Goal: Task Accomplishment & Management: Complete application form

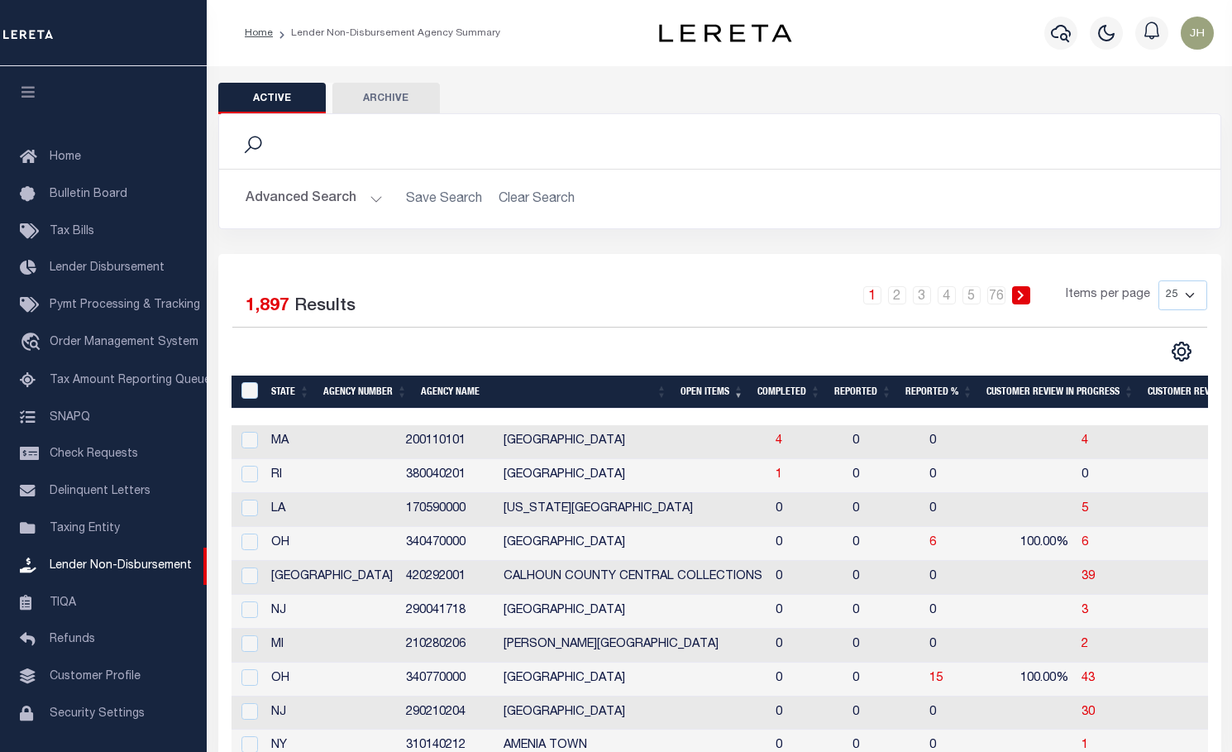
scroll to position [54, 0]
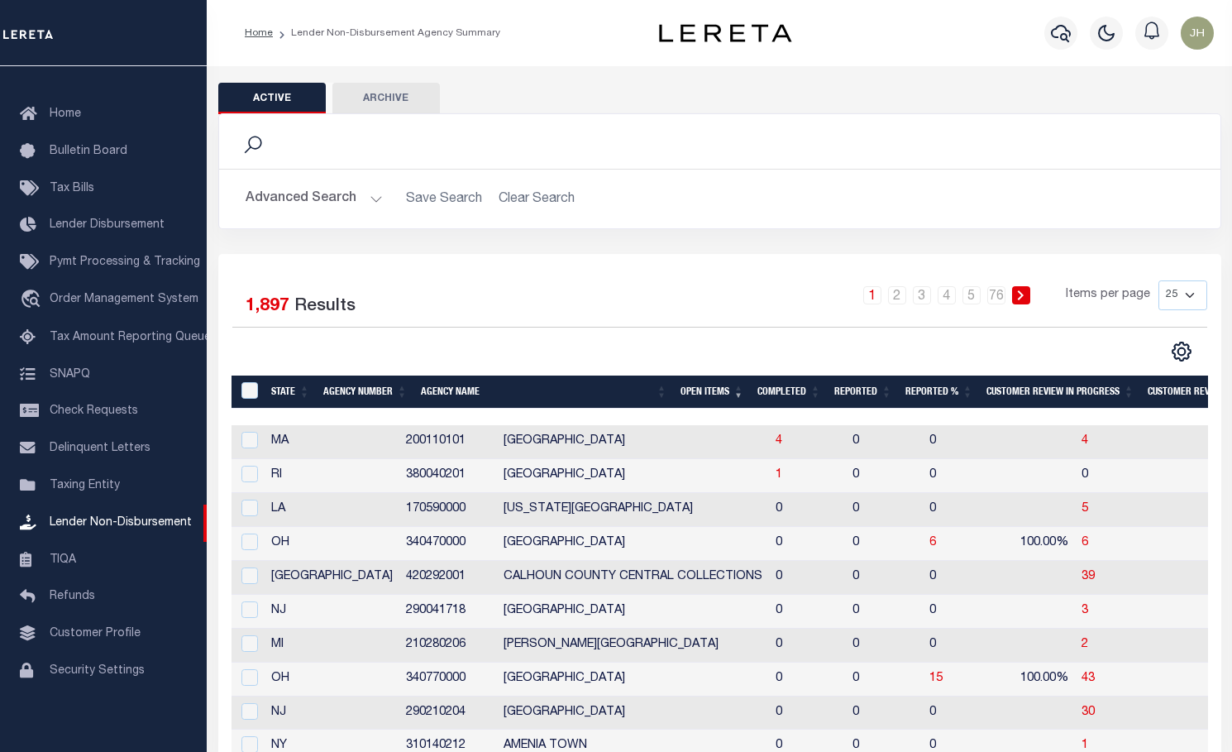
click at [1075, 569] on td "39" at bounding box center [1155, 578] width 161 height 34
checkbox input "true"
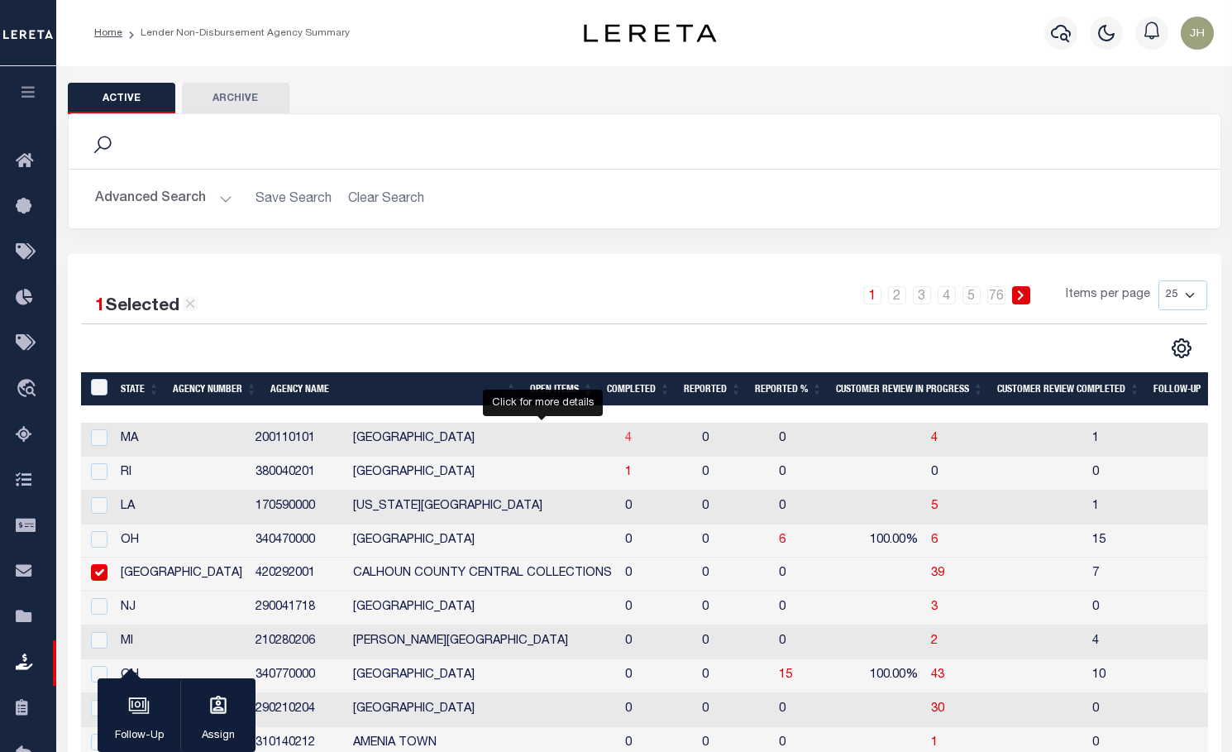
click at [625, 442] on span "4" at bounding box center [628, 439] width 7 height 12
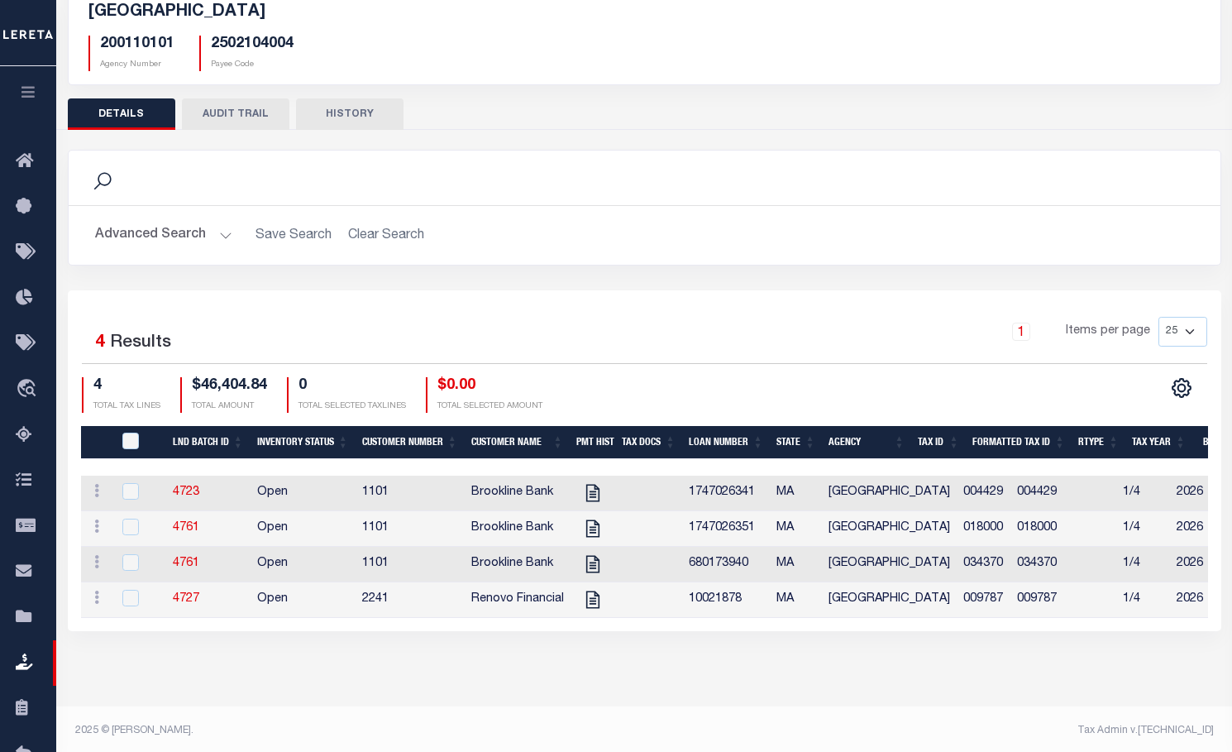
scroll to position [125, 0]
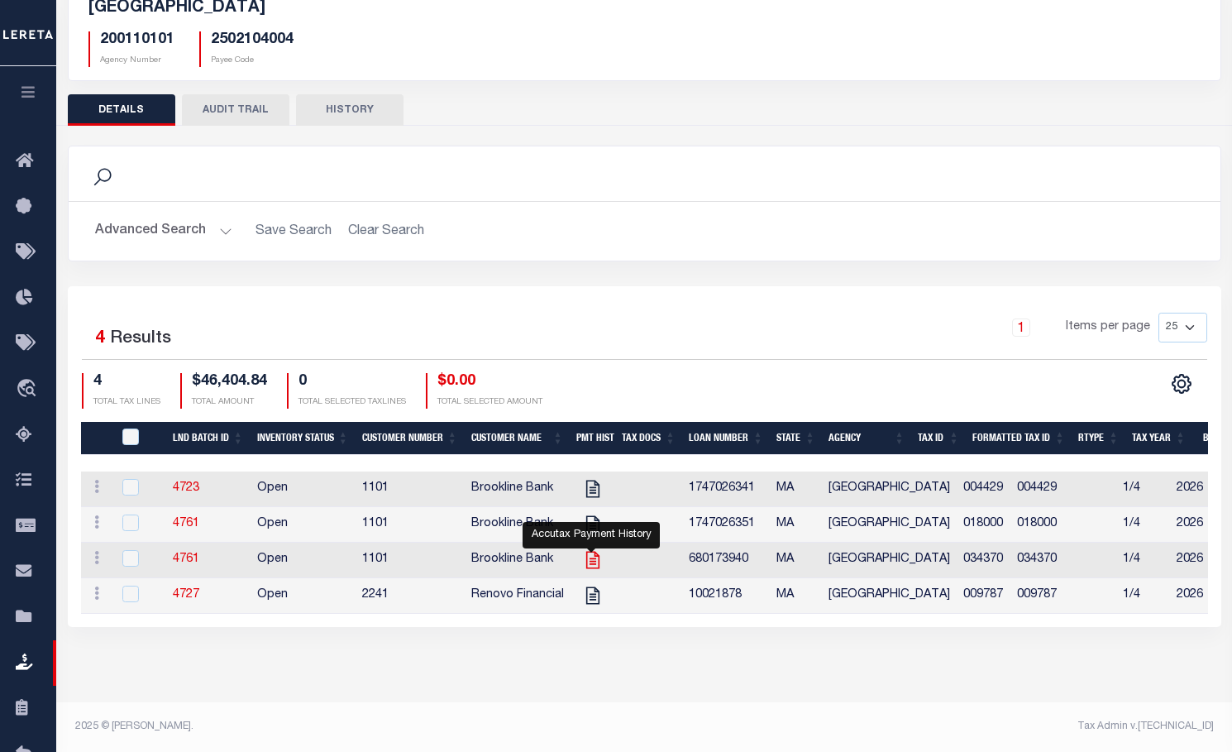
click at [591, 566] on icon "" at bounding box center [591, 560] width 13 height 17
checkbox input "true"
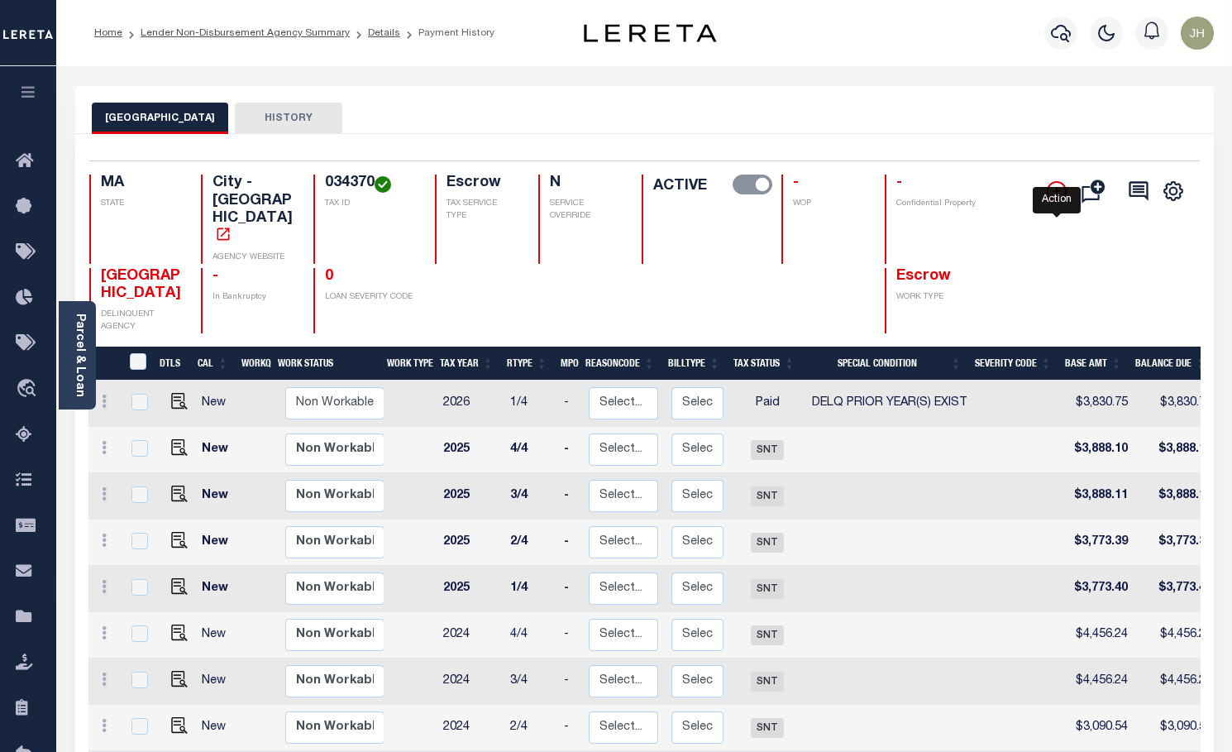
click at [1056, 193] on icon "" at bounding box center [1057, 191] width 8 height 8
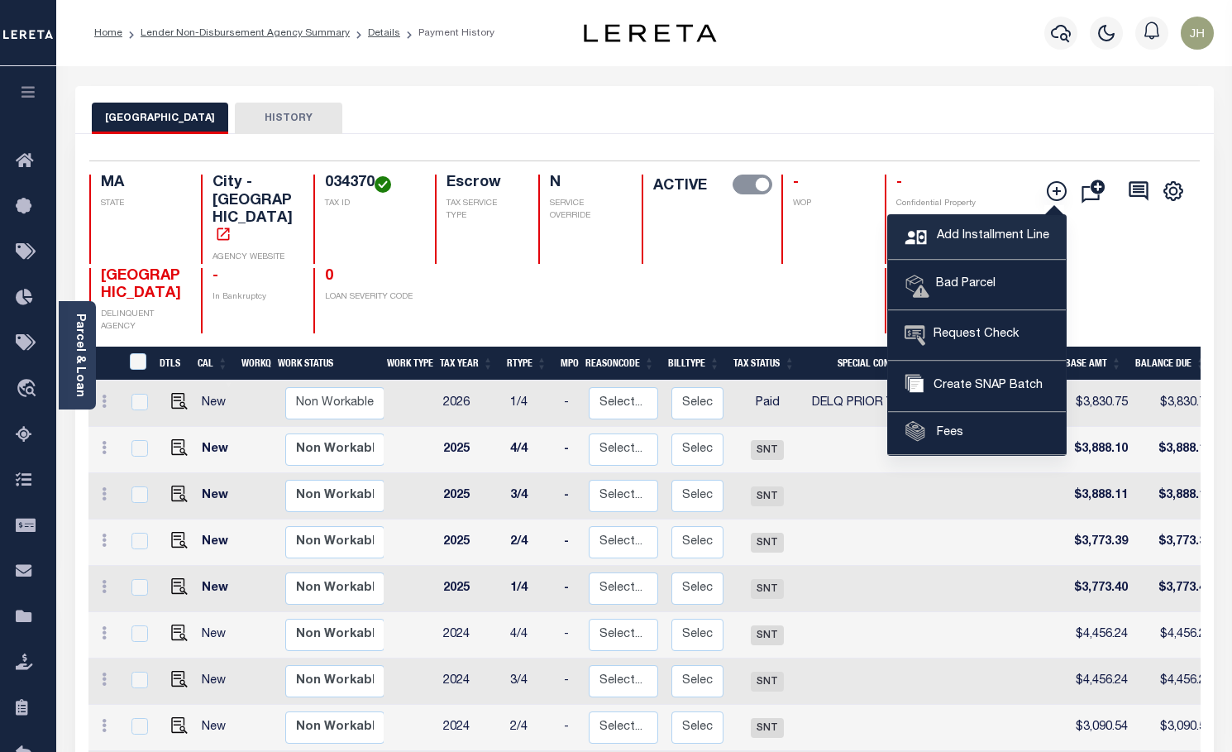
click at [986, 231] on span "Add Installment Line" at bounding box center [991, 236] width 117 height 18
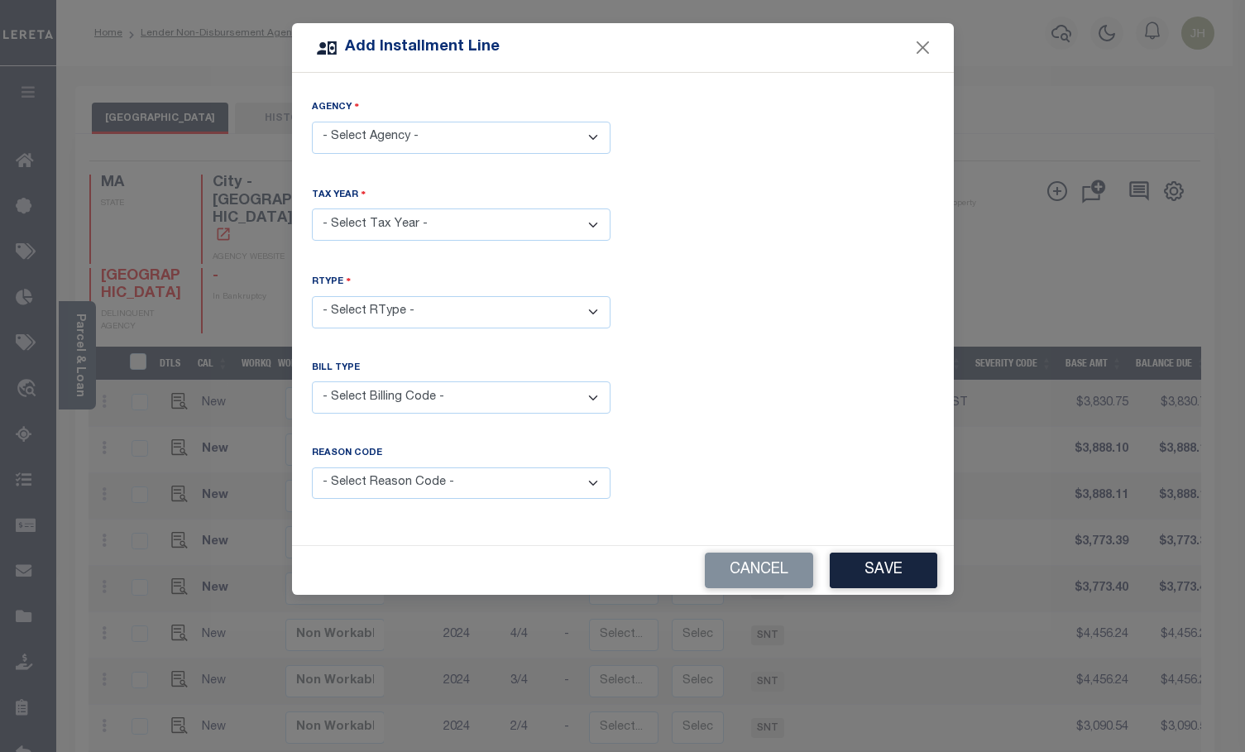
click at [441, 139] on select "- Select Agency - [GEOGRAPHIC_DATA] - City" at bounding box center [461, 138] width 299 height 32
select select "2502104004"
click at [312, 122] on select "- Select Agency - [GEOGRAPHIC_DATA] - City" at bounding box center [461, 138] width 299 height 32
click at [399, 222] on select "- Select Year - 2005 2006 2007 2008 2009 2010 2011 2012 2013 2014 2015 2016 201…" at bounding box center [461, 224] width 299 height 32
select select "2025"
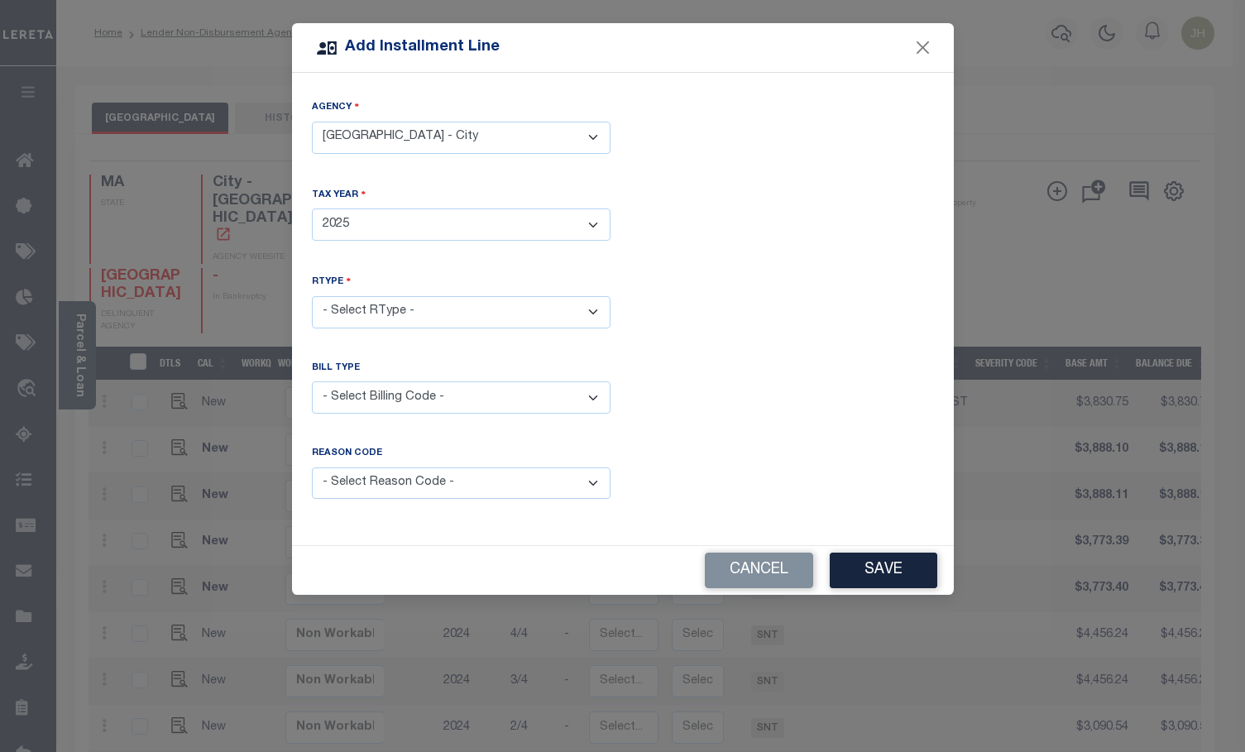
click at [312, 208] on select "- Select Year - 2005 2006 2007 2008 2009 2010 2011 2012 2013 2014 2015 2016 201…" at bounding box center [461, 224] width 299 height 32
click at [399, 308] on select "- Select RType - 1/4 2/4 3/4 4/4" at bounding box center [461, 312] width 299 height 32
select select "3"
click at [312, 296] on select "- Select RType - 1/4 2/4 3/4 4/4" at bounding box center [461, 312] width 299 height 32
click at [363, 394] on select "- Select Billing Code - Regular Delinquent Supplemental Corrected/Adjusted Bill…" at bounding box center [461, 397] width 299 height 32
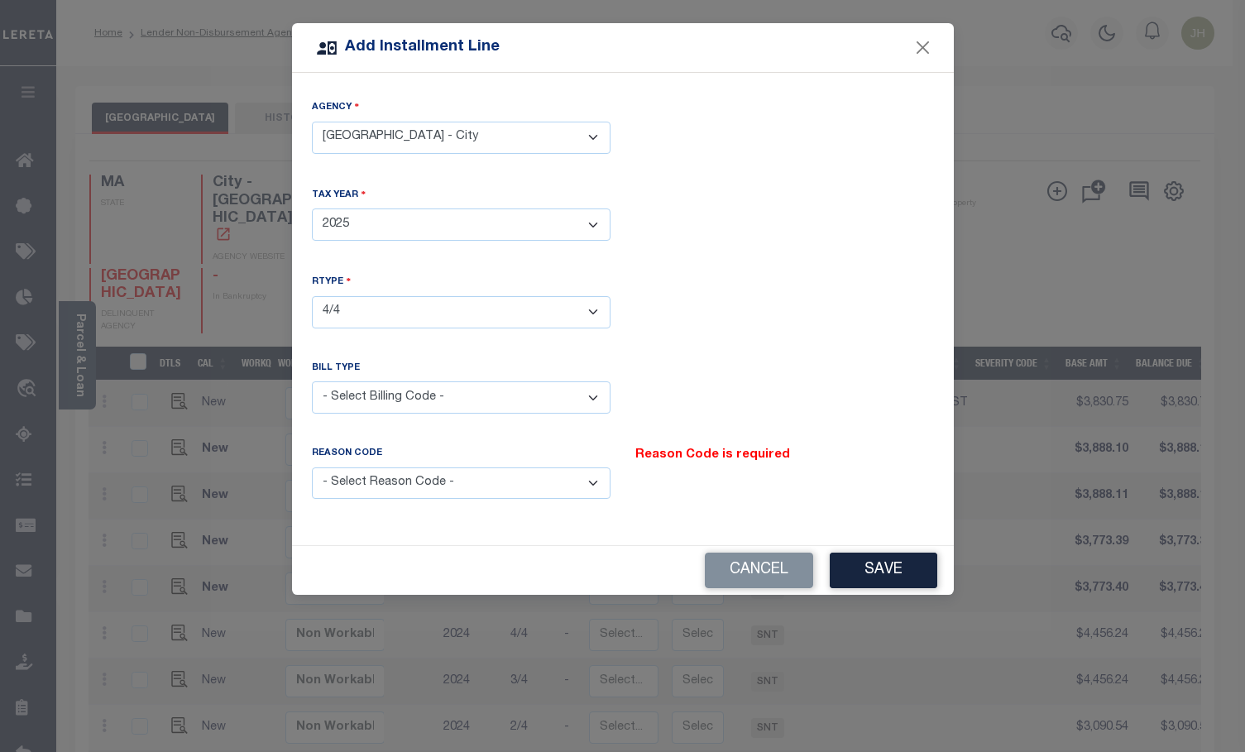
select select "1"
click at [312, 381] on select "- Select Billing Code - Regular Delinquent Supplemental Corrected/Adjusted Bill…" at bounding box center [461, 397] width 299 height 32
click at [602, 477] on select "- Select Reason Code - Payment Reversal Taxable Value Change Assessment Change …" at bounding box center [461, 483] width 299 height 32
select select "12"
click at [312, 467] on select "- Select Reason Code - Payment Reversal Taxable Value Change Assessment Change …" at bounding box center [461, 483] width 299 height 32
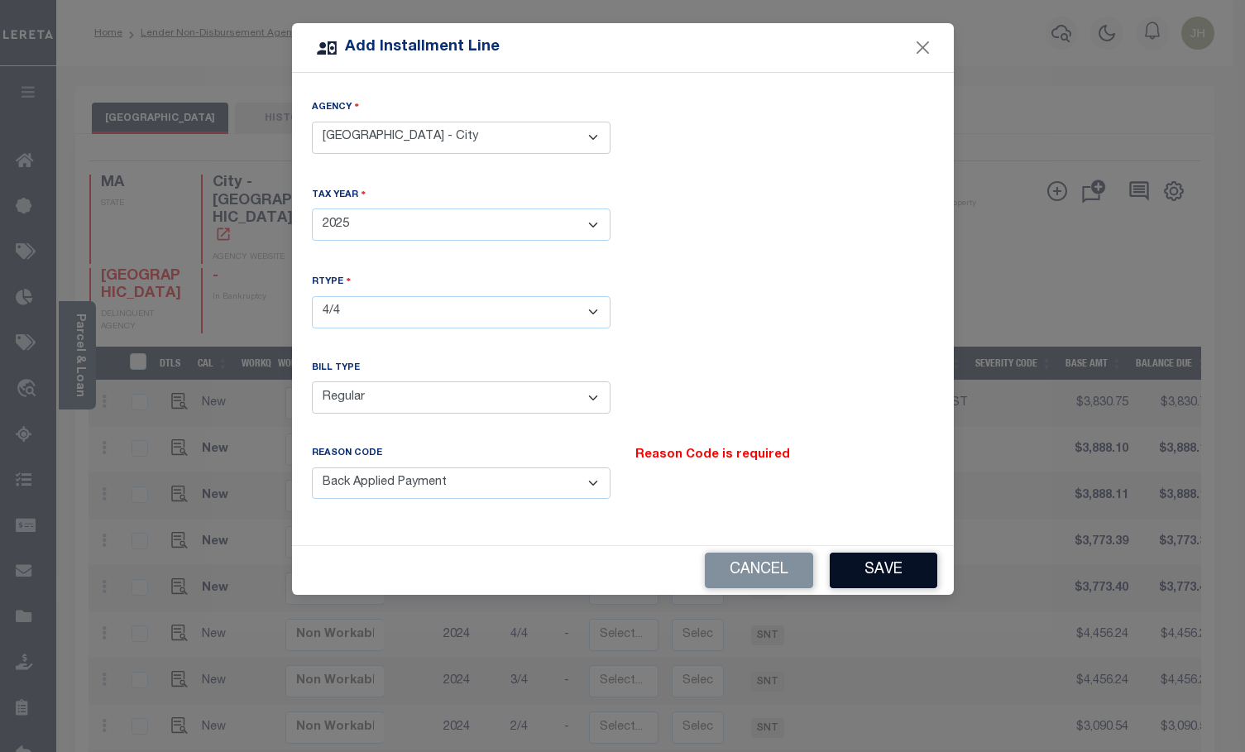
click at [882, 563] on button "Save" at bounding box center [883, 570] width 108 height 36
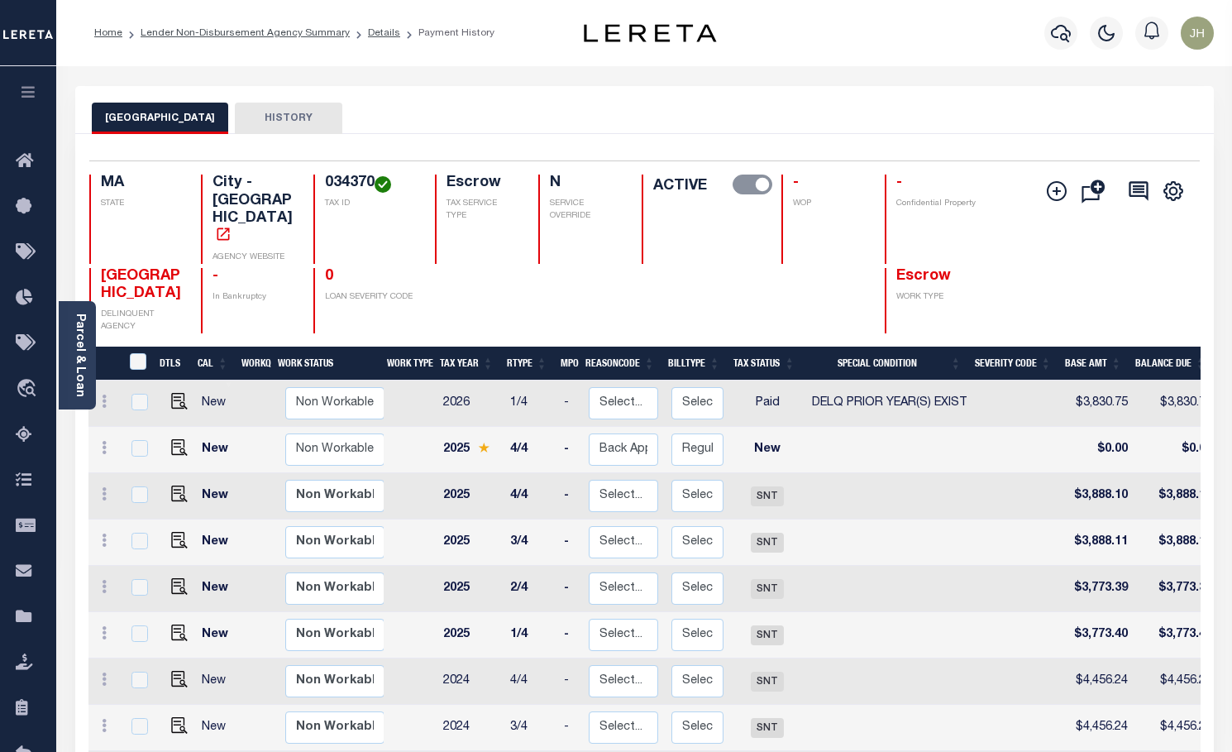
click at [215, 427] on td "New" at bounding box center [217, 450] width 45 height 46
checkbox input "true"
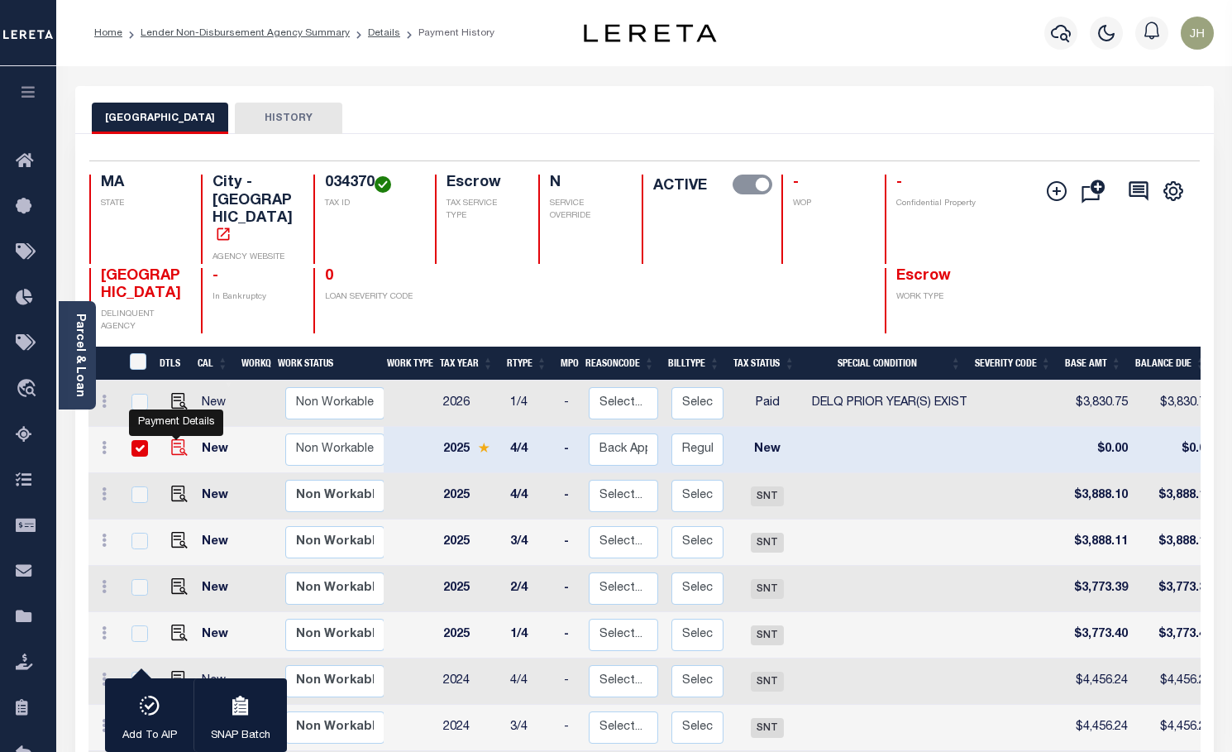
click at [172, 439] on img at bounding box center [179, 447] width 17 height 17
checkbox input "false"
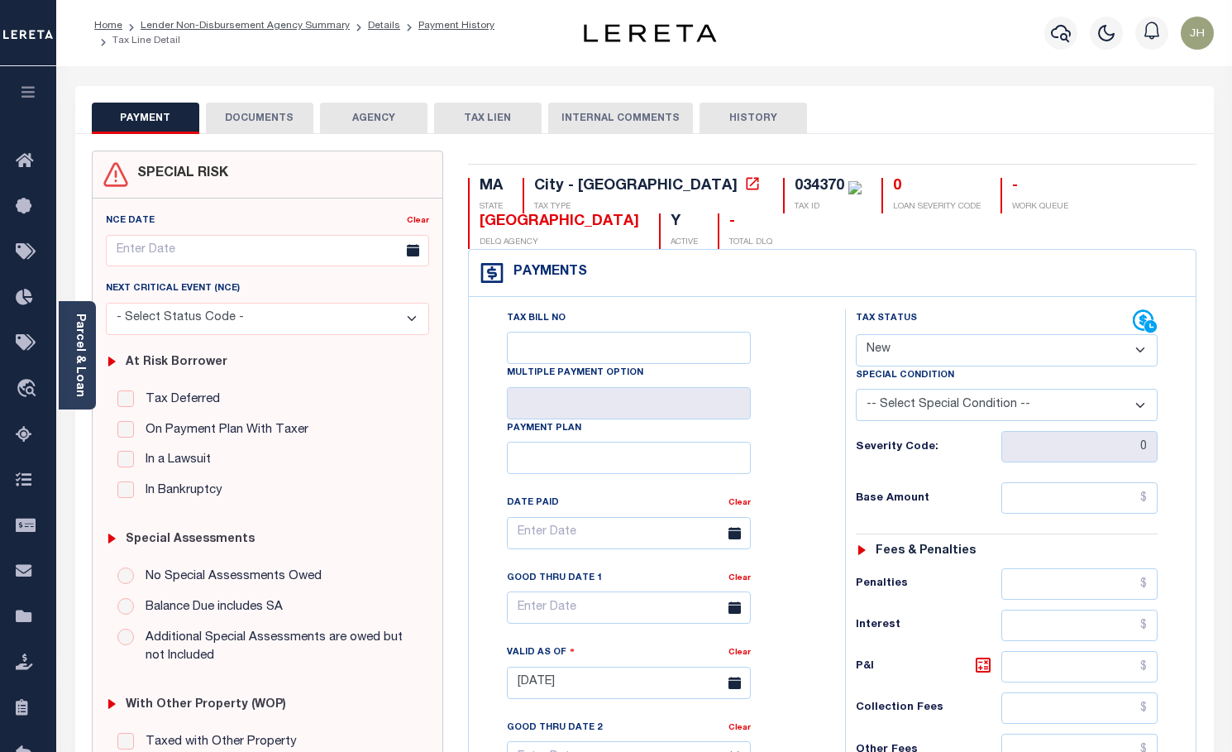
click at [1030, 356] on select "- Select Status Code - Open Due/Unpaid Paid Incomplete No Tax Due Internal Refu…" at bounding box center [1007, 350] width 303 height 32
select select "DUE"
click at [856, 335] on select "- Select Status Code - Open Due/Unpaid Paid Incomplete No Tax Due Internal Refu…" at bounding box center [1007, 350] width 303 height 32
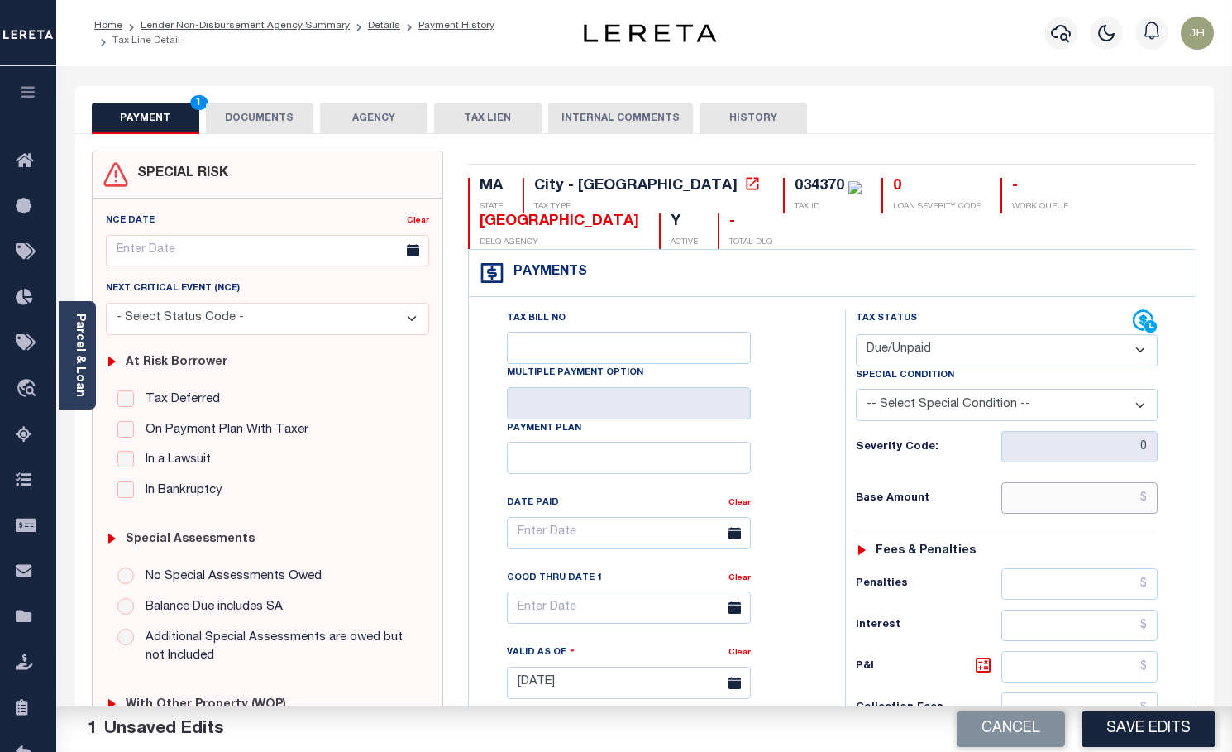
click at [1025, 499] on input "text" at bounding box center [1079, 497] width 157 height 31
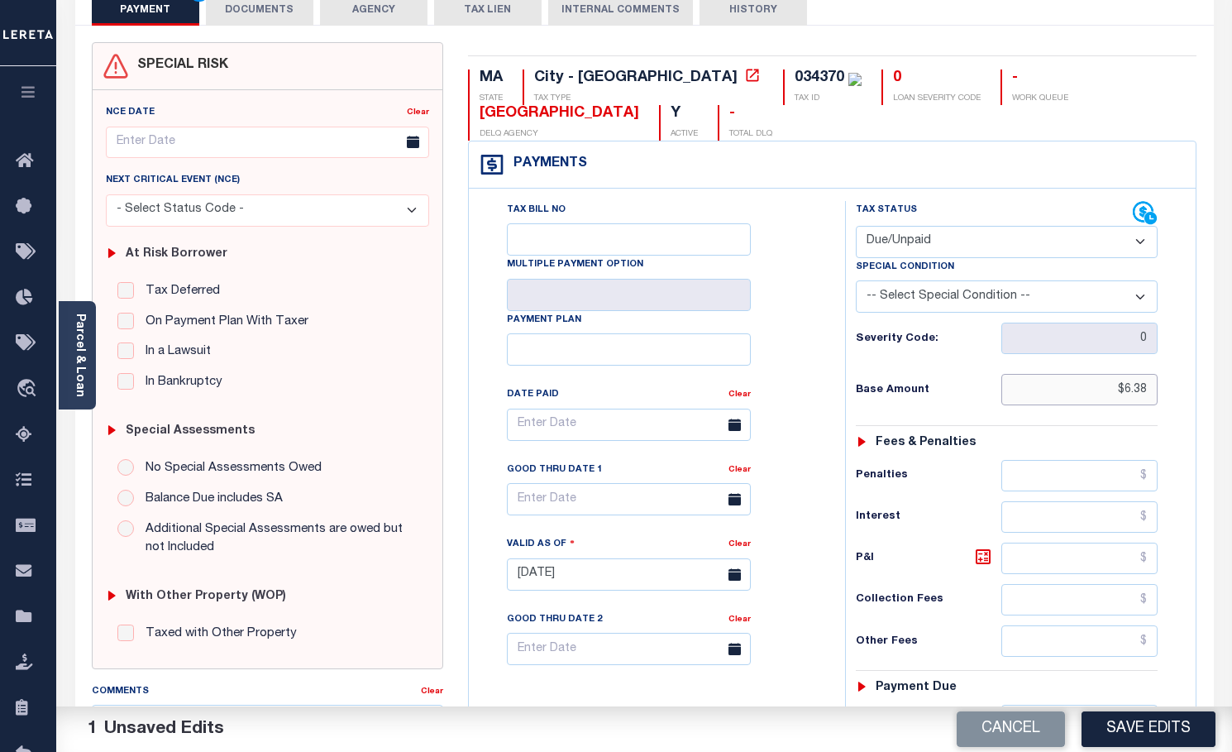
scroll to position [165, 0]
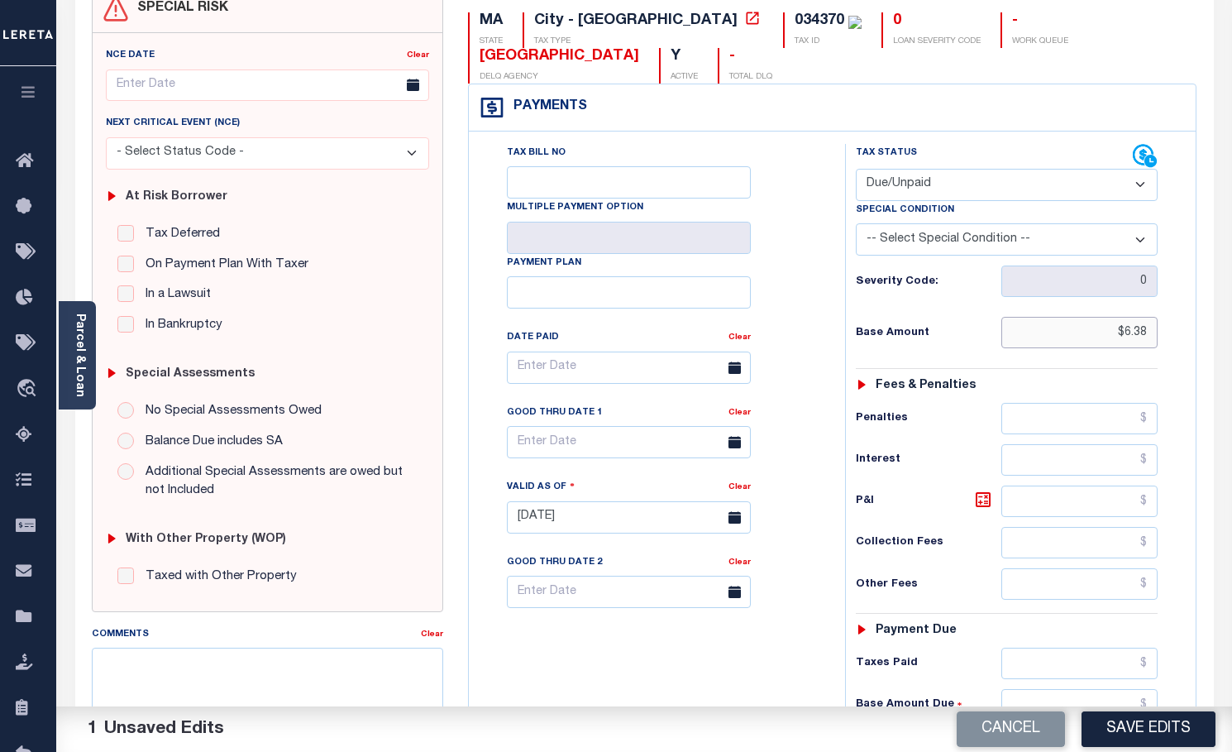
type input "$6.38"
click at [1034, 509] on input "text" at bounding box center [1079, 500] width 157 height 31
type input "$0.25"
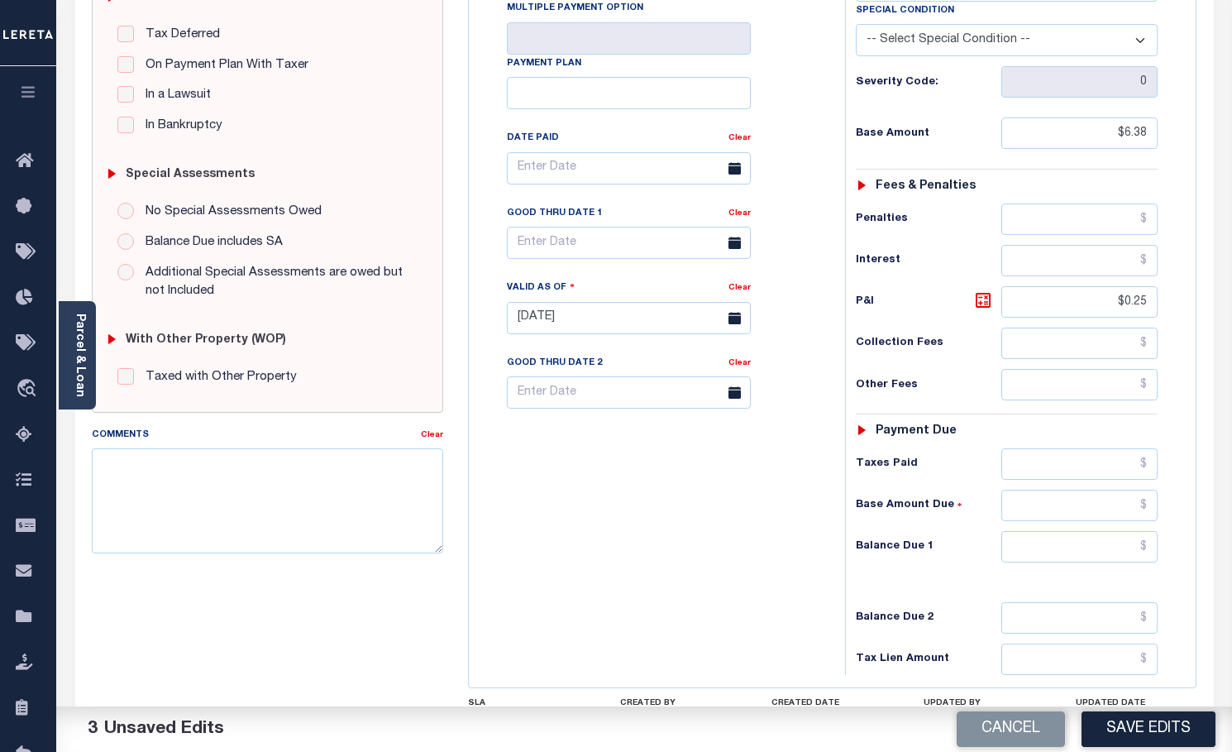
scroll to position [413, 0]
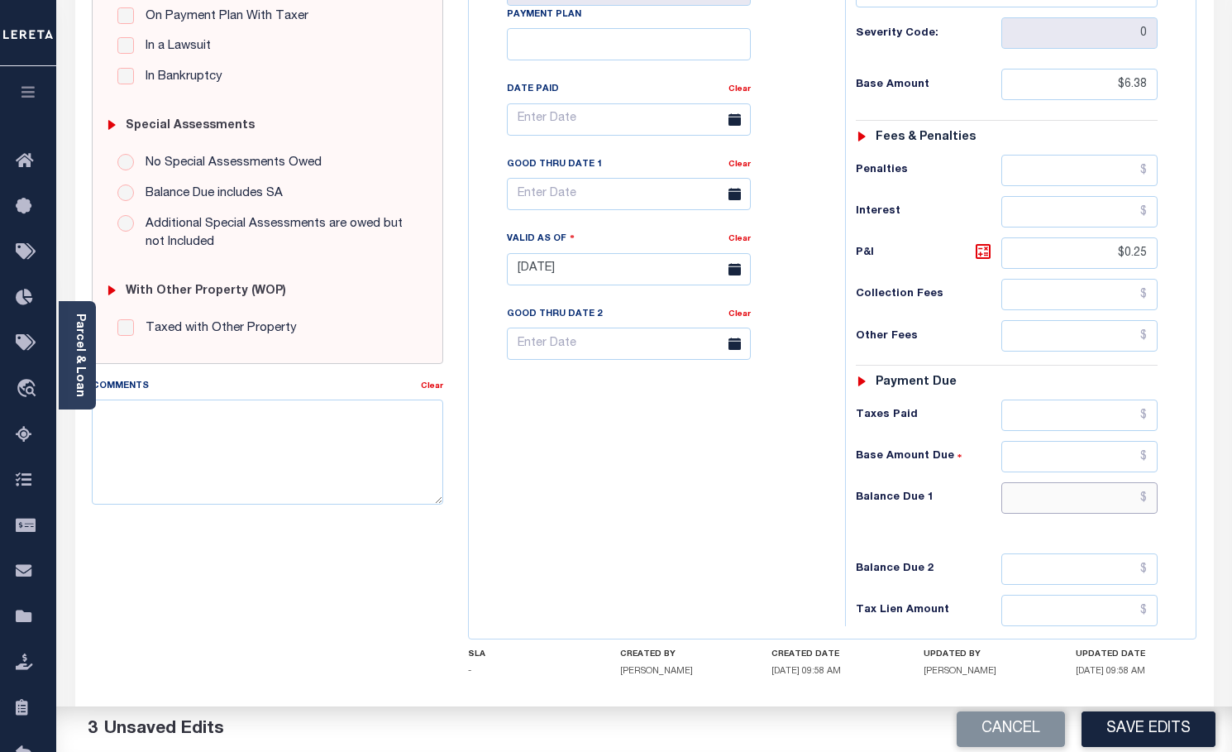
click at [1025, 499] on input "text" at bounding box center [1079, 497] width 157 height 31
type input "$6.63"
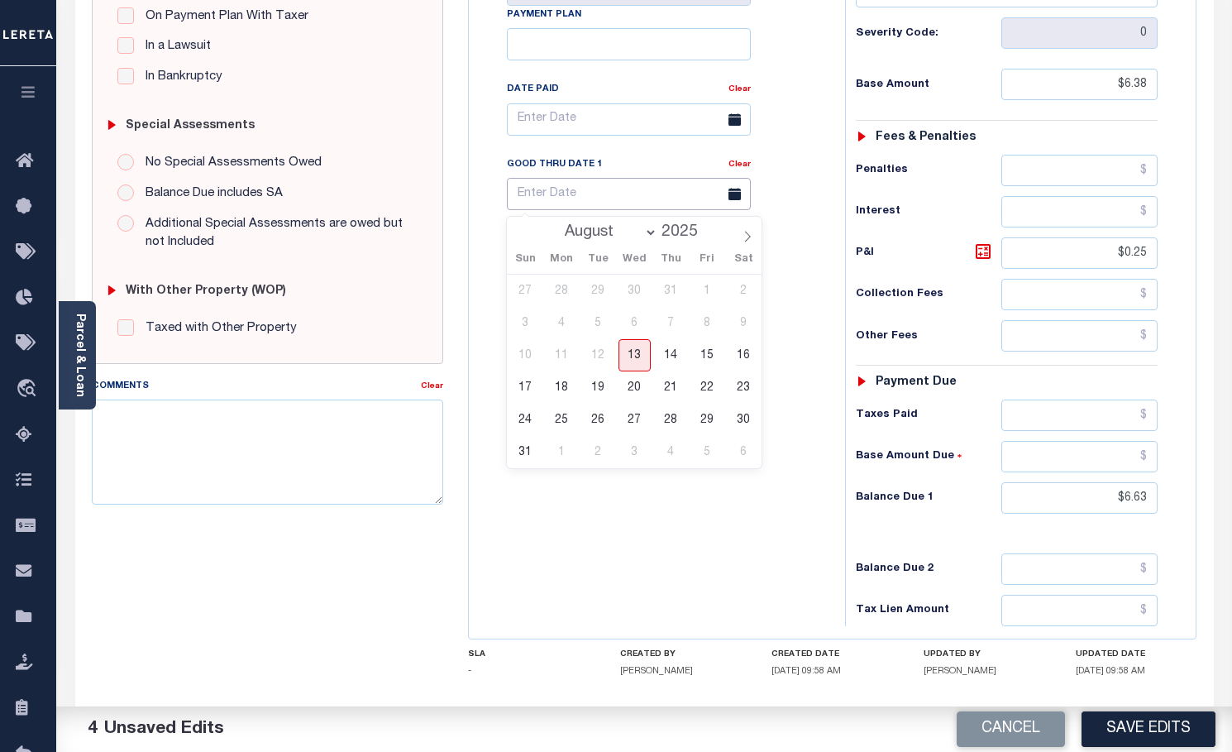
click at [583, 198] on input "text" at bounding box center [629, 194] width 244 height 32
click at [710, 418] on span "29" at bounding box center [707, 420] width 32 height 32
type input "08/29/2025"
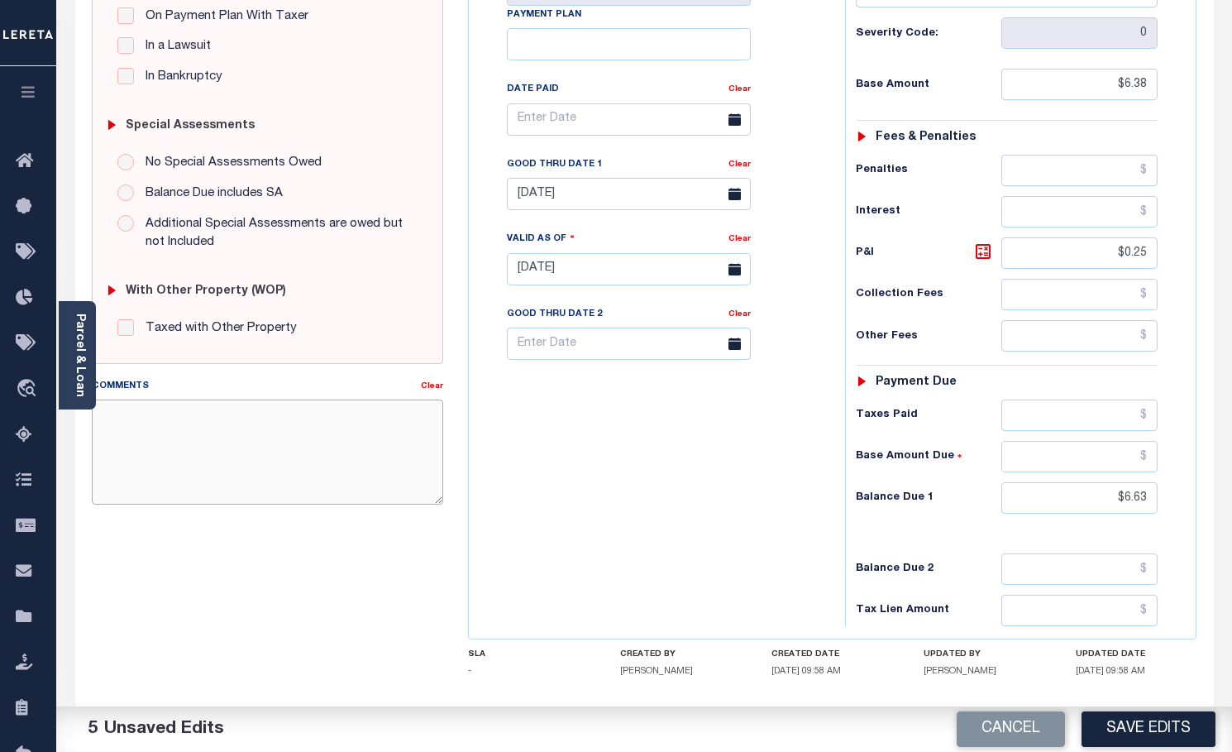
click at [289, 436] on textarea "Comments" at bounding box center [268, 451] width 352 height 104
type textarea "ORIGINAL BASE WAS $3888.10, PAYMENT MADE SHORT"
click at [710, 490] on div "Tax Bill No Multiple Payment Option Payment Plan Clear" at bounding box center [653, 261] width 360 height 730
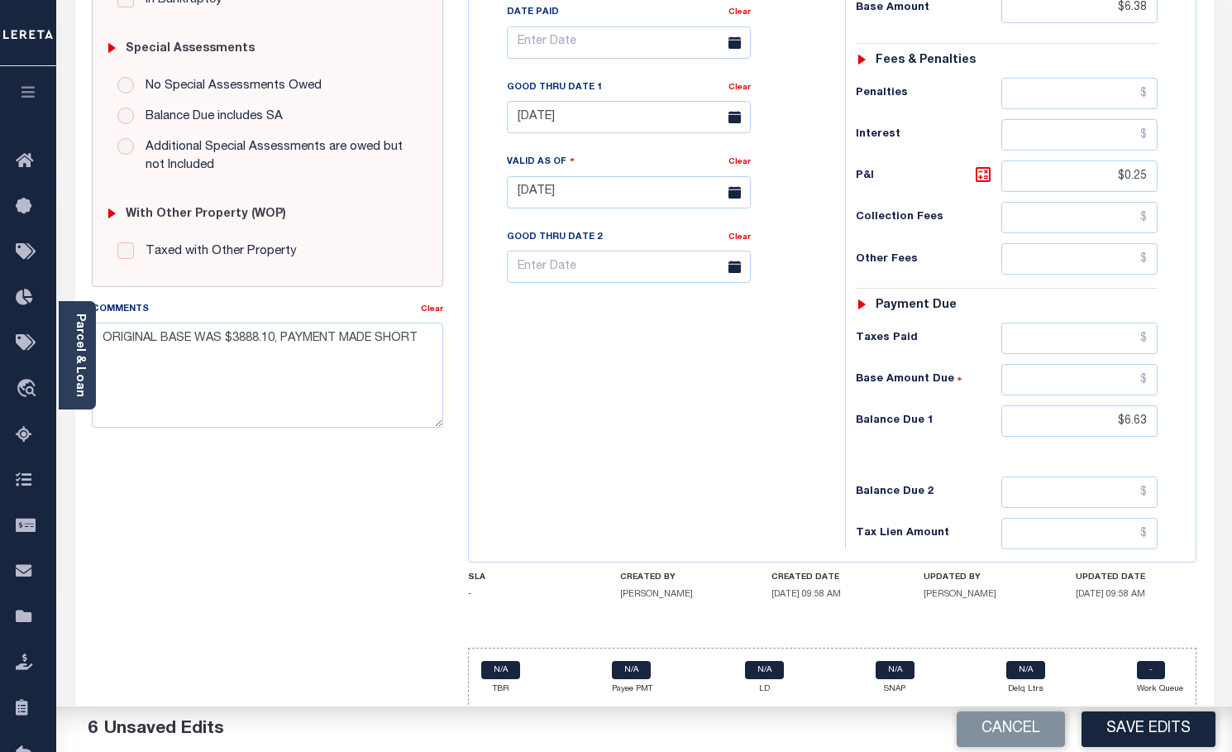
scroll to position [501, 0]
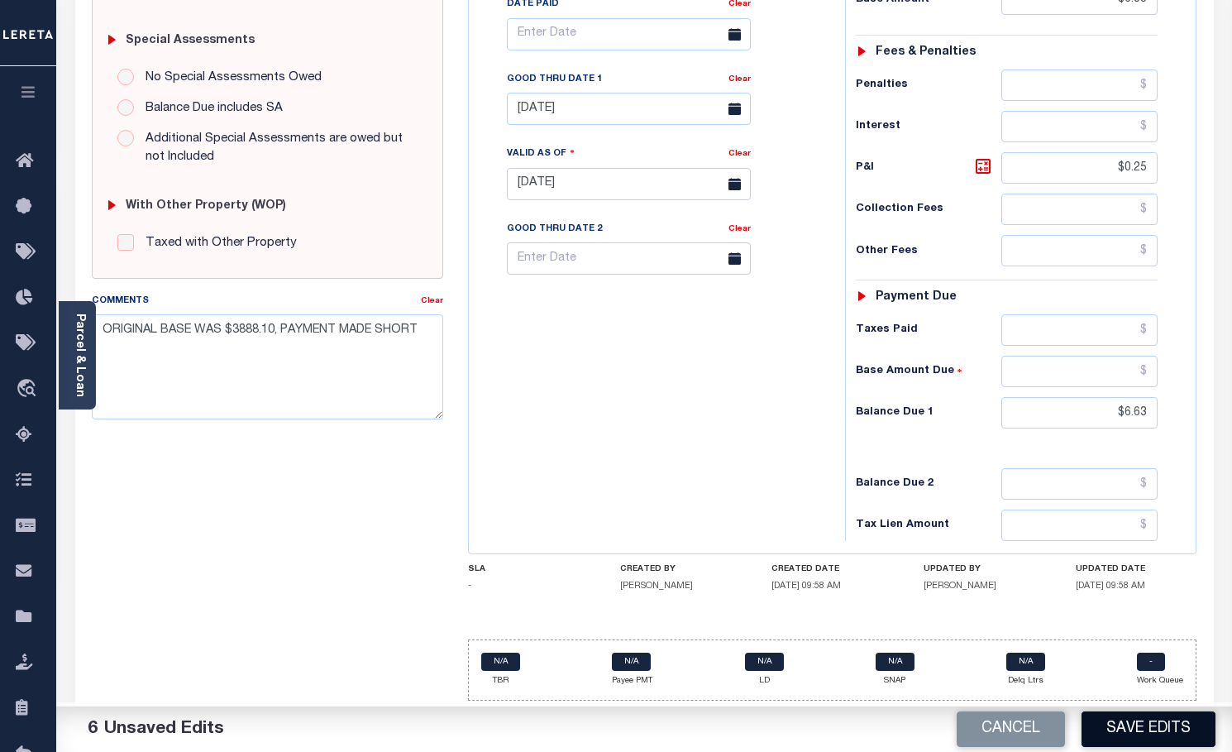
click at [1150, 733] on button "Save Edits" at bounding box center [1149, 729] width 134 height 36
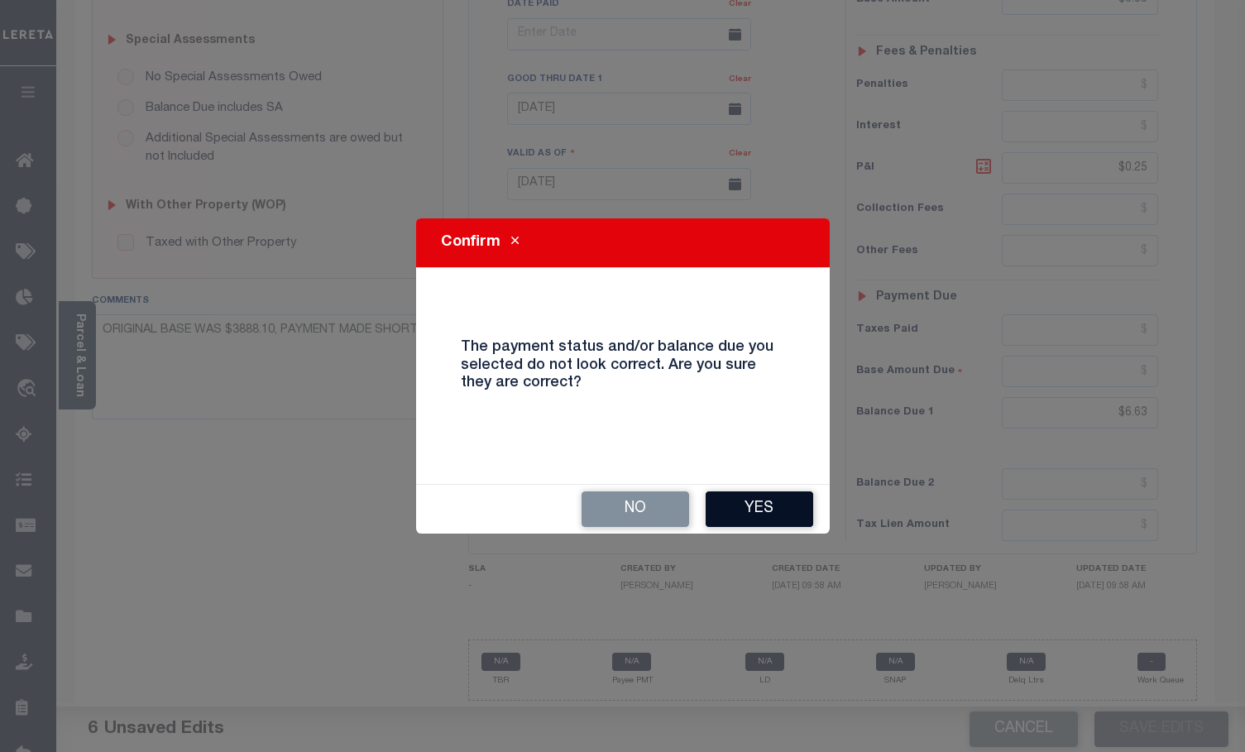
click at [765, 510] on button "Yes" at bounding box center [759, 509] width 108 height 36
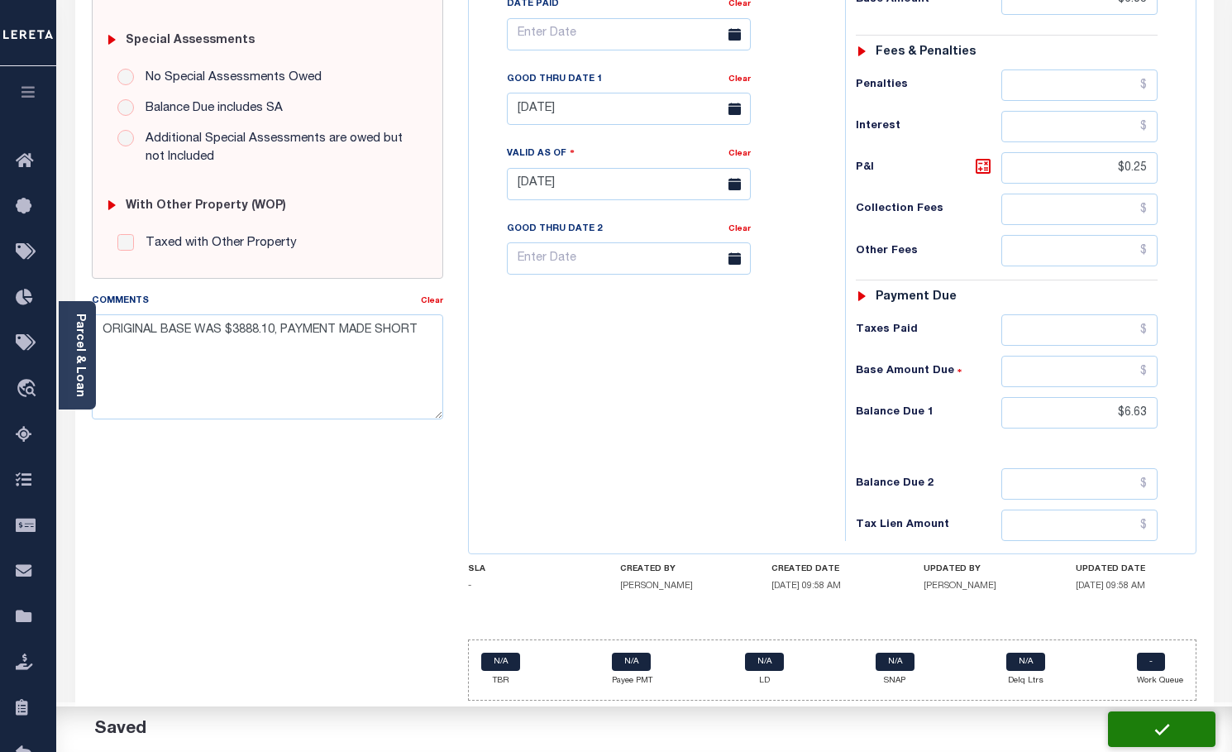
checkbox input "false"
type input "$6.38"
type input "$0.25"
type input "$6.63"
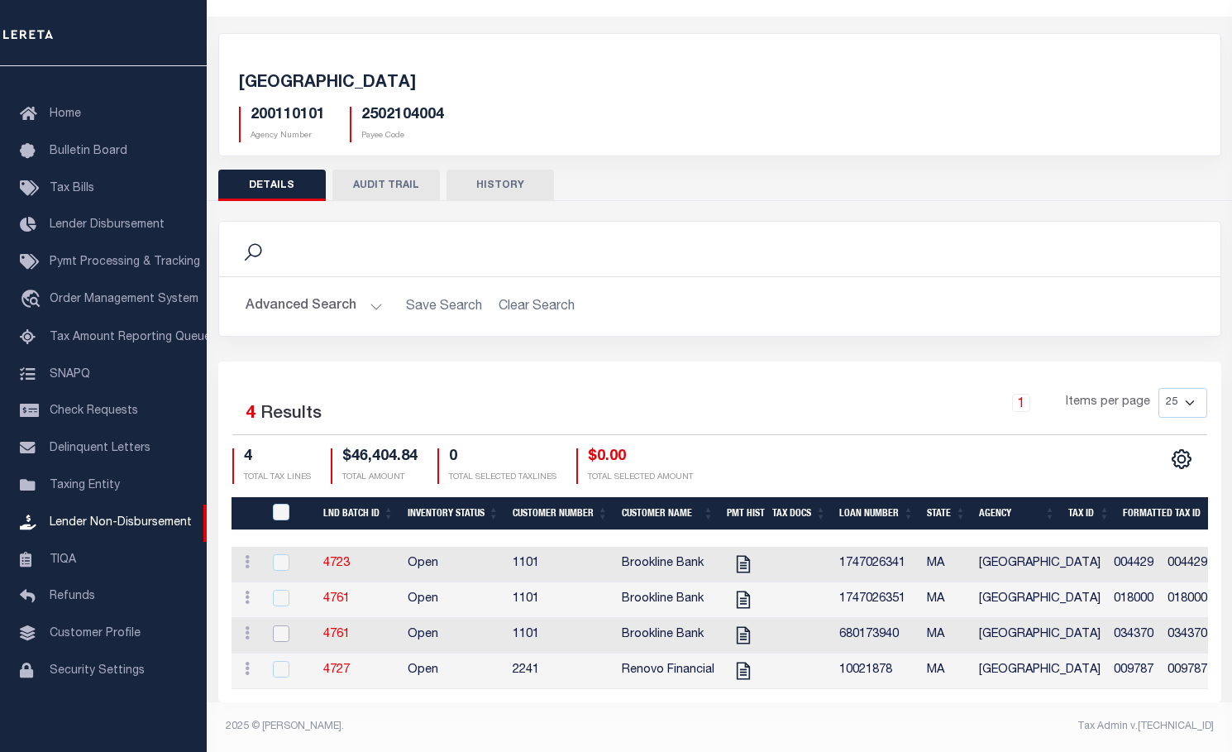
click at [282, 626] on input "checkbox" at bounding box center [281, 633] width 17 height 17
checkbox input "true"
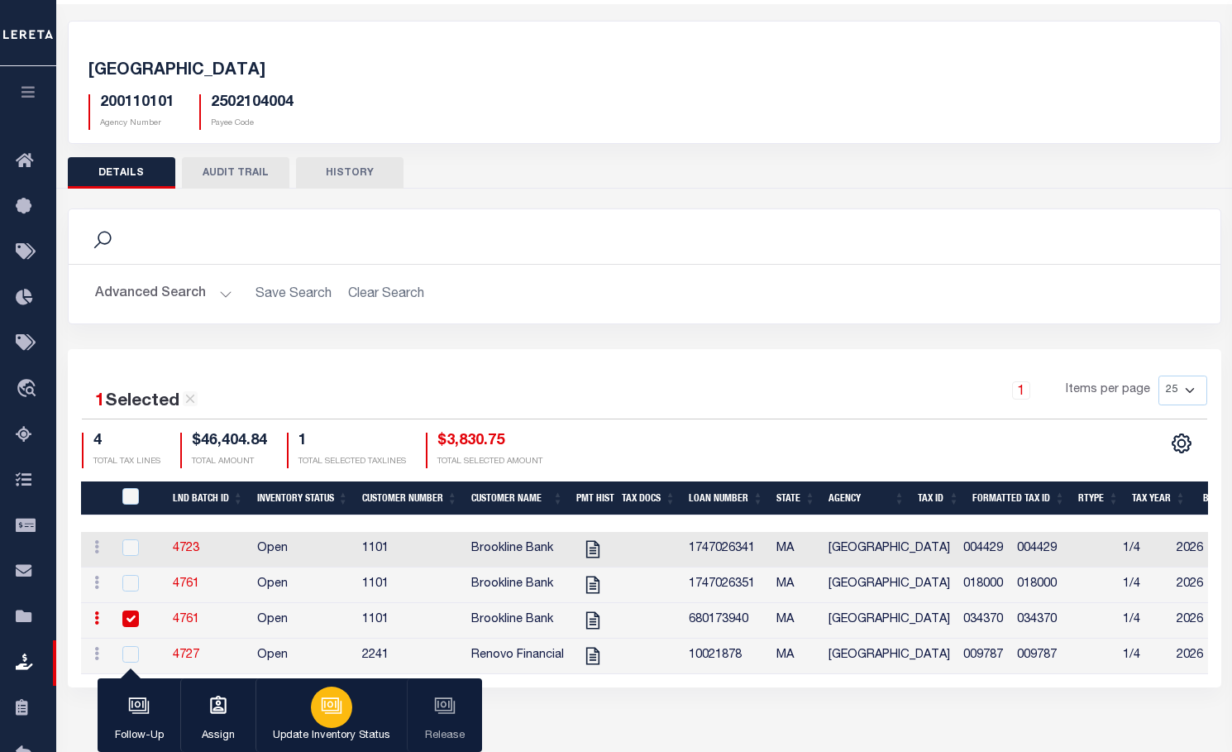
click at [322, 713] on icon "button" at bounding box center [332, 706] width 22 height 22
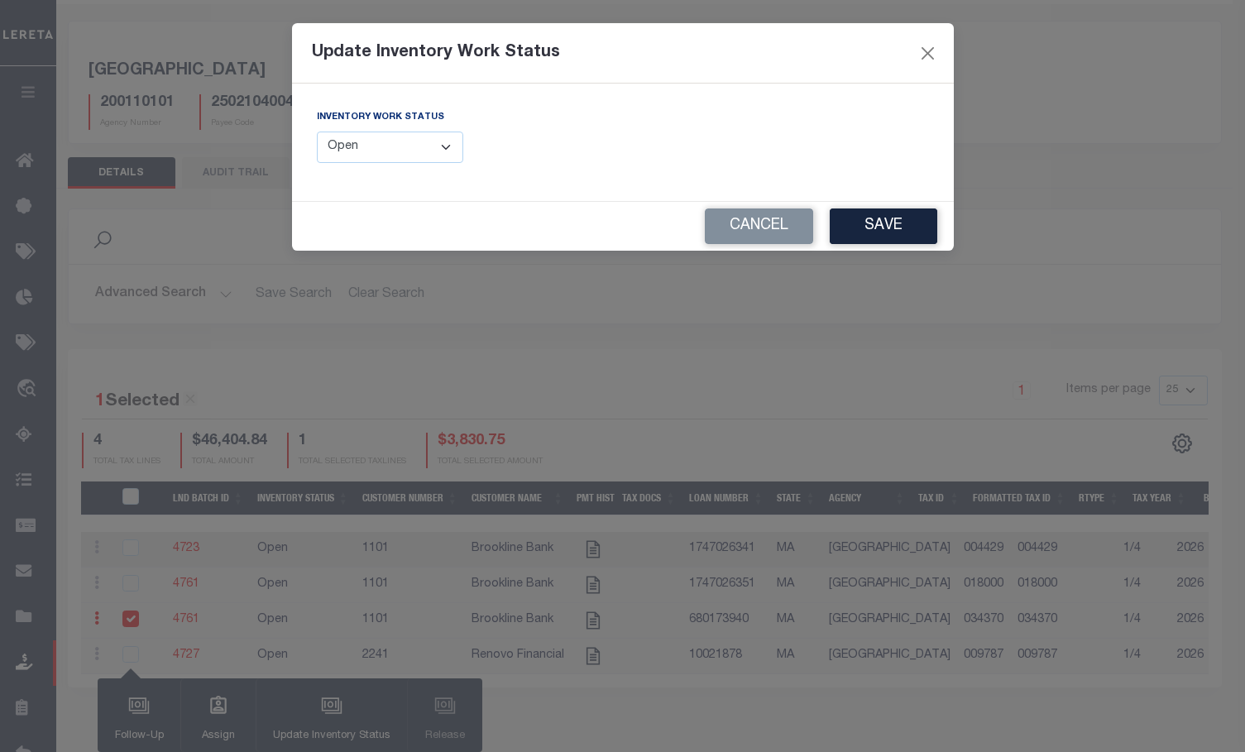
click at [442, 151] on select "--Select-- Open Completed Reported" at bounding box center [390, 147] width 147 height 32
select select "Completed"
click at [317, 131] on select "--Select-- Open Completed Reported" at bounding box center [390, 147] width 147 height 32
click at [877, 225] on button "Save" at bounding box center [883, 226] width 108 height 36
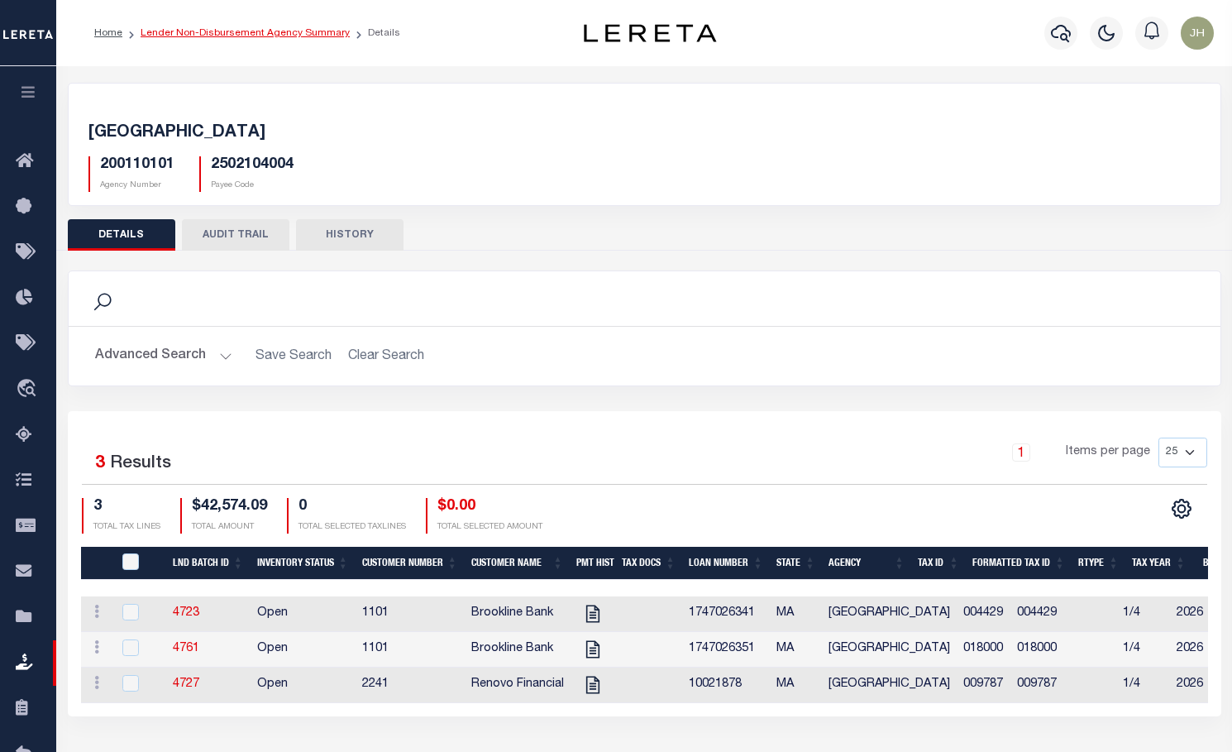
click at [244, 34] on link "Lender Non-Disbursement Agency Summary" at bounding box center [245, 33] width 209 height 10
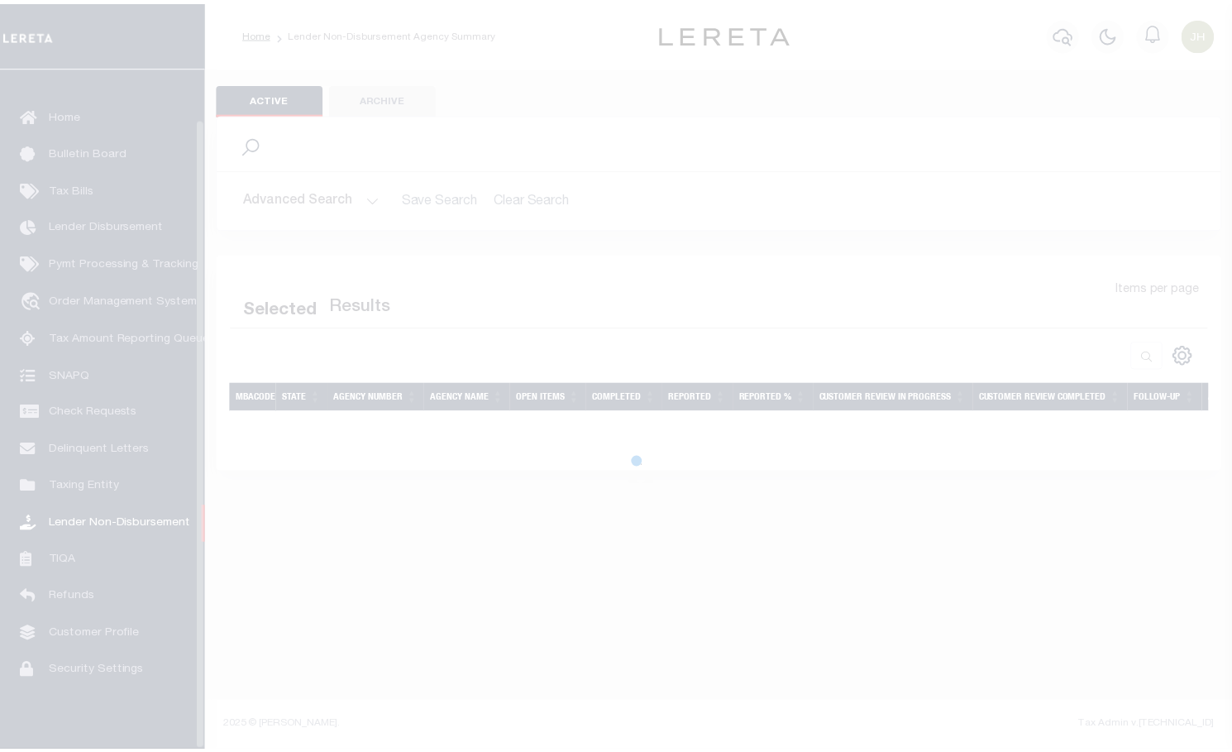
scroll to position [54, 0]
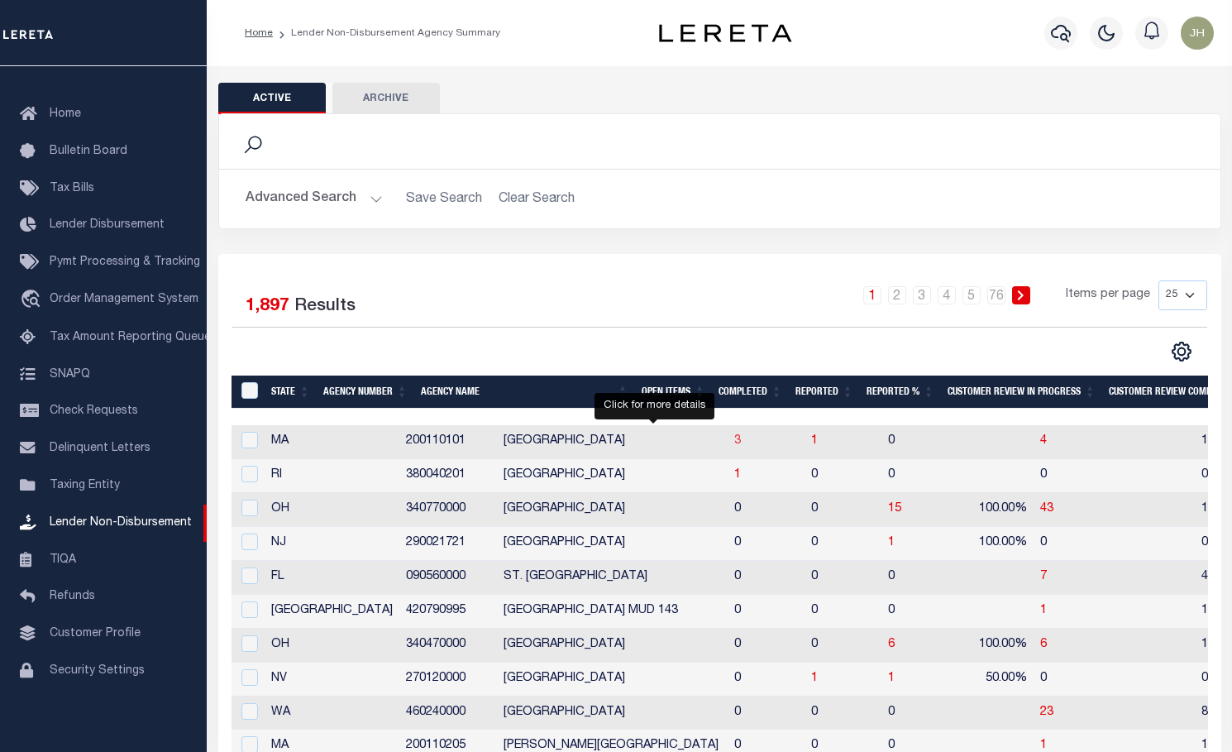
click at [734, 446] on span "3" at bounding box center [737, 441] width 7 height 12
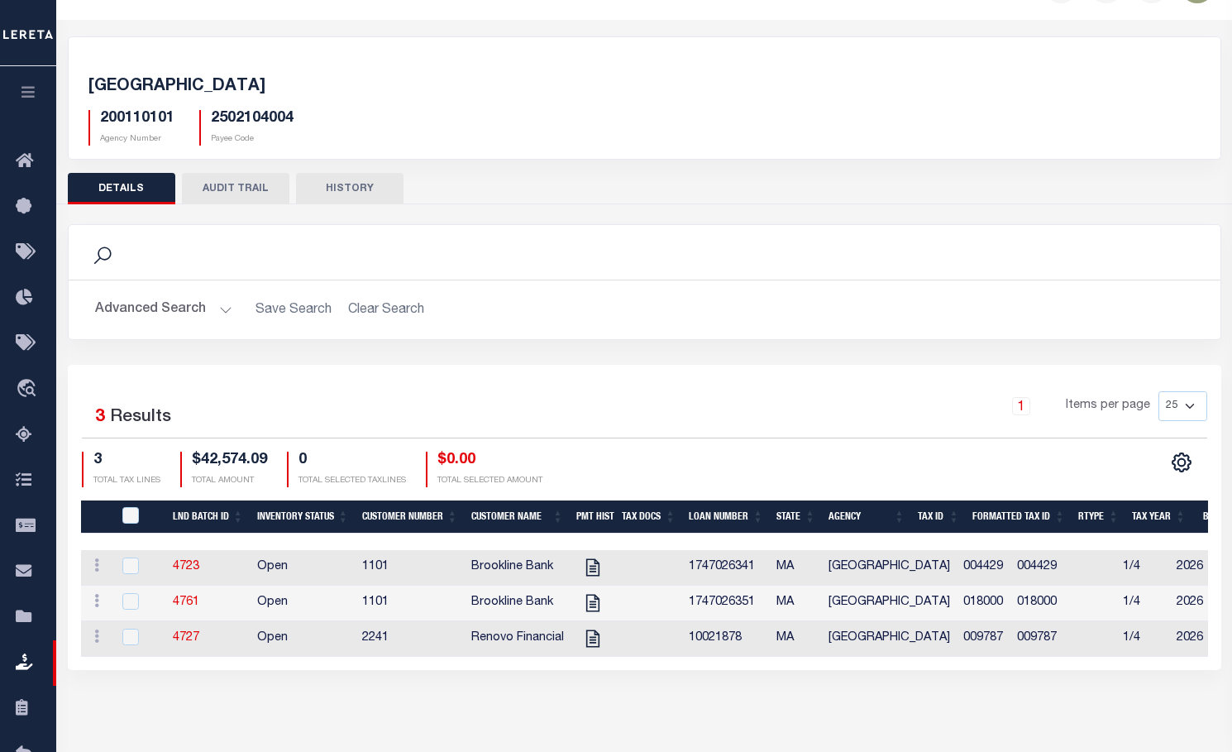
scroll to position [125, 0]
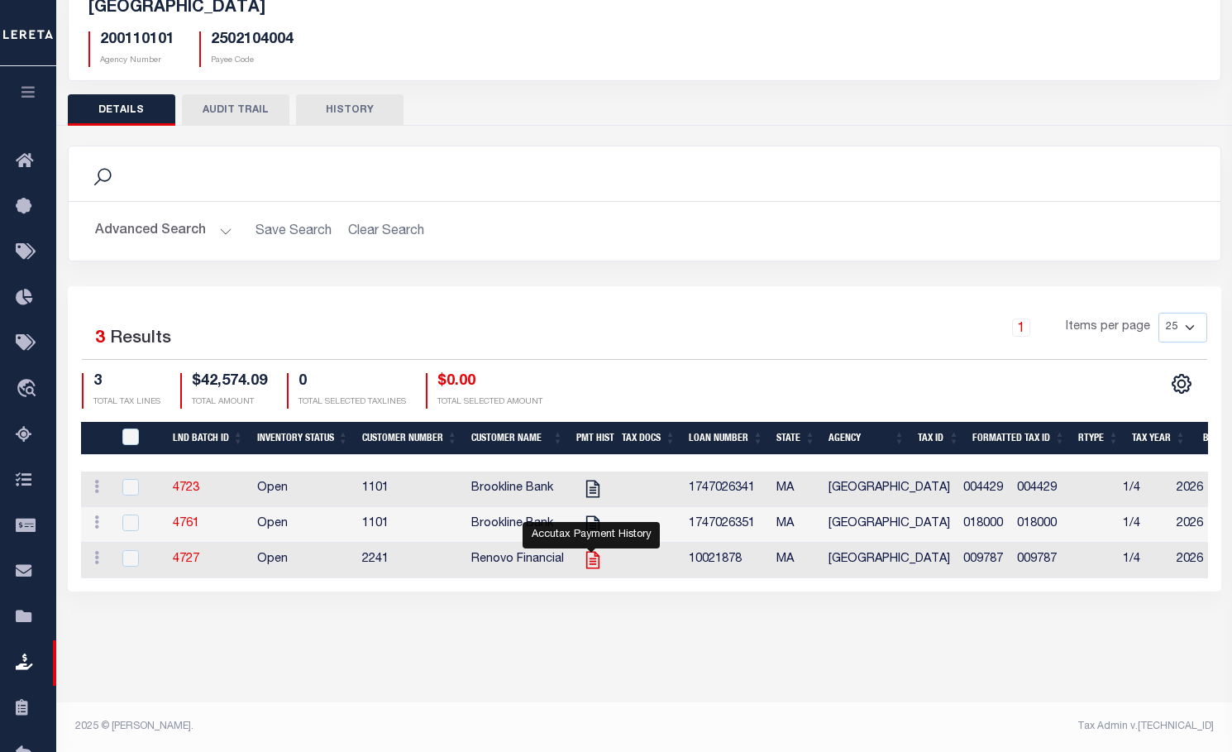
click at [592, 565] on icon "" at bounding box center [591, 560] width 13 height 17
checkbox input "true"
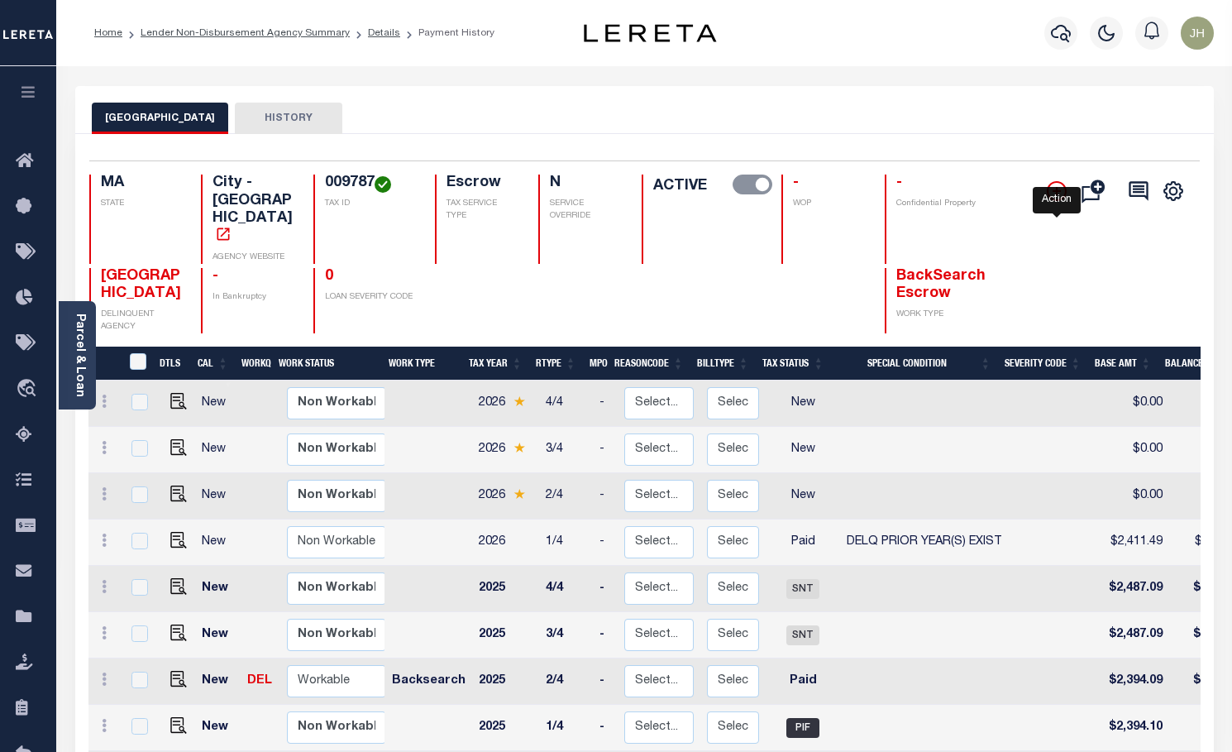
click at [1053, 193] on icon "" at bounding box center [1057, 191] width 20 height 20
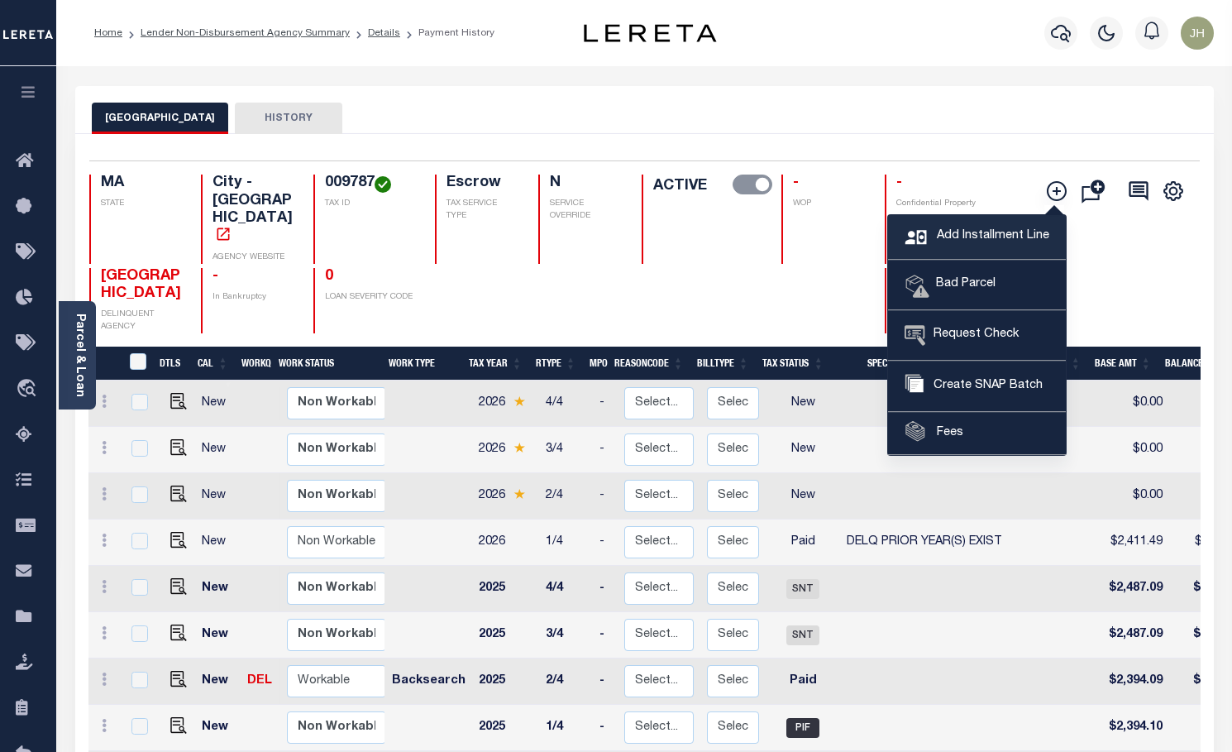
click at [960, 234] on span "Add Installment Line" at bounding box center [991, 236] width 117 height 18
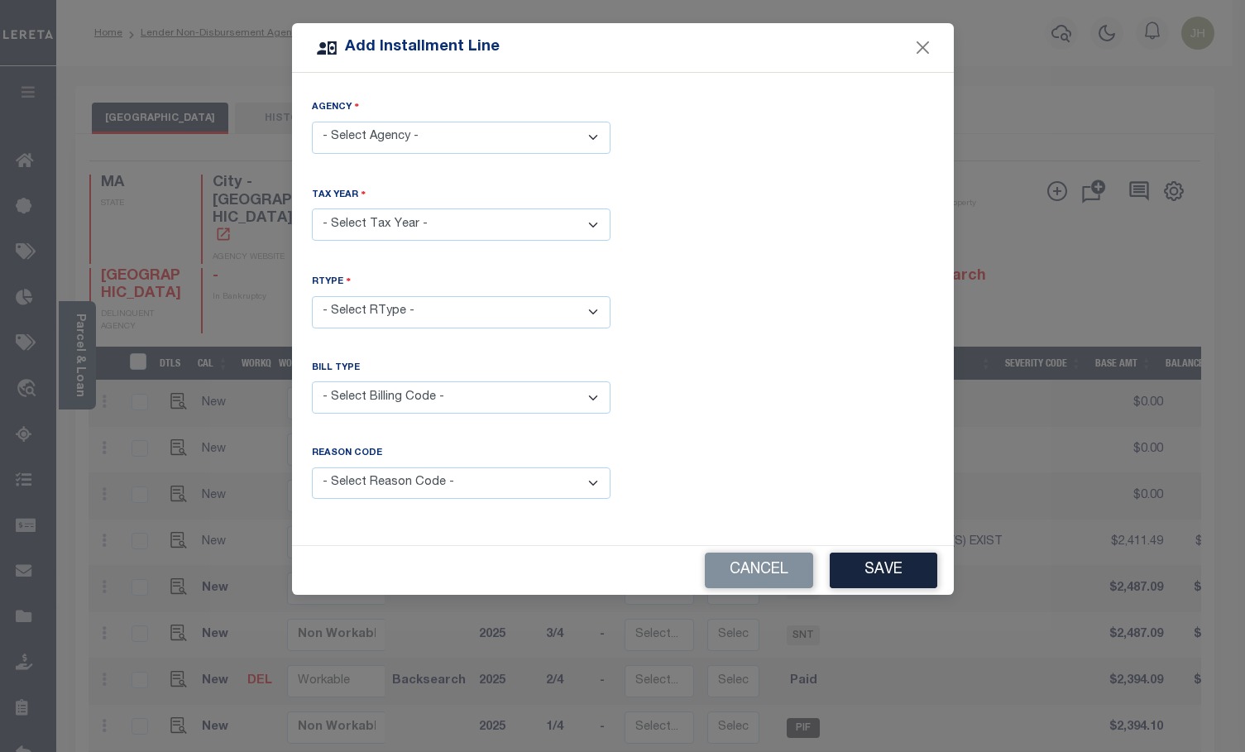
click at [595, 138] on select "- Select Agency - [GEOGRAPHIC_DATA] - City" at bounding box center [461, 138] width 299 height 32
select select "2502104004"
click at [312, 122] on select "- Select Agency - [GEOGRAPHIC_DATA] - City" at bounding box center [461, 138] width 299 height 32
click at [412, 222] on select "- Select Year - 2005 2006 2007 2008 2009 2010 2011 2012 2013 2014 2015 2016 201…" at bounding box center [461, 224] width 299 height 32
click at [597, 225] on select "- Select Year - 2005 2006 2007 2008 2009 2010 2011 2012 2013 2014 2015 2016 201…" at bounding box center [461, 224] width 299 height 32
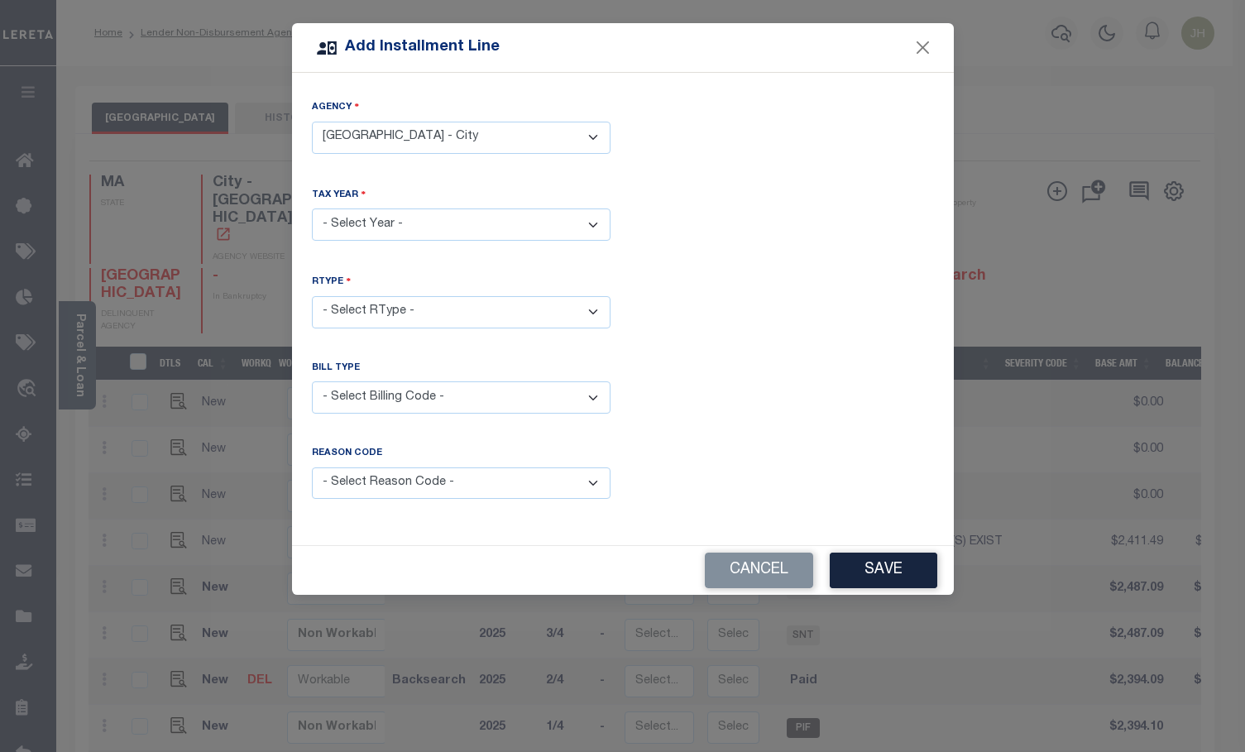
select select "2025"
click at [312, 208] on select "- Select Year - 2005 2006 2007 2008 2009 2010 2011 2012 2013 2014 2015 2016 201…" at bounding box center [461, 224] width 299 height 32
click at [592, 306] on select "- Select RType - 1/4 2/4 3/4 4/4" at bounding box center [461, 312] width 299 height 32
select select "3"
click at [312, 296] on select "- Select RType - 1/4 2/4 3/4 4/4" at bounding box center [461, 312] width 299 height 32
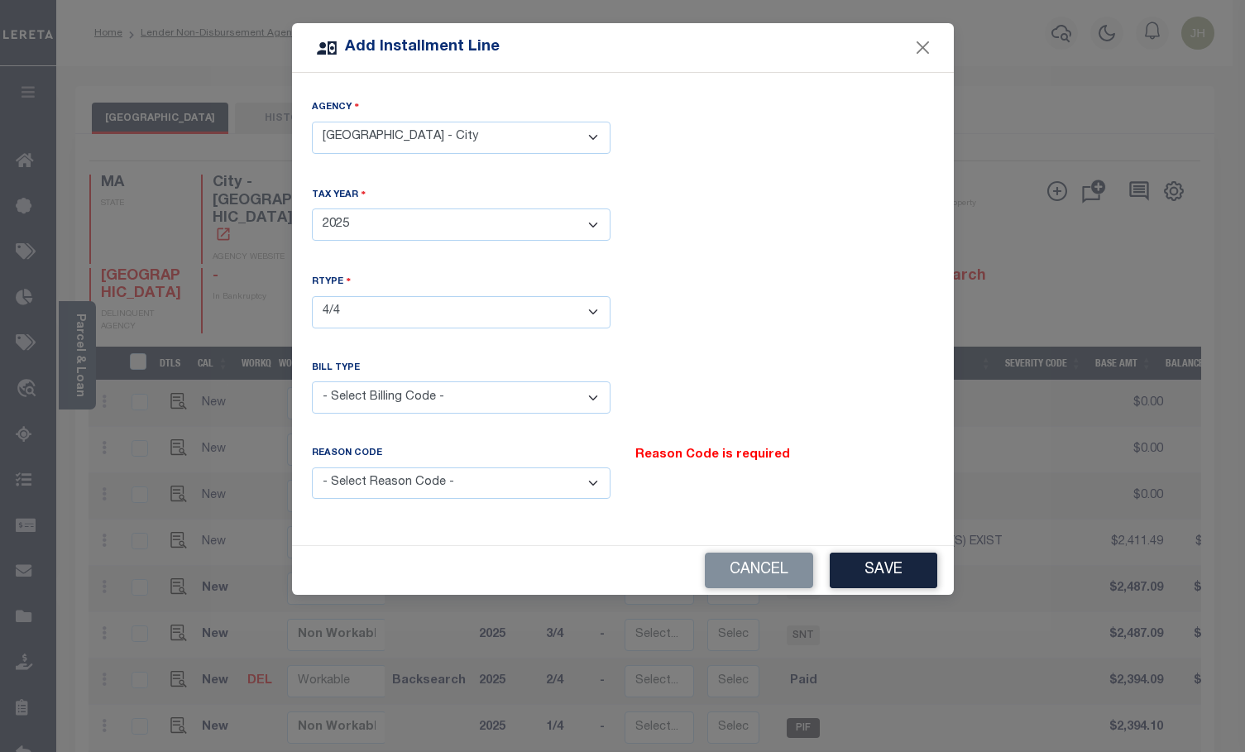
drag, startPoint x: 413, startPoint y: 394, endPoint x: 394, endPoint y: 409, distance: 24.2
click at [413, 394] on select "- Select Billing Code - Regular Delinquent Supplemental Corrected/Adjusted Bill…" at bounding box center [461, 397] width 299 height 32
select select "1"
click at [312, 381] on select "- Select Billing Code - Regular Delinquent Supplemental Corrected/Adjusted Bill…" at bounding box center [461, 397] width 299 height 32
click at [424, 476] on select "- Select Reason Code - Payment Reversal Taxable Value Change Assessment Change …" at bounding box center [461, 483] width 299 height 32
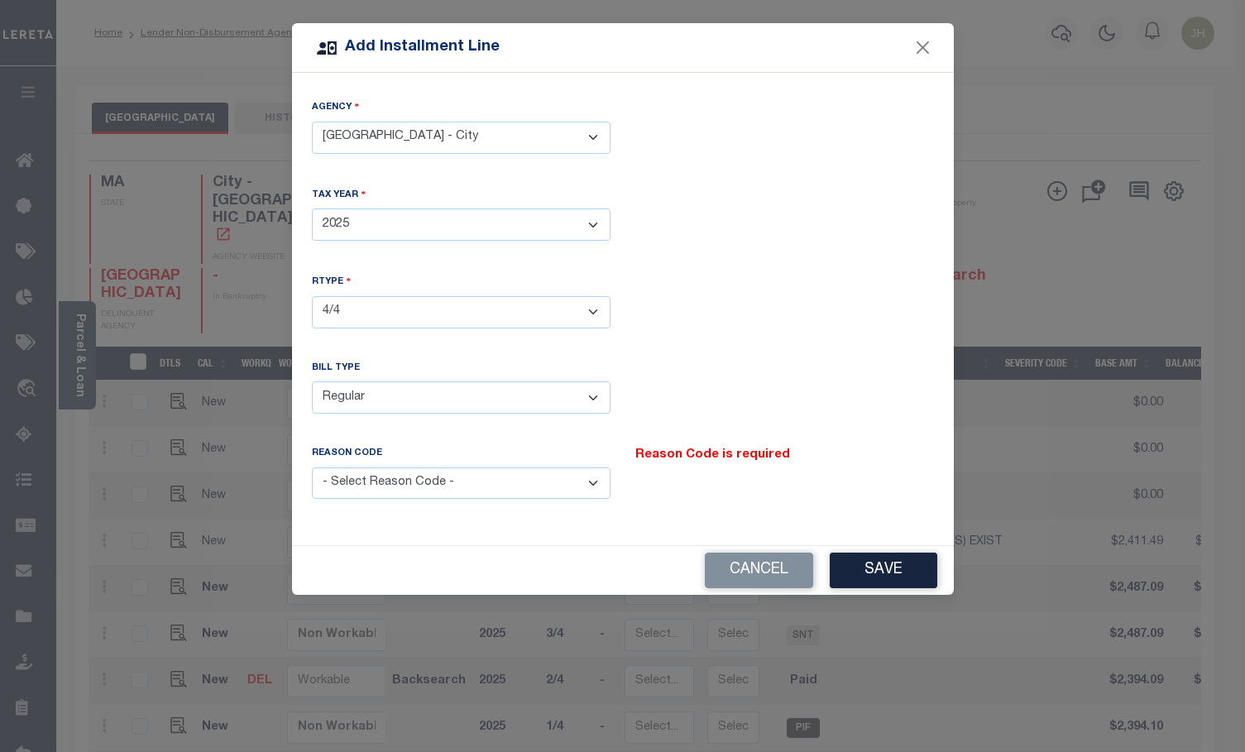
select select "12"
click at [312, 467] on select "- Select Reason Code - Payment Reversal Taxable Value Change Assessment Change …" at bounding box center [461, 483] width 299 height 32
click at [899, 567] on button "Save" at bounding box center [883, 570] width 108 height 36
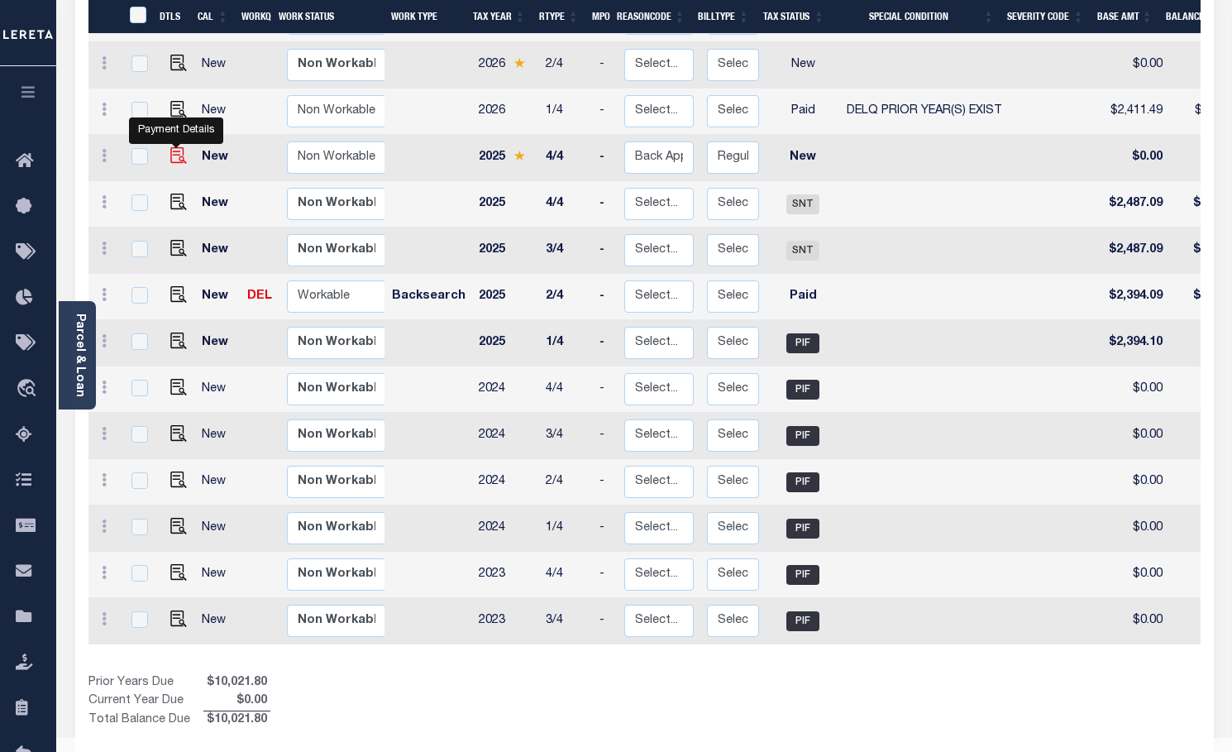
click at [179, 147] on img at bounding box center [178, 155] width 17 height 17
checkbox input "true"
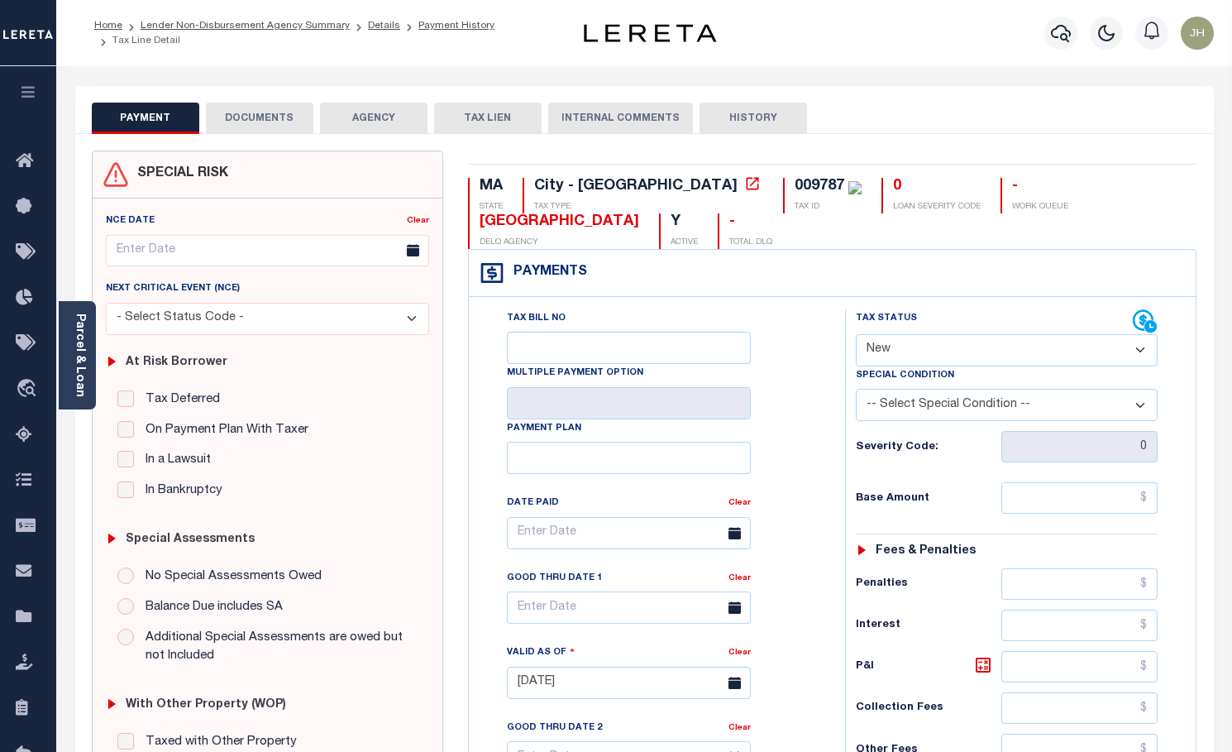
click at [956, 356] on select "- Select Status Code - Open Due/Unpaid Paid Incomplete No Tax Due Internal Refu…" at bounding box center [1007, 350] width 303 height 32
select select "DUE"
click at [856, 335] on select "- Select Status Code - Open Due/Unpaid Paid Incomplete No Tax Due Internal Refu…" at bounding box center [1007, 350] width 303 height 32
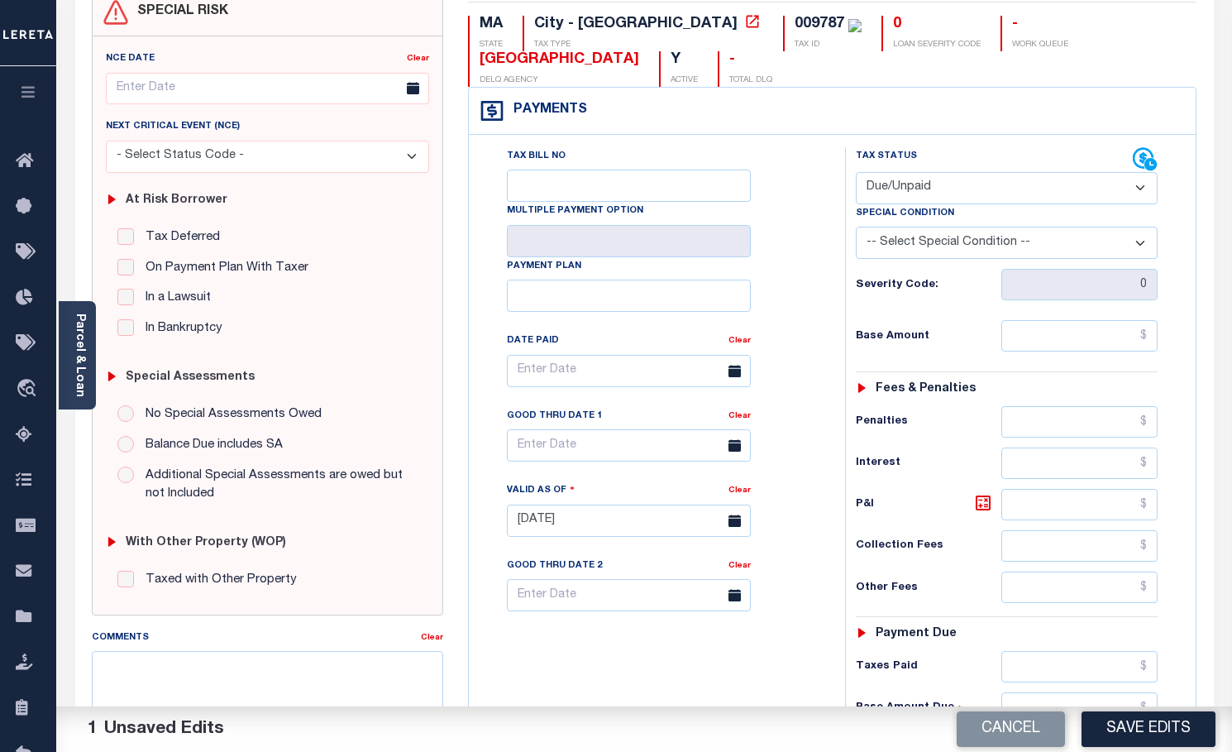
scroll to position [165, 0]
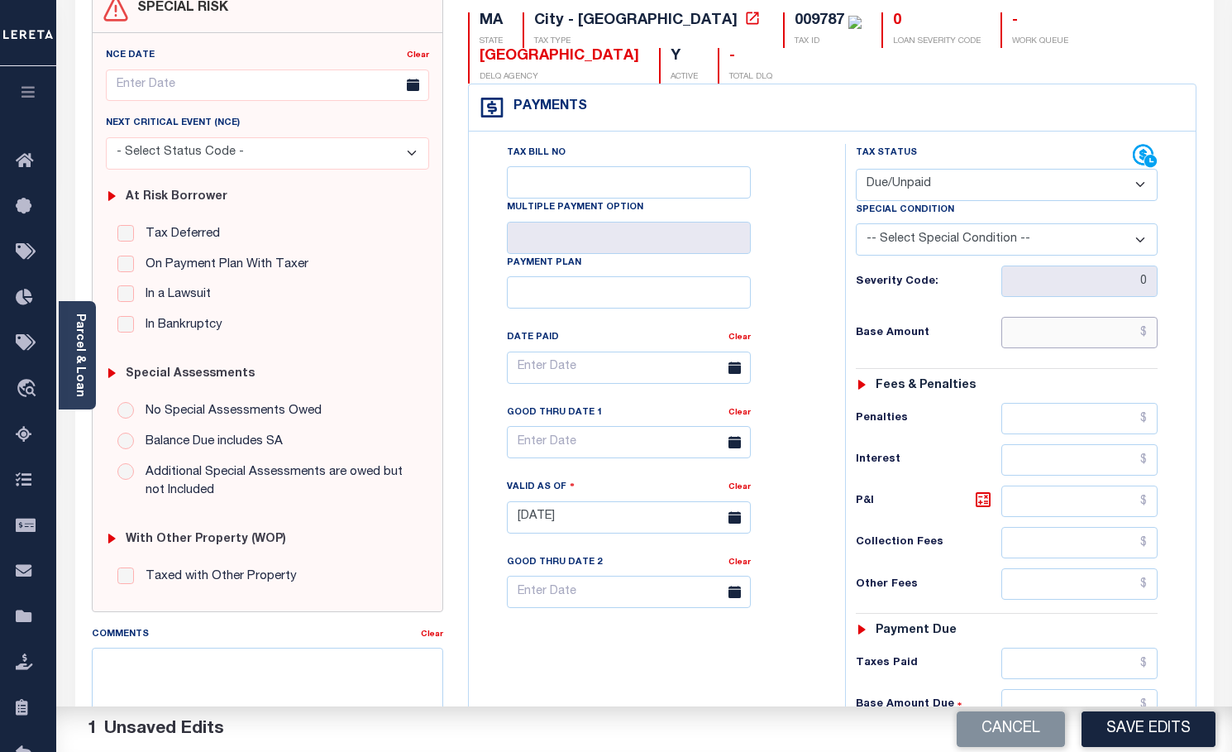
click at [1019, 337] on input "text" at bounding box center [1079, 332] width 157 height 31
type input "$7.85"
click at [1039, 511] on input "text" at bounding box center [1079, 500] width 157 height 31
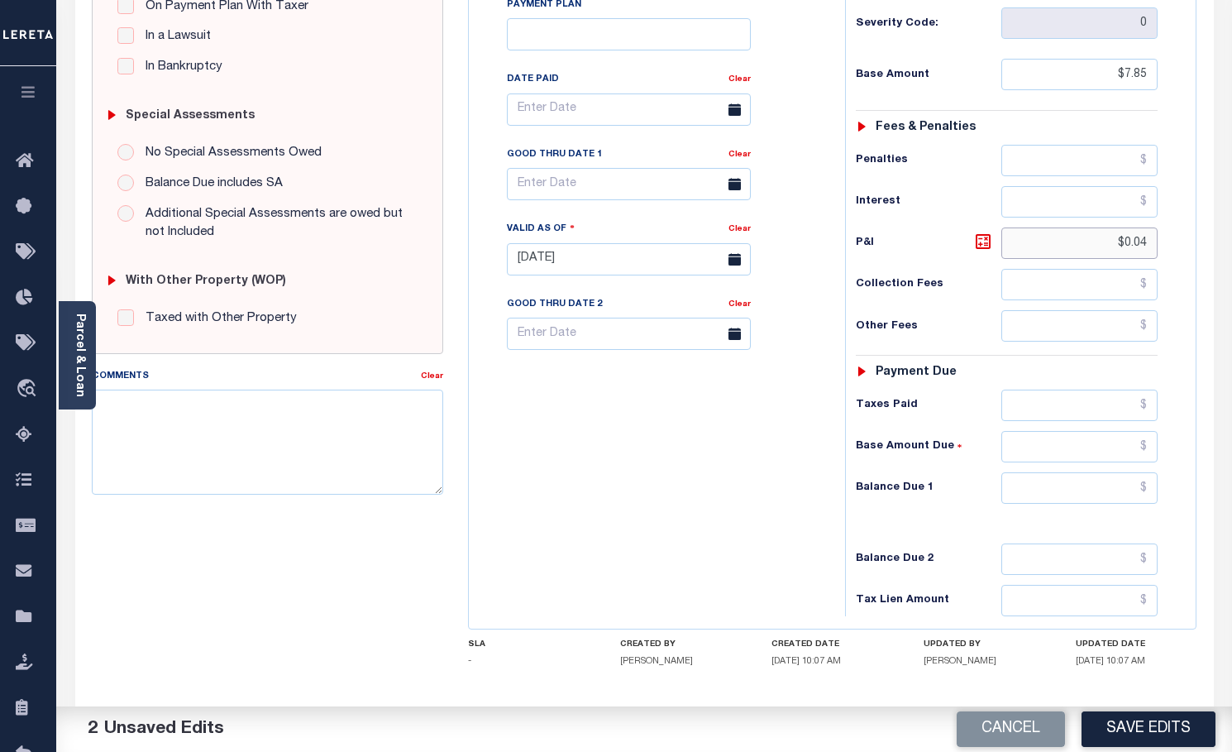
scroll to position [496, 0]
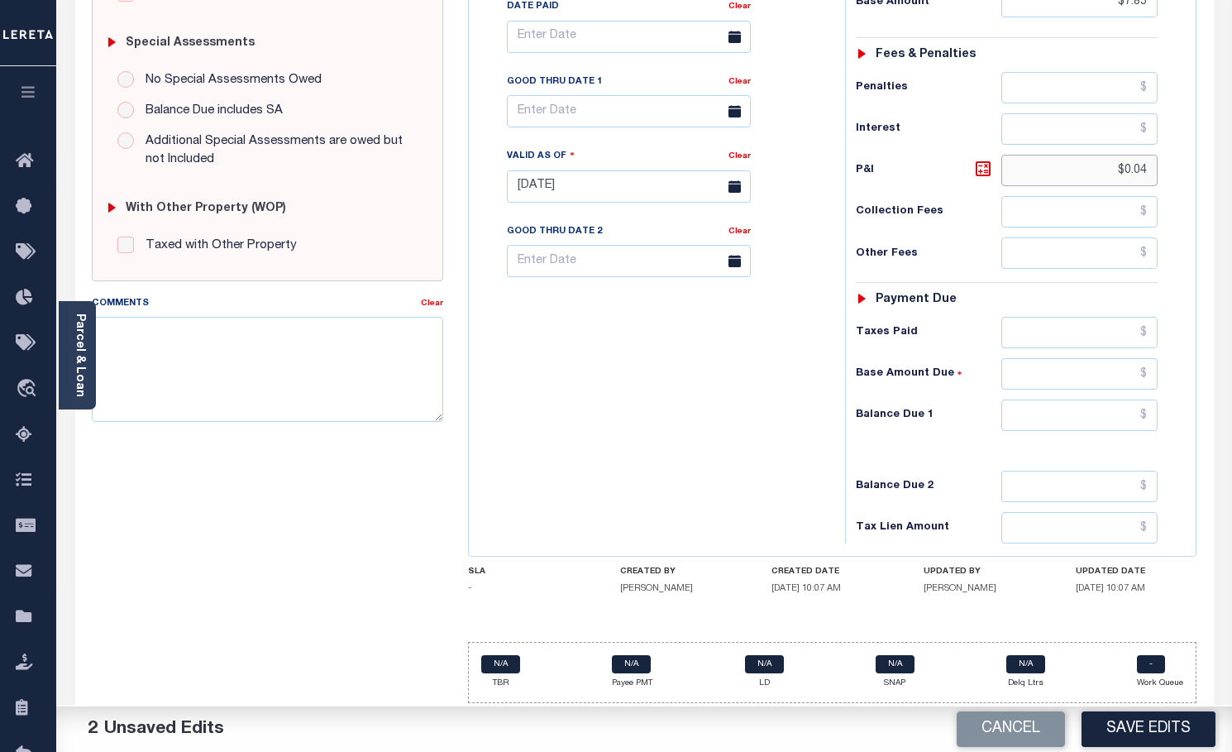
type input "$0.04"
click at [1030, 419] on input "text" at bounding box center [1079, 414] width 157 height 31
type input "$"
type input "$7.89"
click at [733, 117] on icon at bounding box center [735, 111] width 12 height 12
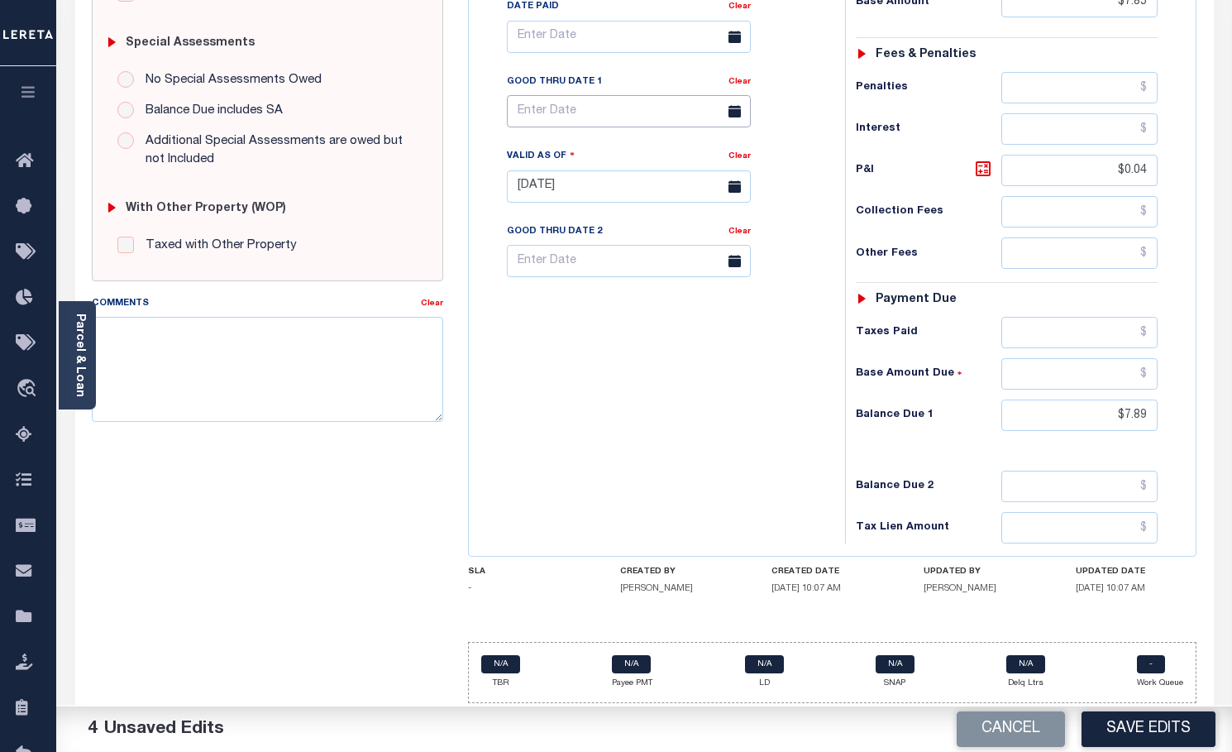
click at [664, 121] on input "text" at bounding box center [629, 111] width 244 height 32
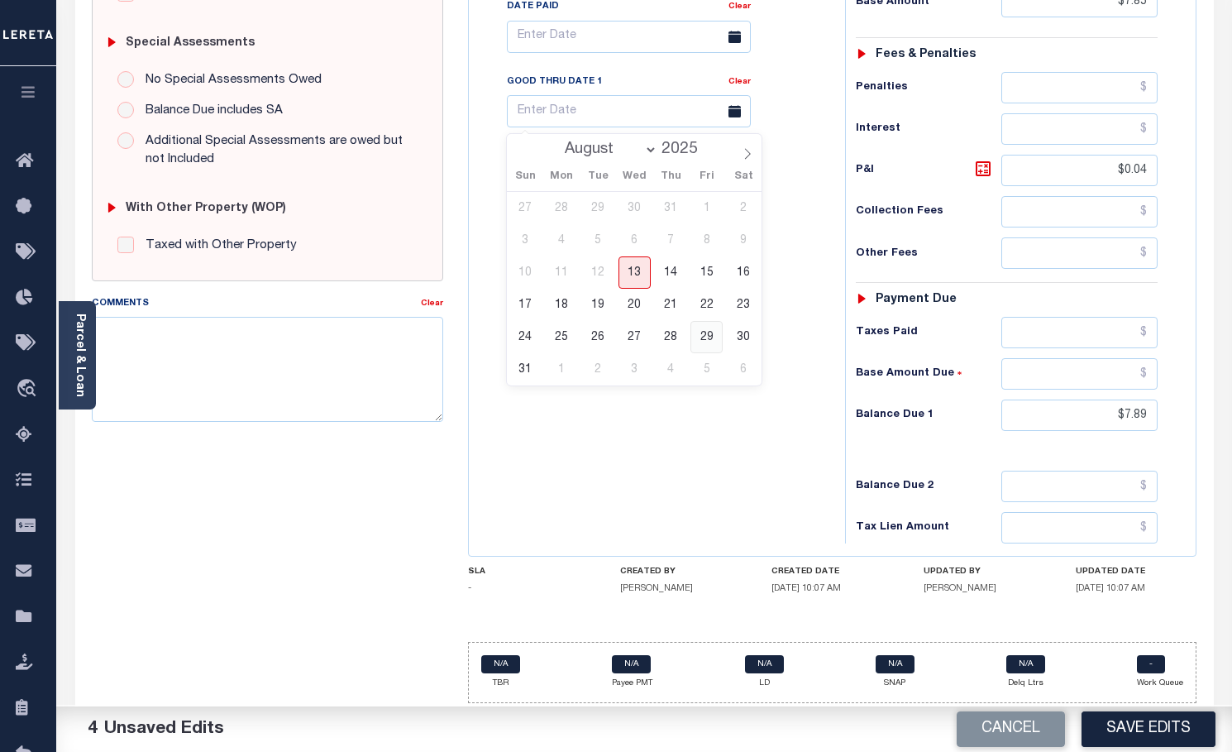
click at [703, 334] on span "29" at bounding box center [707, 337] width 32 height 32
type input "08/29/2025"
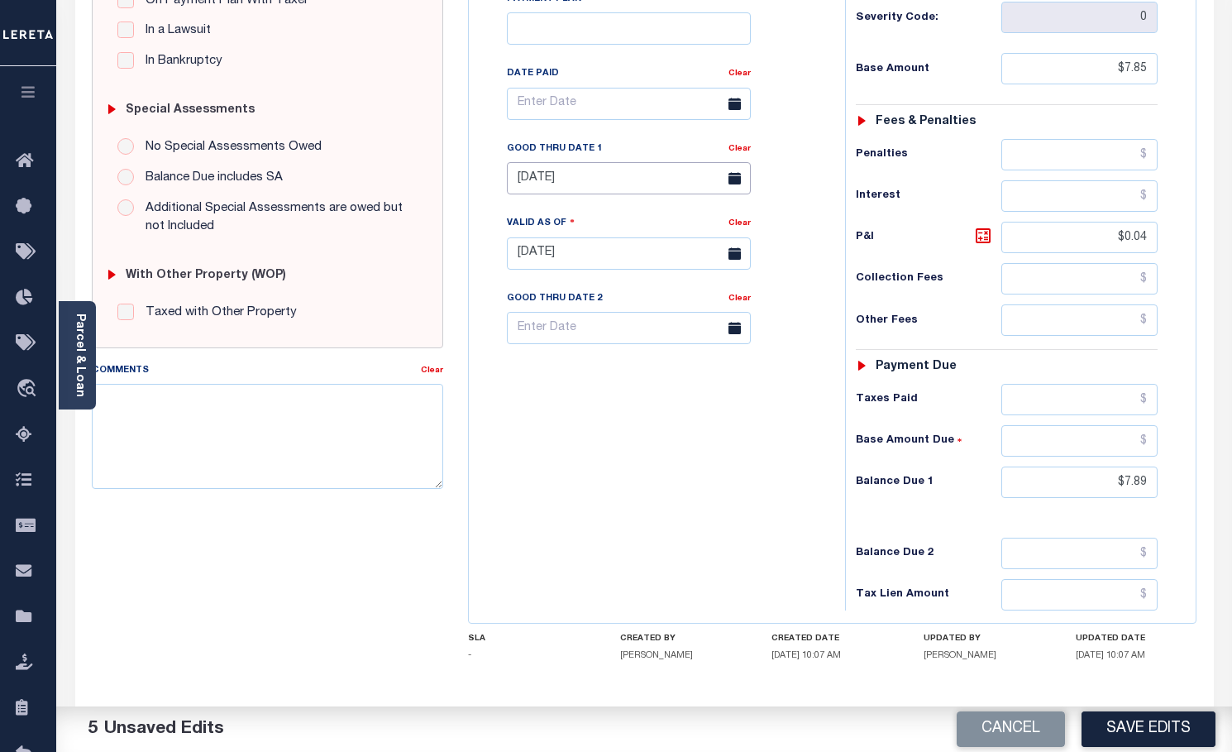
scroll to position [413, 0]
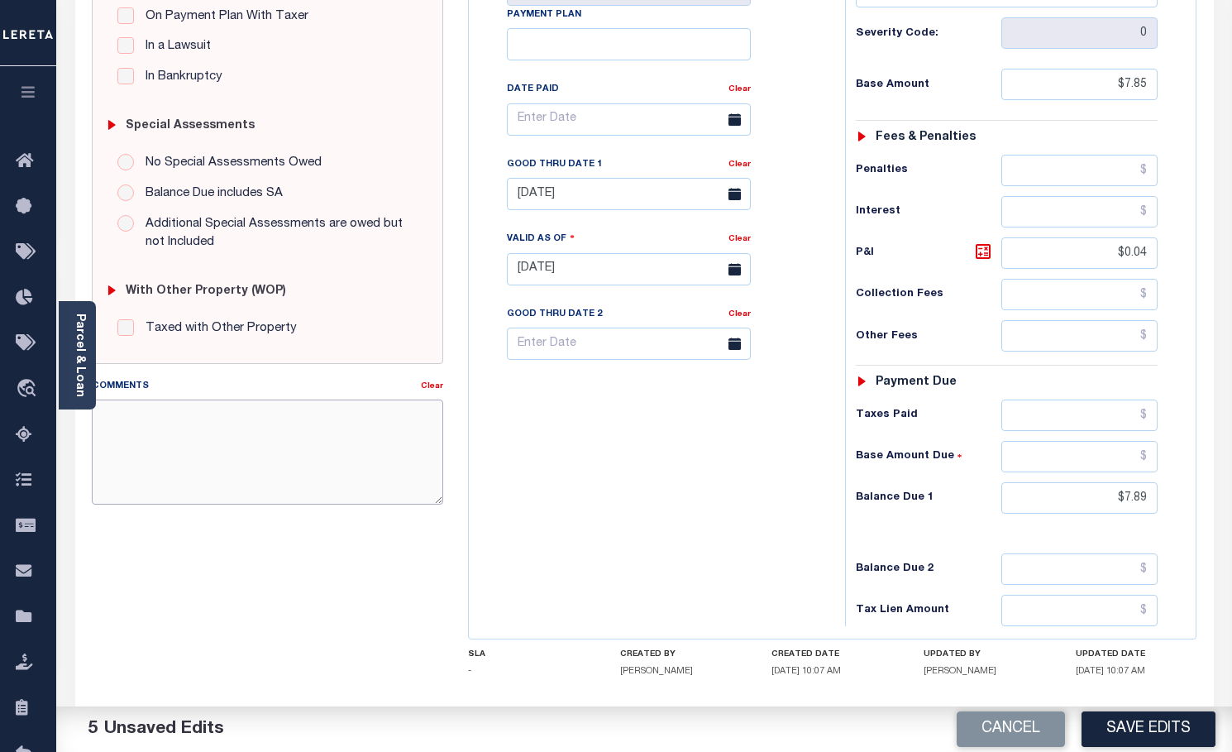
click at [298, 418] on textarea "Comments" at bounding box center [268, 451] width 352 height 104
type textarea "ORIGINAL BASE WAS $2487.09 PAYMENT MADE SHORT"
click at [324, 567] on div "SPECIAL RISK NCE Date Clear - Select Status Code -" at bounding box center [267, 268] width 377 height 1062
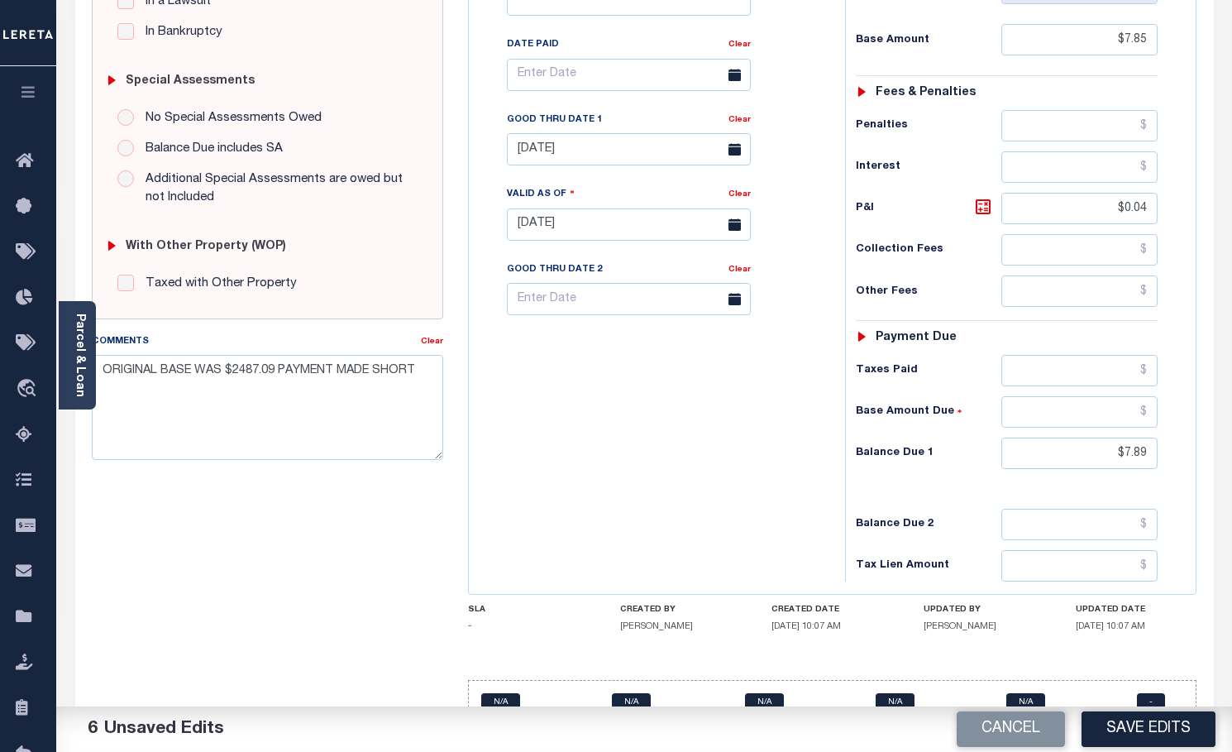
scroll to position [501, 0]
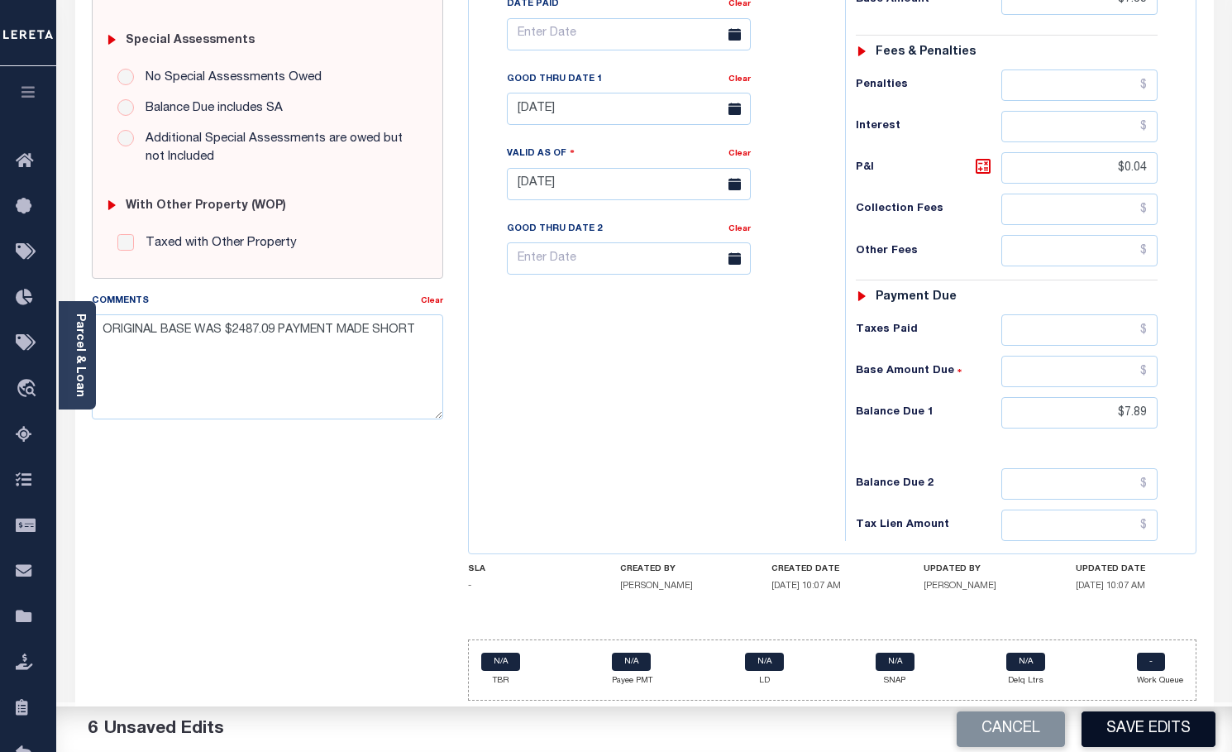
click at [1157, 733] on button "Save Edits" at bounding box center [1149, 729] width 134 height 36
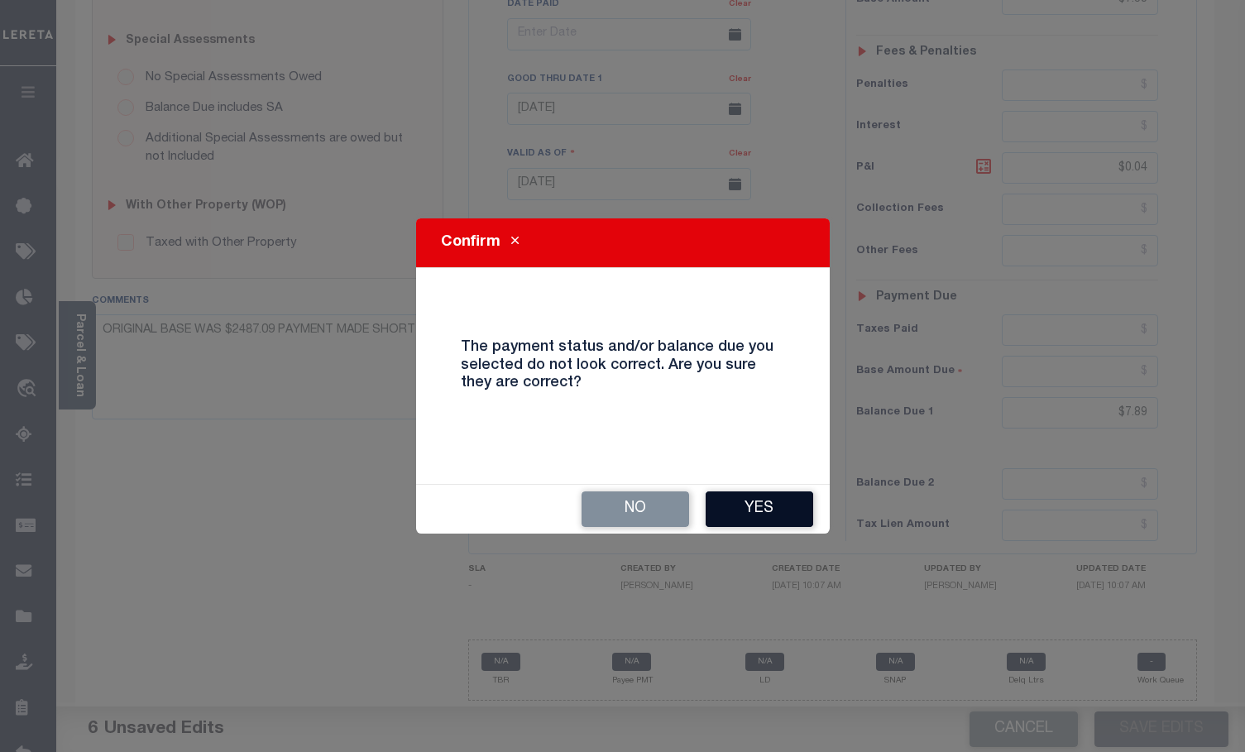
click at [781, 514] on button "Yes" at bounding box center [759, 509] width 108 height 36
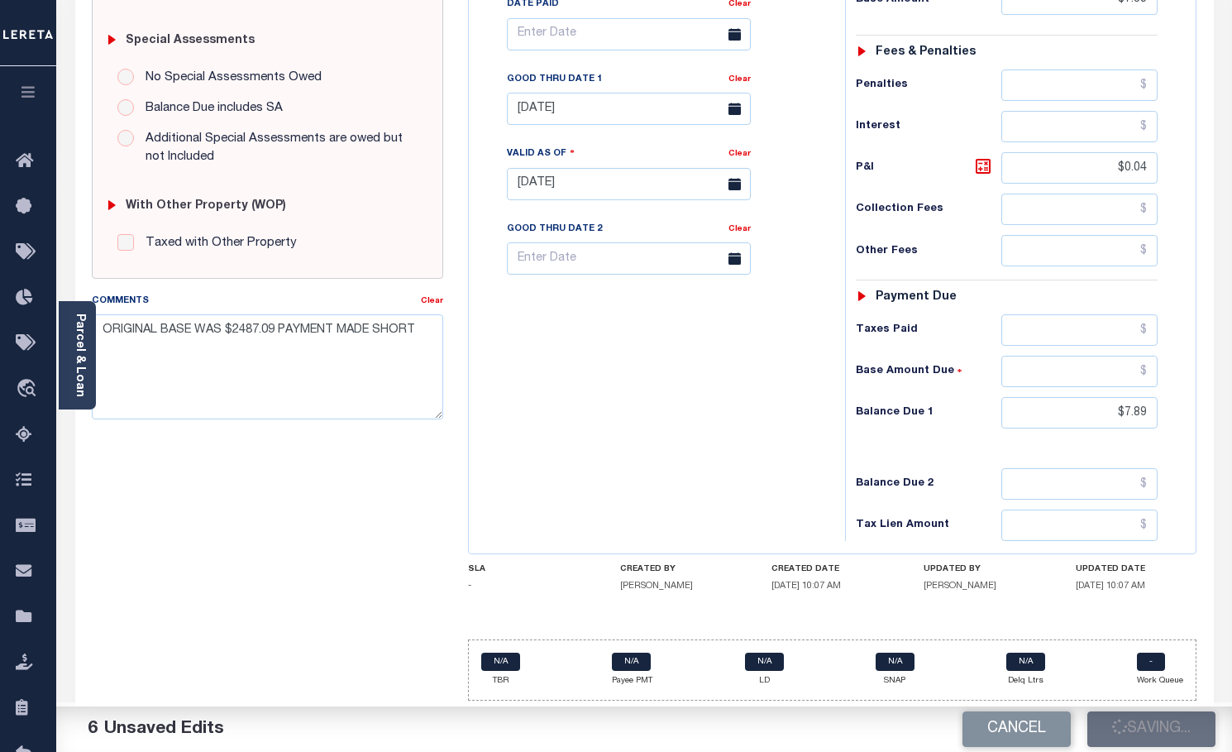
checkbox input "false"
type input "$7.85"
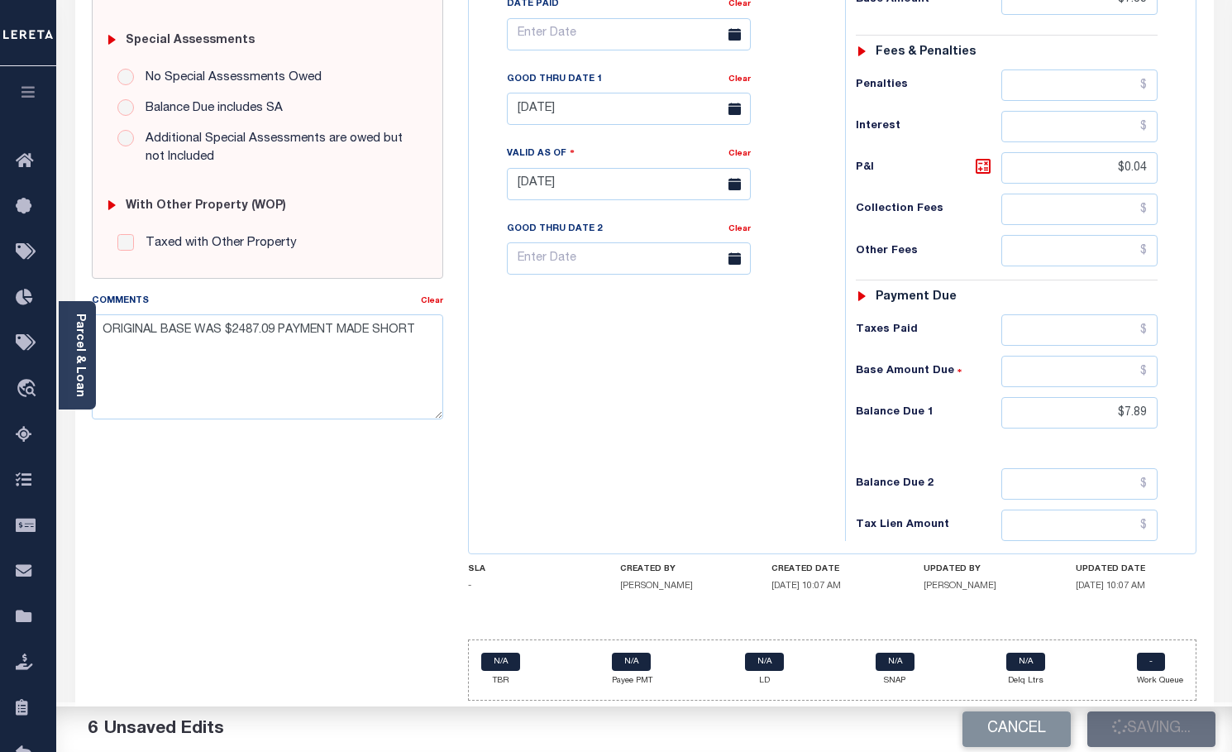
type input "$0.04"
type input "$7.89"
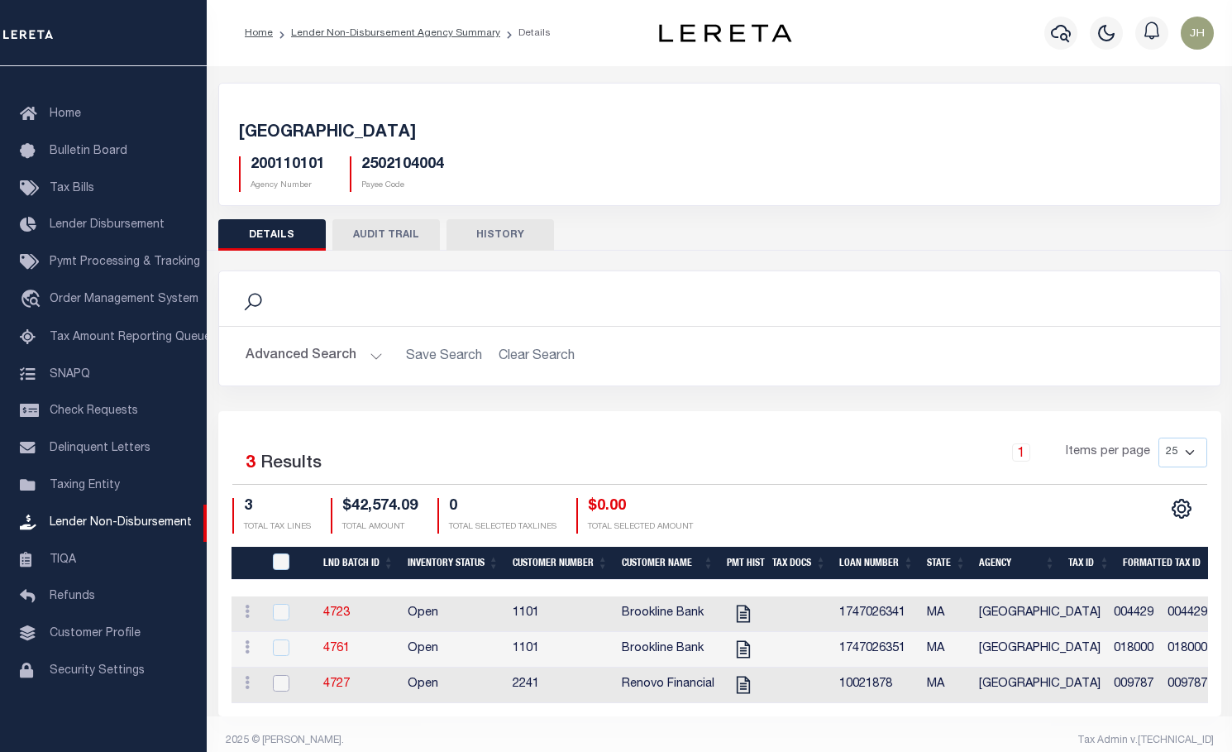
click at [280, 684] on input "checkbox" at bounding box center [281, 683] width 17 height 17
checkbox input "true"
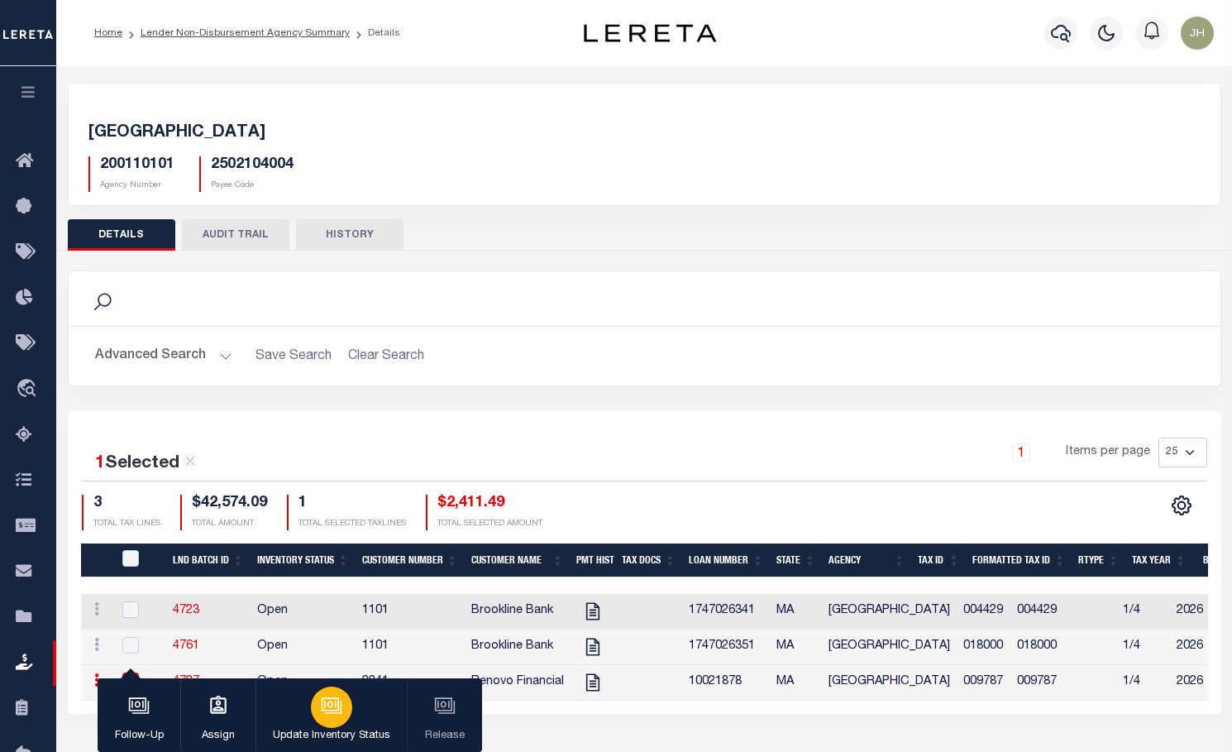
click at [348, 720] on button "Update Inventory Status" at bounding box center [331, 715] width 151 height 74
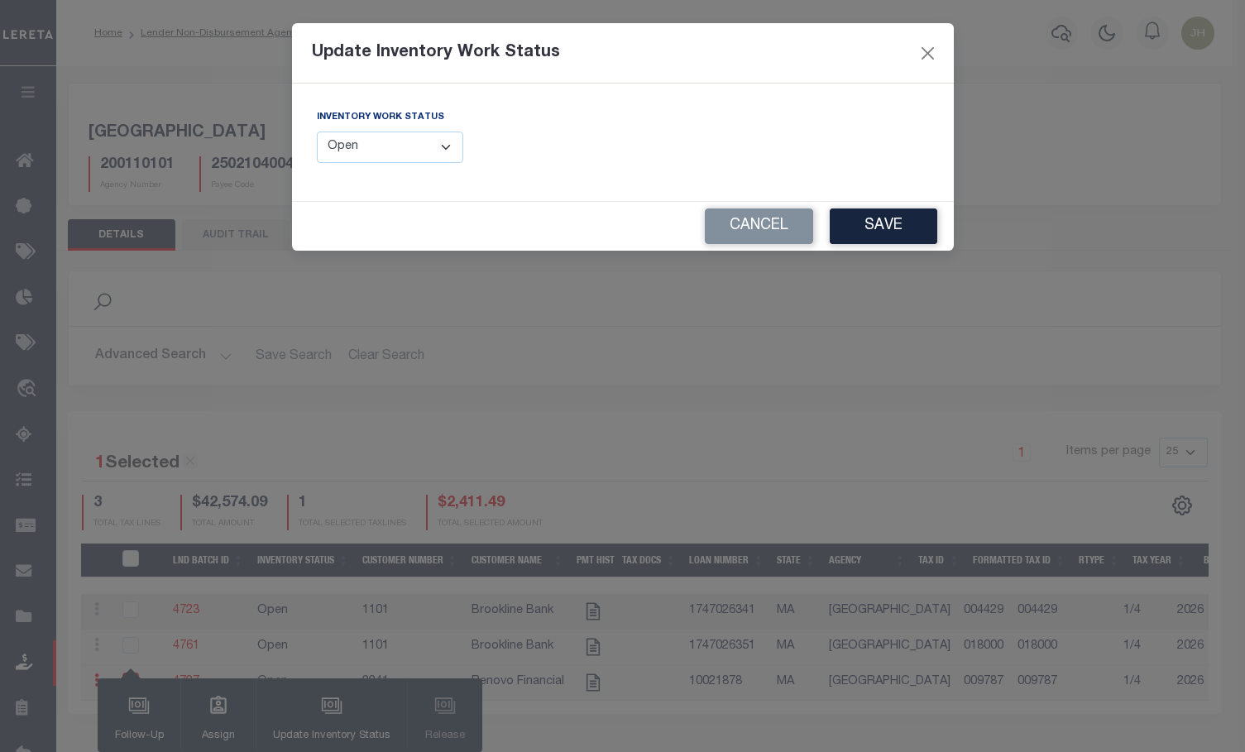
drag, startPoint x: 452, startPoint y: 149, endPoint x: 450, endPoint y: 161, distance: 12.5
click at [451, 150] on select "--Select-- Open Completed Reported" at bounding box center [390, 147] width 147 height 32
select select "Completed"
click at [317, 131] on select "--Select-- Open Completed Reported" at bounding box center [390, 147] width 147 height 32
click at [869, 231] on button "Save" at bounding box center [883, 226] width 108 height 36
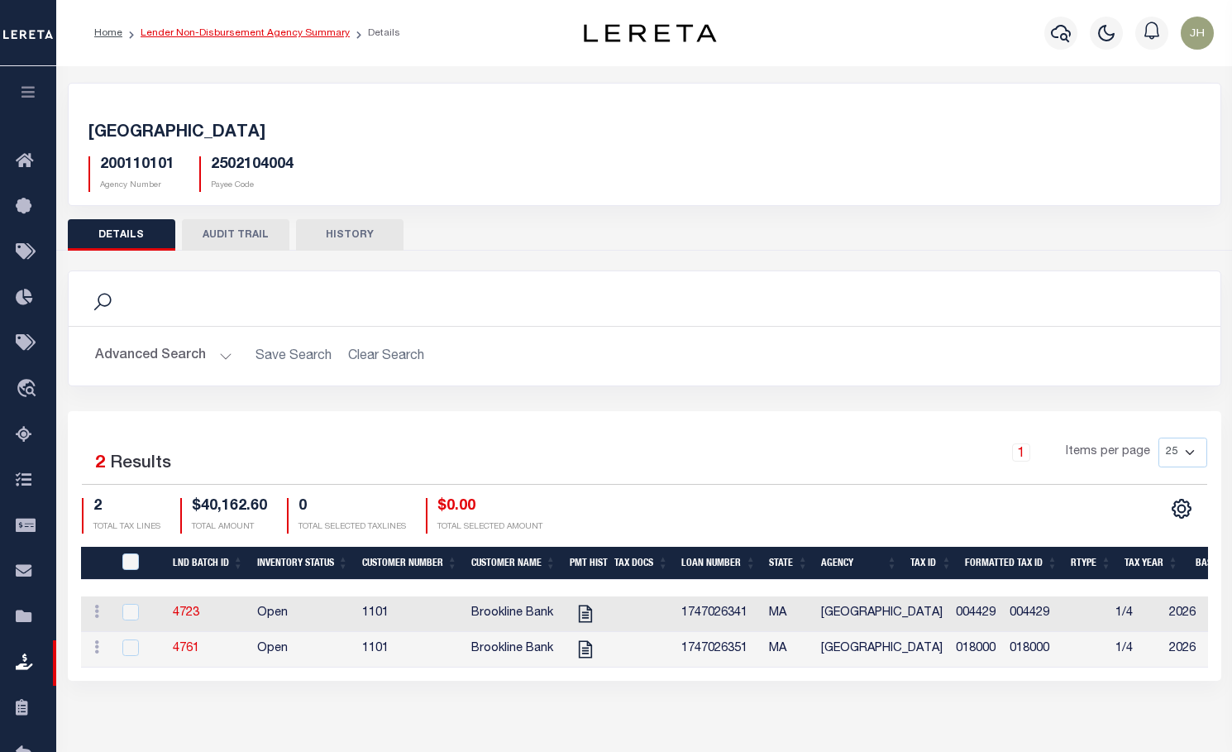
click at [219, 36] on link "Lender Non-Disbursement Agency Summary" at bounding box center [245, 33] width 209 height 10
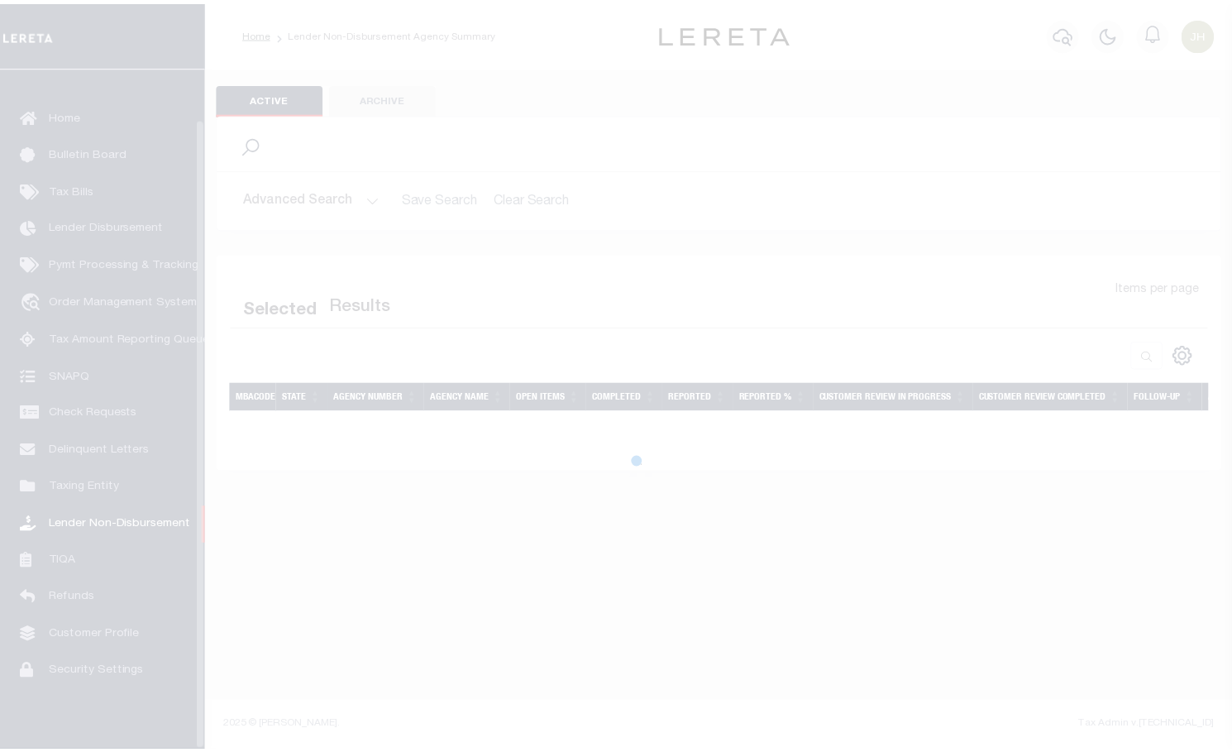
scroll to position [54, 0]
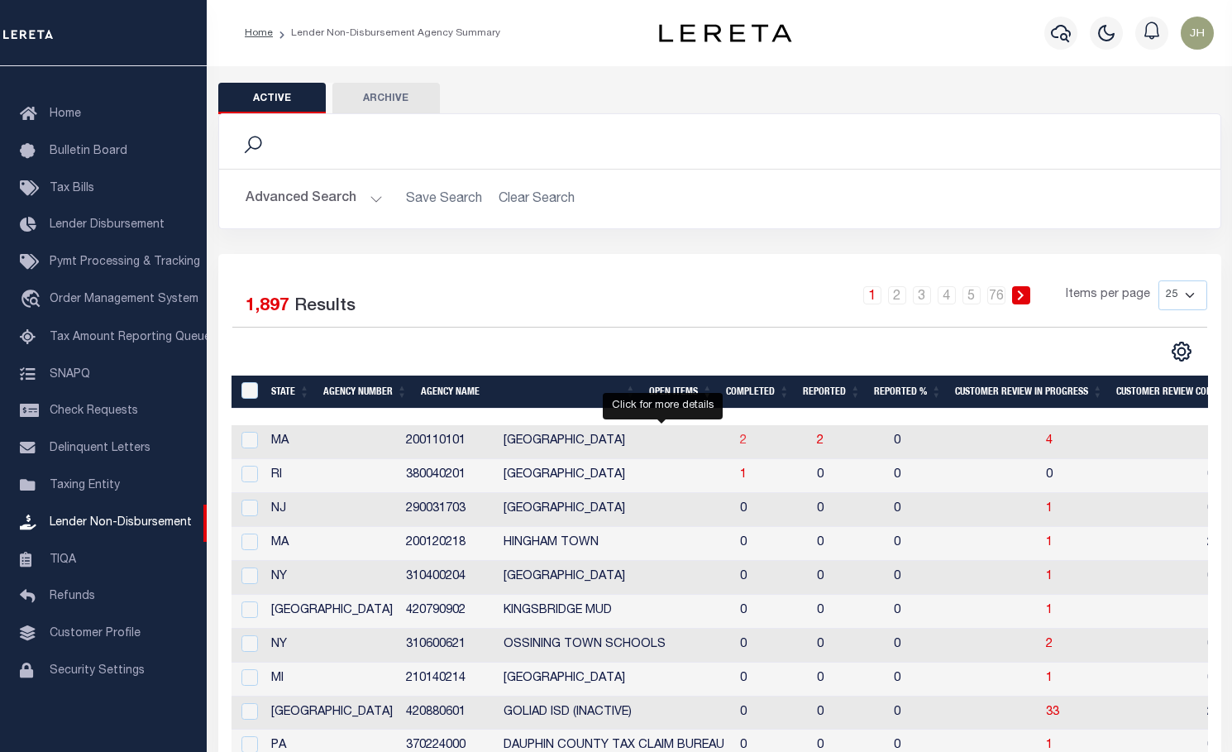
click at [740, 447] on span "2" at bounding box center [743, 441] width 7 height 12
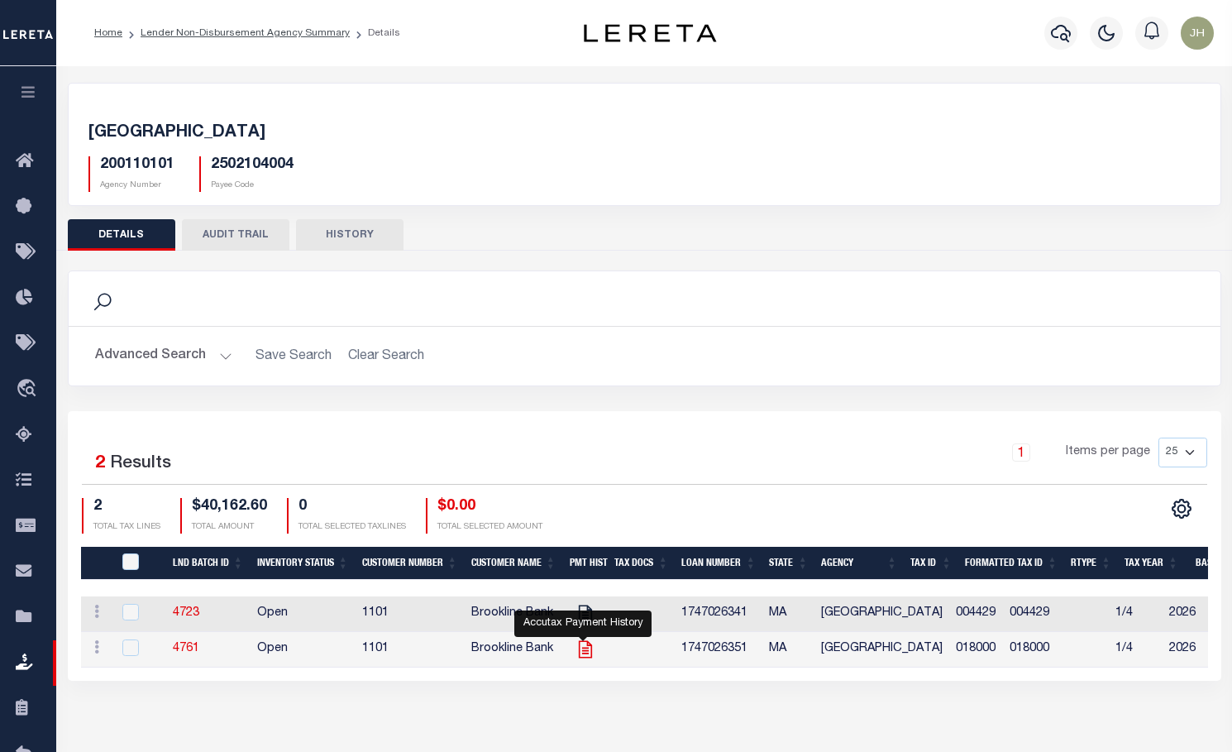
click at [581, 652] on icon "" at bounding box center [584, 649] width 13 height 17
checkbox input "true"
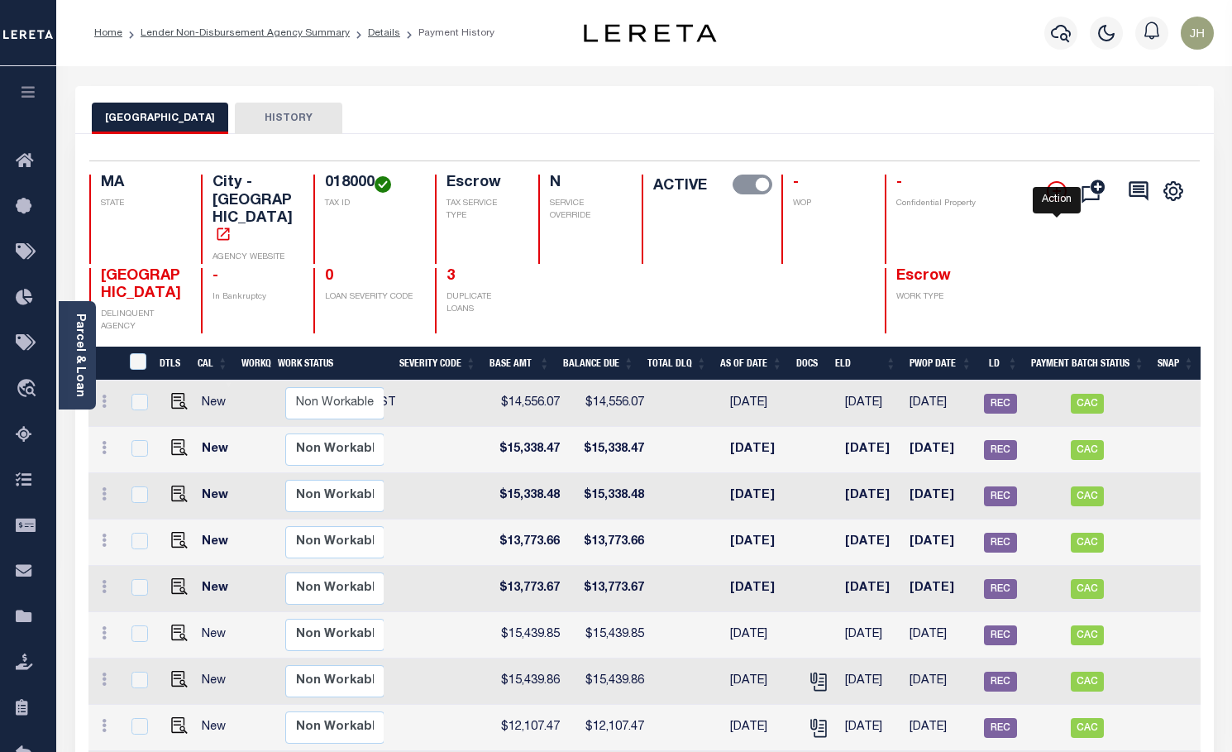
click at [1060, 192] on icon "" at bounding box center [1057, 191] width 8 height 8
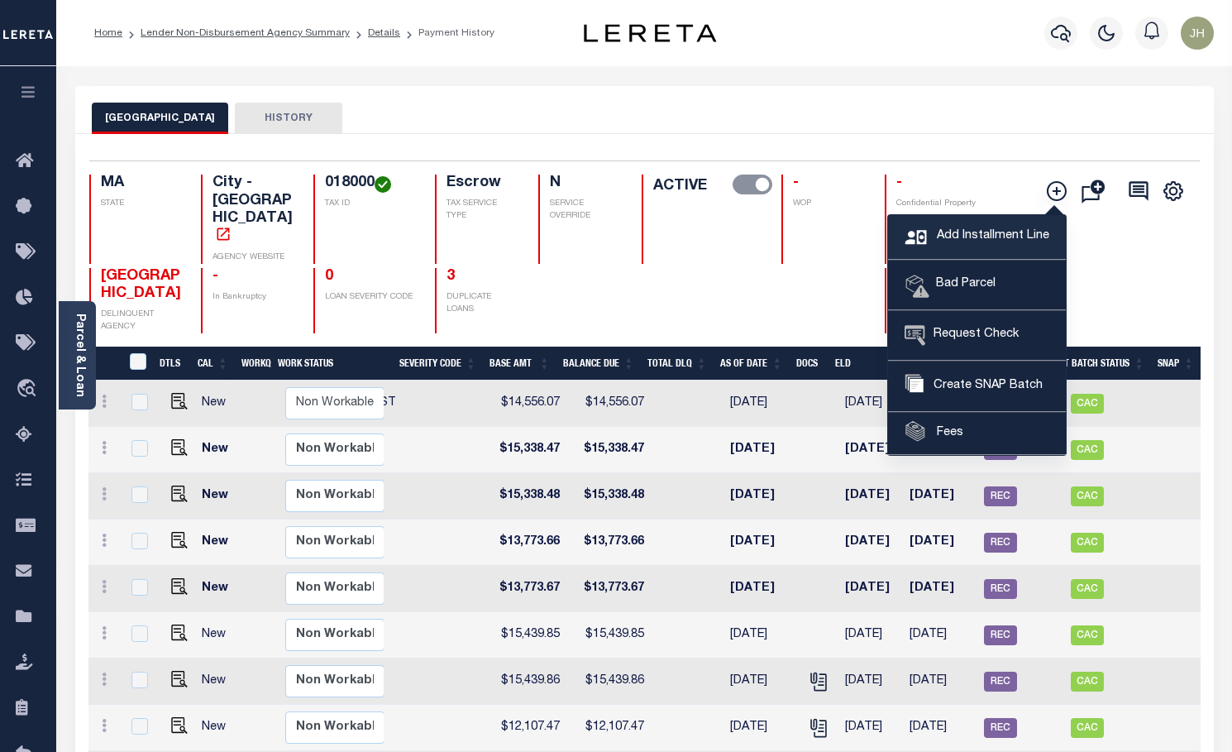
click at [1000, 237] on span "Add Installment Line" at bounding box center [991, 236] width 117 height 18
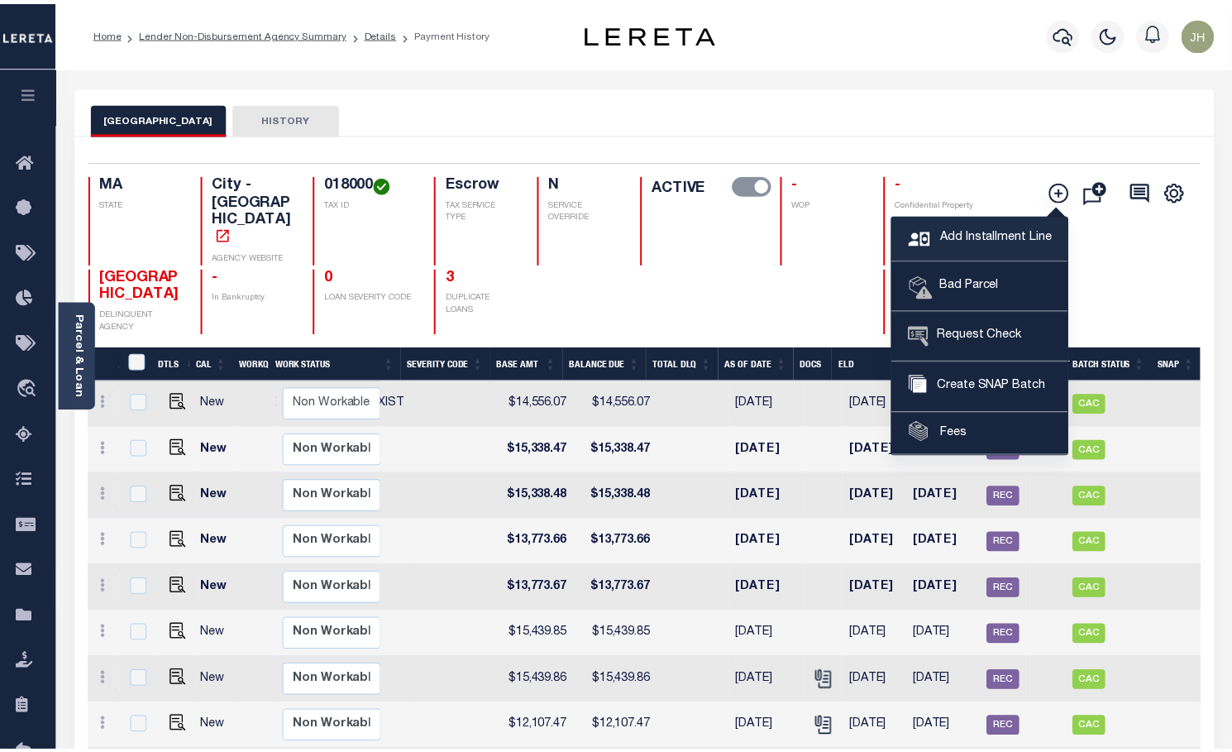
scroll to position [0, 565]
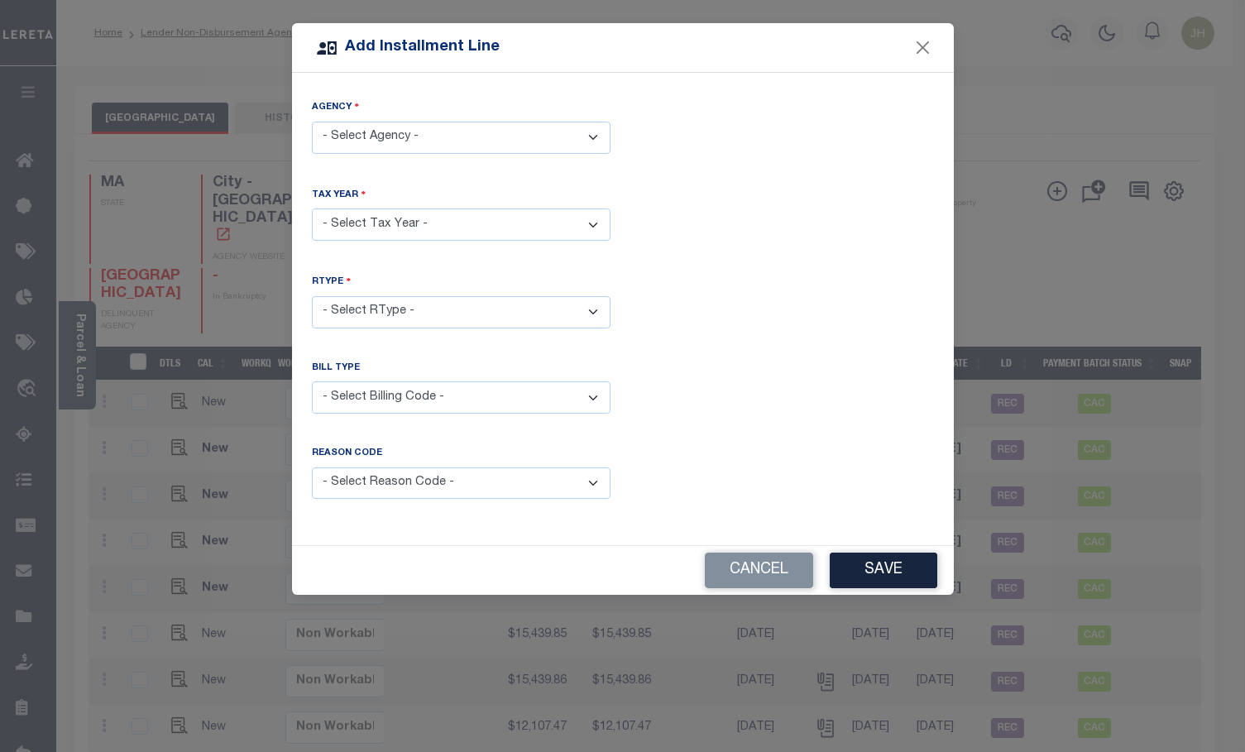
click at [442, 141] on select "- Select Agency - QUINCY CITY - City" at bounding box center [461, 138] width 299 height 32
select select "2502104004"
click at [312, 122] on select "- Select Agency - QUINCY CITY - City" at bounding box center [461, 138] width 299 height 32
click at [413, 222] on select "- Select Year - 2005 2006 2007 2008 2009 2010 2011 2012 2013 2014 2015 2016 201…" at bounding box center [461, 224] width 299 height 32
select select "2025"
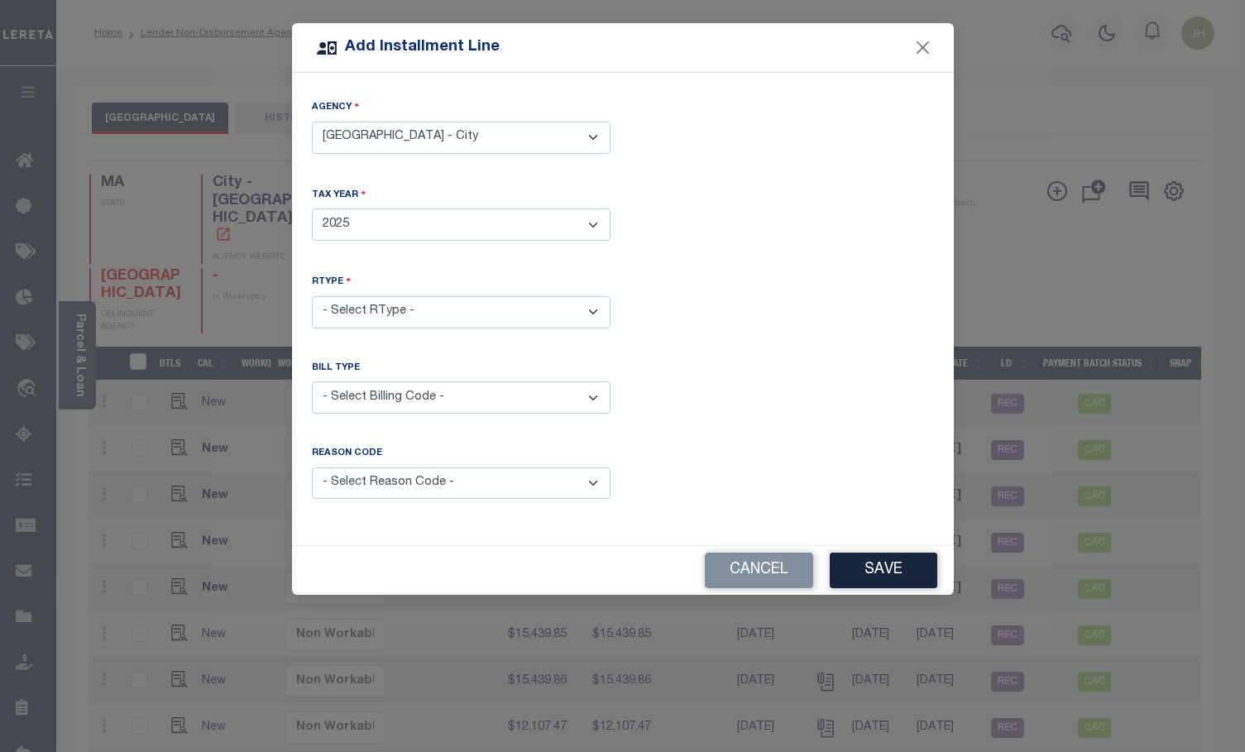
click at [312, 208] on select "- Select Year - 2005 2006 2007 2008 2009 2010 2011 2012 2013 2014 2015 2016 201…" at bounding box center [461, 224] width 299 height 32
click at [404, 310] on select "- Select RType - 1/4 2/4 3/4 4/4" at bounding box center [461, 312] width 299 height 32
select select "3"
click at [312, 296] on select "- Select RType - 1/4 2/4 3/4 4/4" at bounding box center [461, 312] width 299 height 32
click at [370, 394] on select "- Select Billing Code - Regular Delinquent Supplemental Corrected/Adjusted Bill…" at bounding box center [461, 397] width 299 height 32
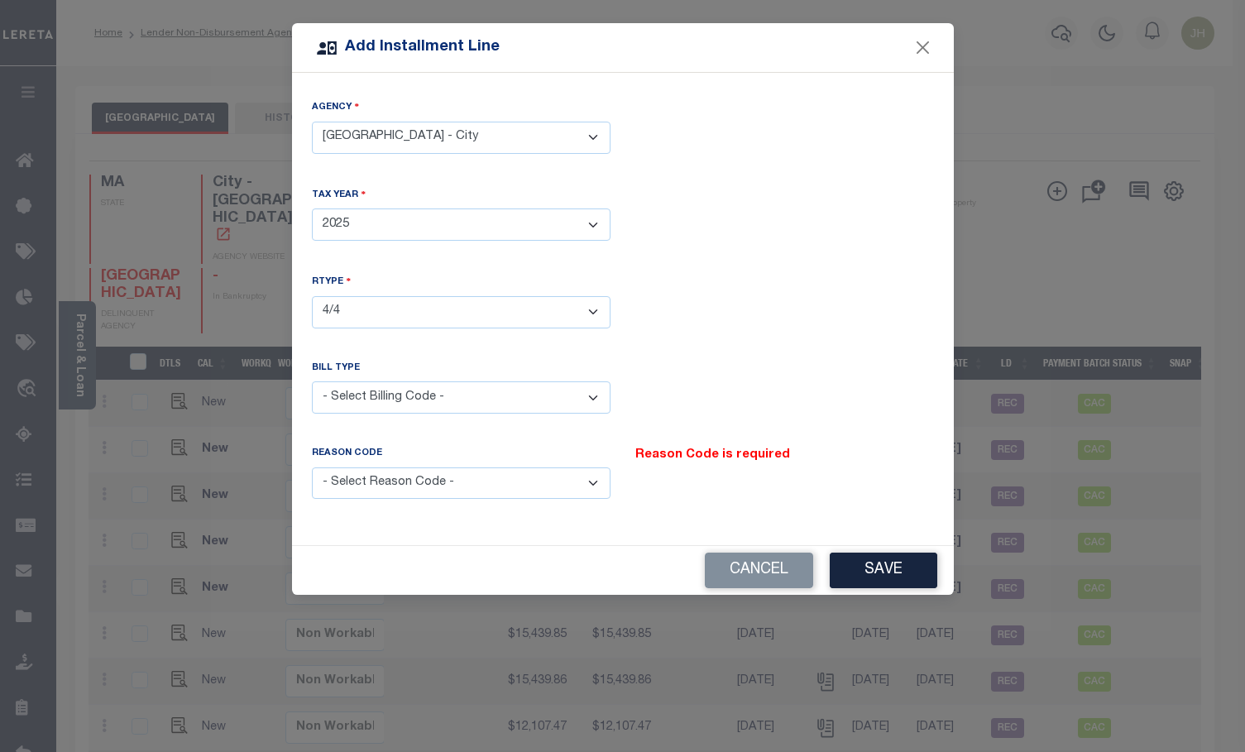
select select "1"
click at [312, 381] on select "- Select Billing Code - Regular Delinquent Supplemental Corrected/Adjusted Bill…" at bounding box center [461, 397] width 299 height 32
click at [366, 477] on select "- Select Reason Code - Payment Reversal Taxable Value Change Assessment Change …" at bounding box center [461, 483] width 299 height 32
select select "12"
click at [312, 467] on select "- Select Reason Code - Payment Reversal Taxable Value Change Assessment Change …" at bounding box center [461, 483] width 299 height 32
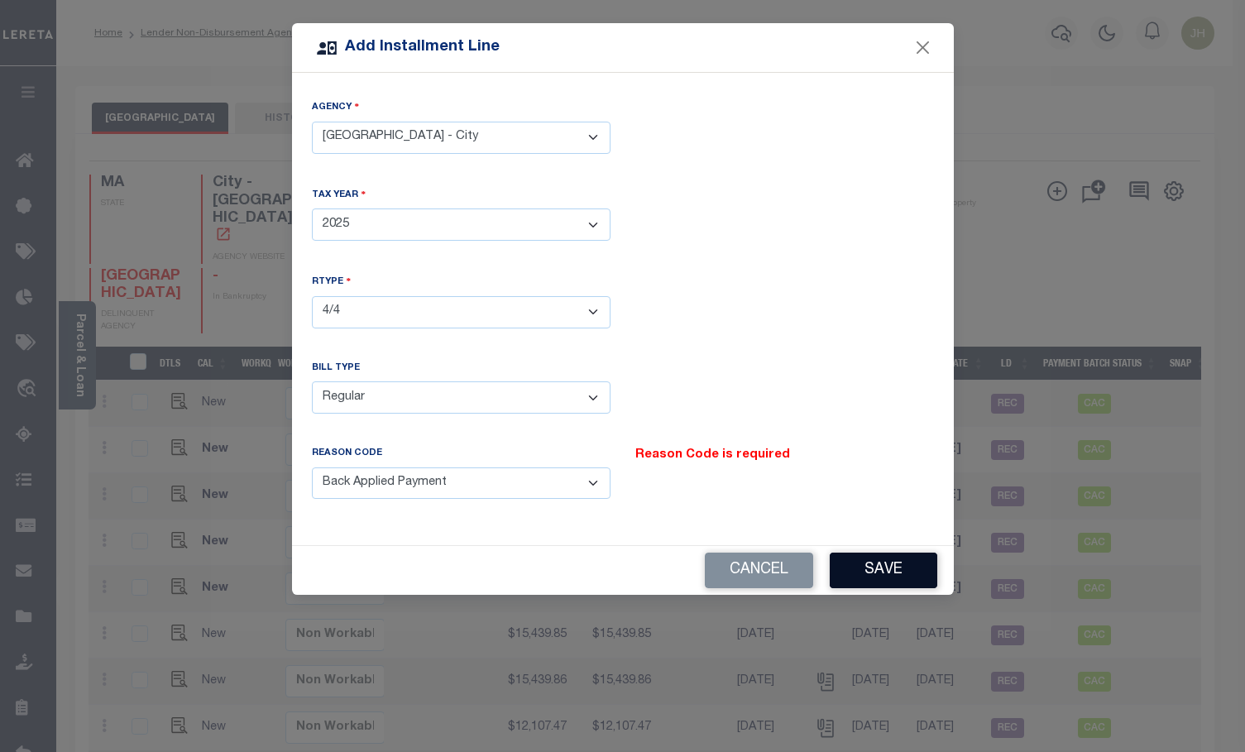
click at [891, 566] on button "Save" at bounding box center [883, 570] width 108 height 36
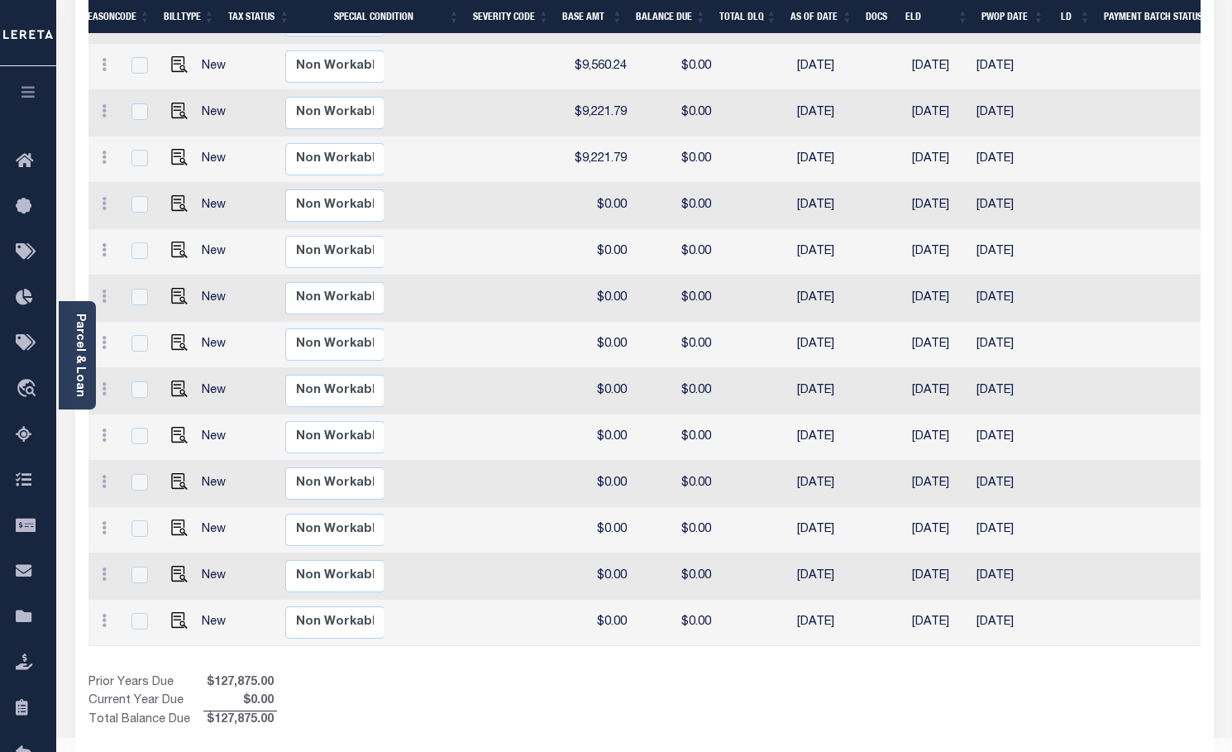
scroll to position [0, 246]
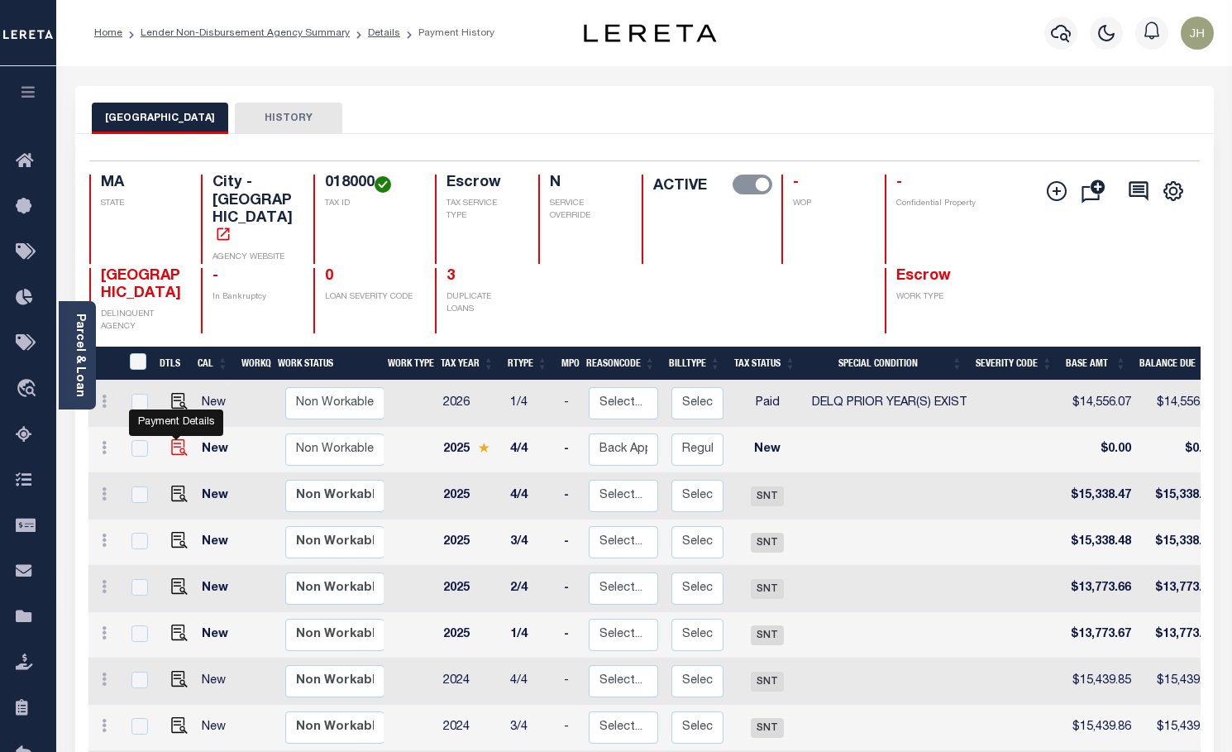
click at [179, 439] on img at bounding box center [179, 447] width 17 height 17
checkbox input "true"
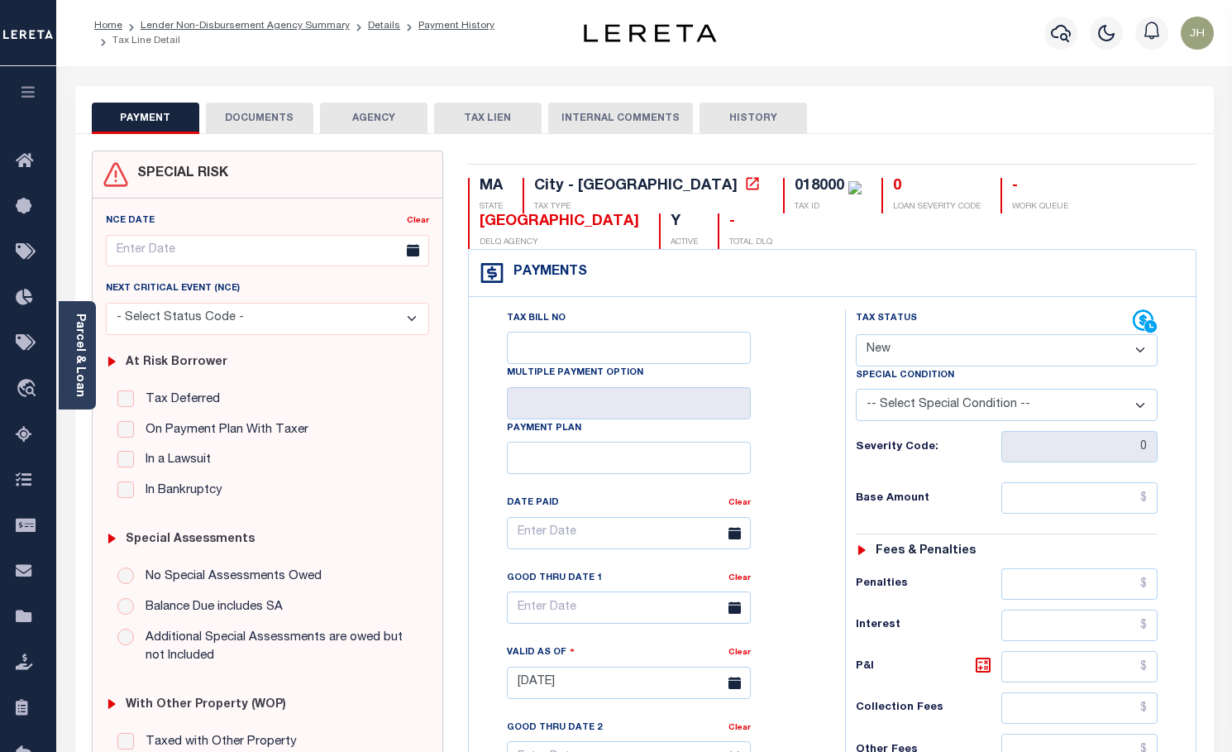
click at [889, 356] on select "- Select Status Code - Open Due/Unpaid Paid Incomplete No Tax Due Internal Refu…" at bounding box center [1007, 350] width 303 height 32
select select "DUE"
click at [856, 335] on select "- Select Status Code - Open Due/Unpaid Paid Incomplete No Tax Due Internal Refu…" at bounding box center [1007, 350] width 303 height 32
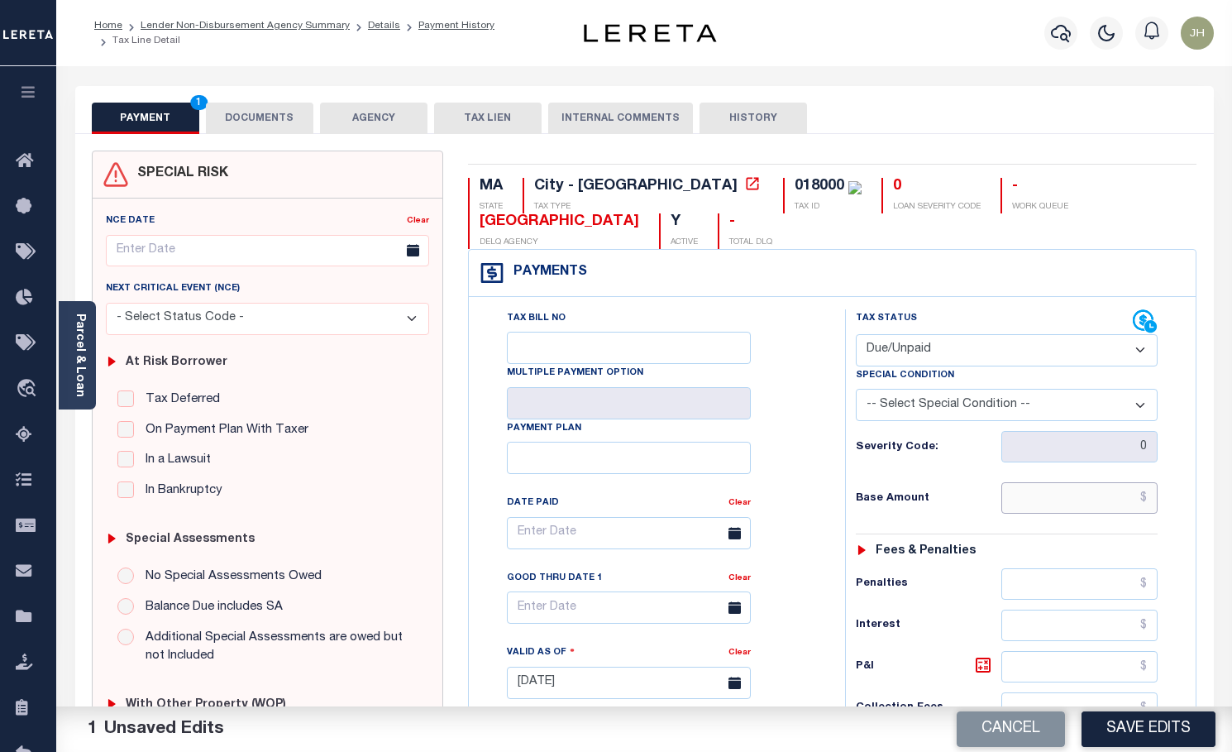
click at [1015, 501] on input "text" at bounding box center [1079, 497] width 157 height 31
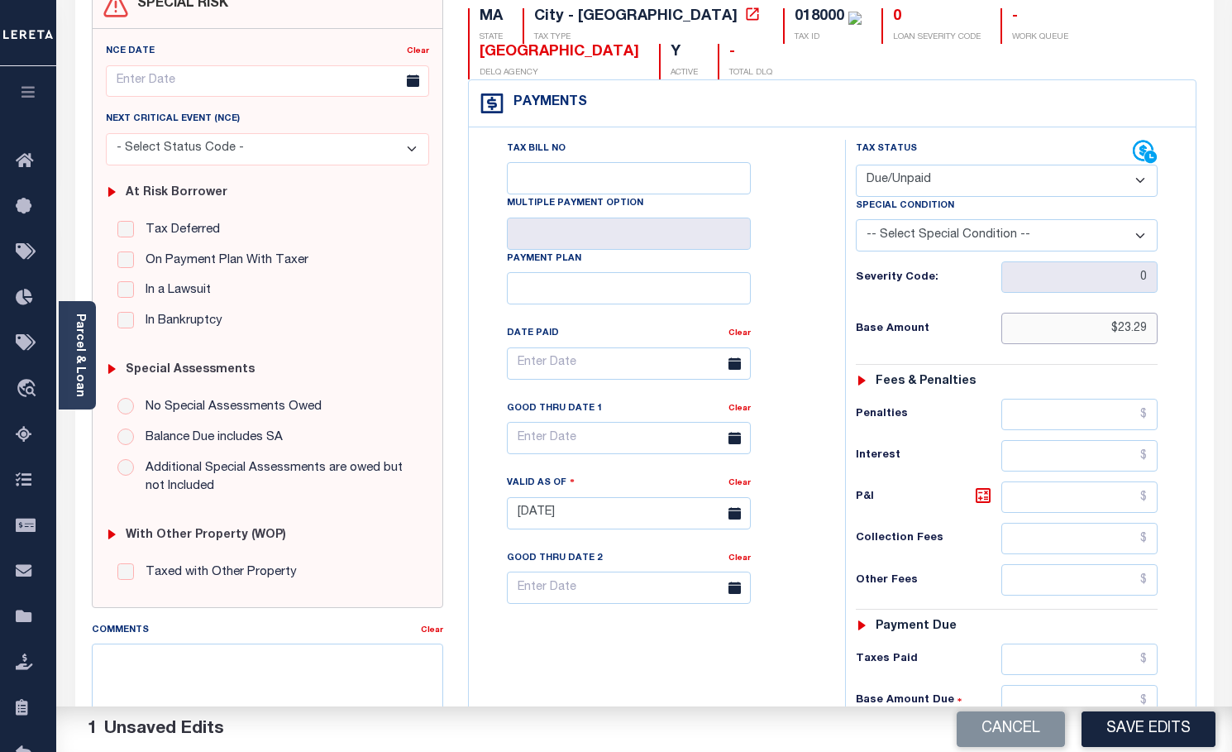
scroll to position [248, 0]
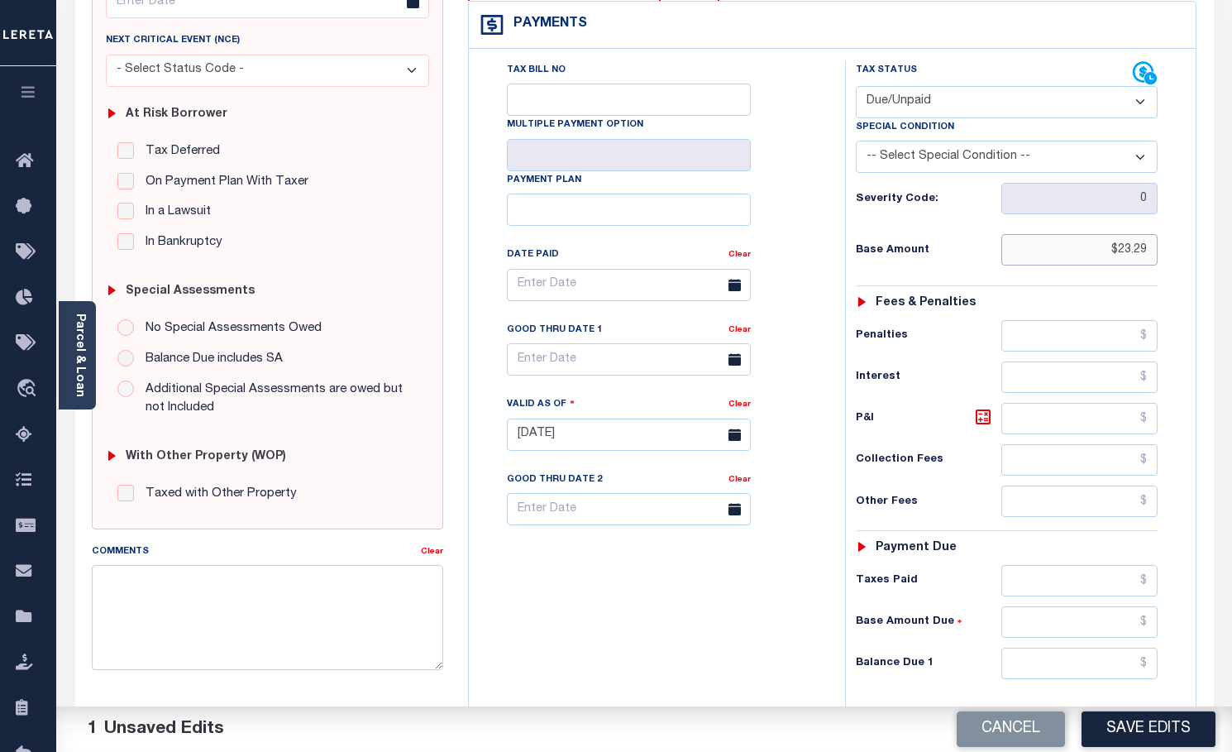
type input "$23.29"
click at [1022, 423] on input "text" at bounding box center [1079, 418] width 157 height 31
click at [1073, 420] on input "text" at bounding box center [1079, 418] width 157 height 31
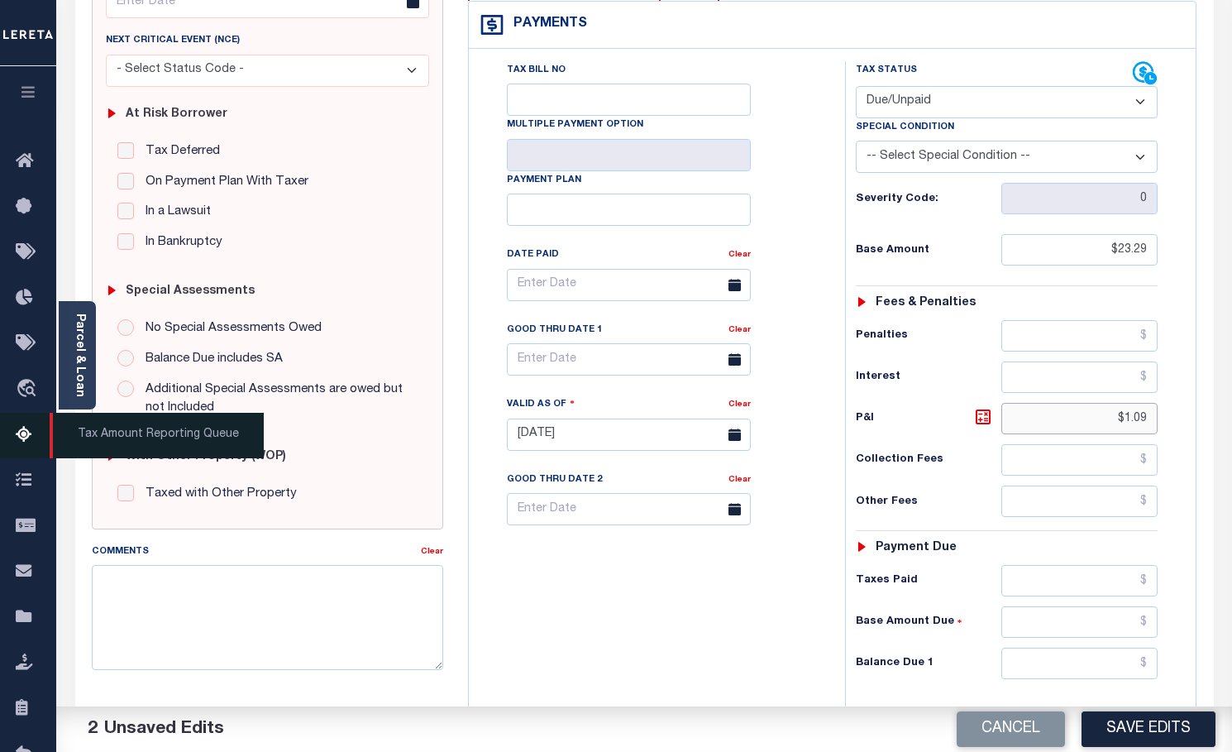
type input "$1.09"
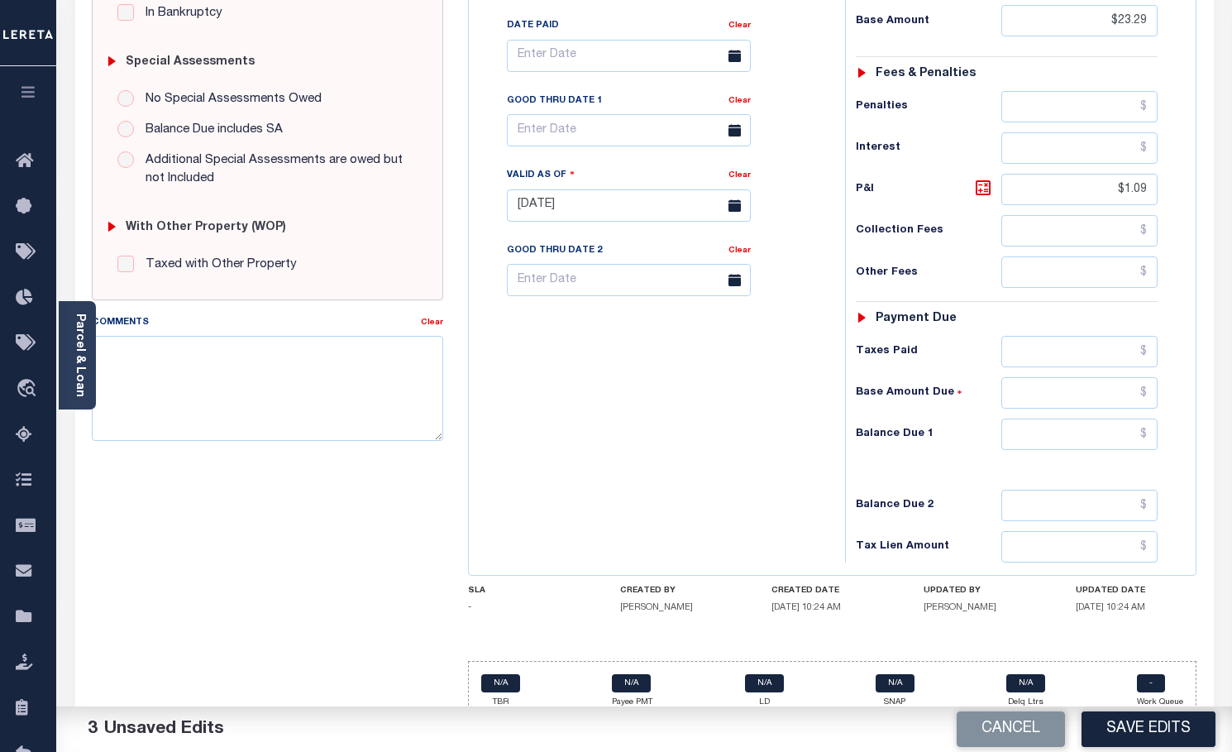
scroll to position [496, 0]
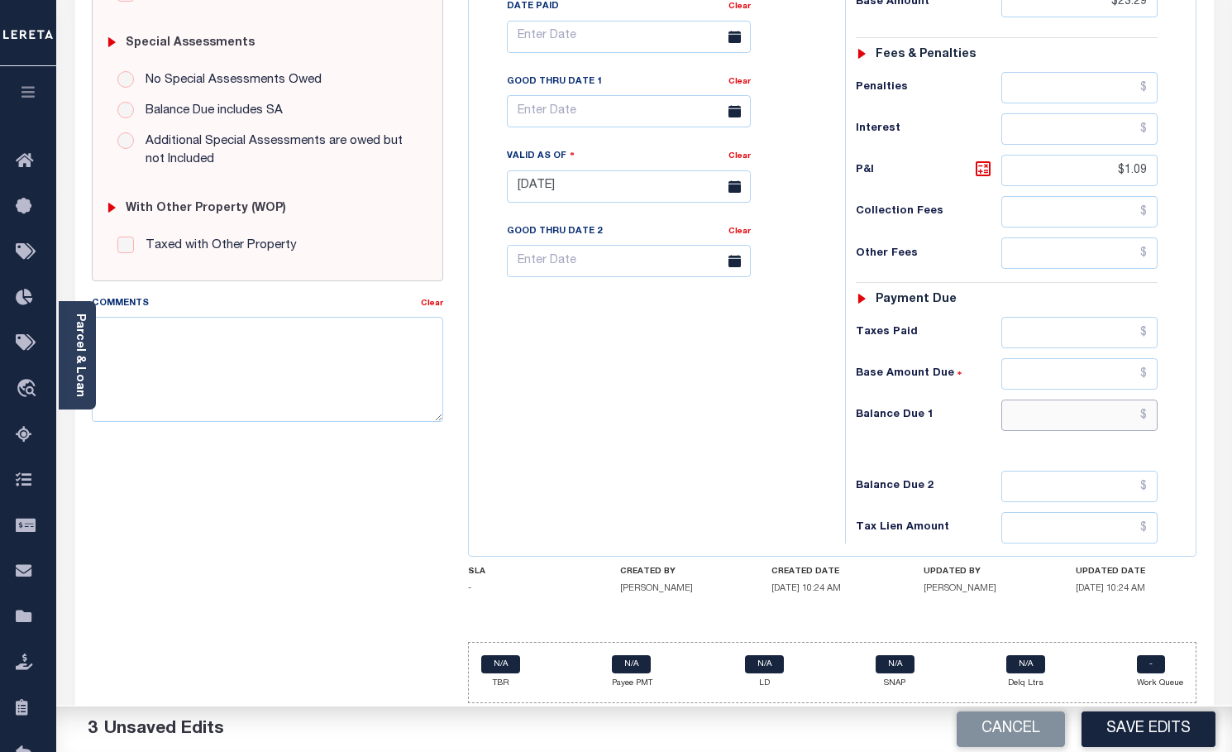
click at [1012, 413] on input "text" at bounding box center [1079, 414] width 157 height 31
type input "$24.38"
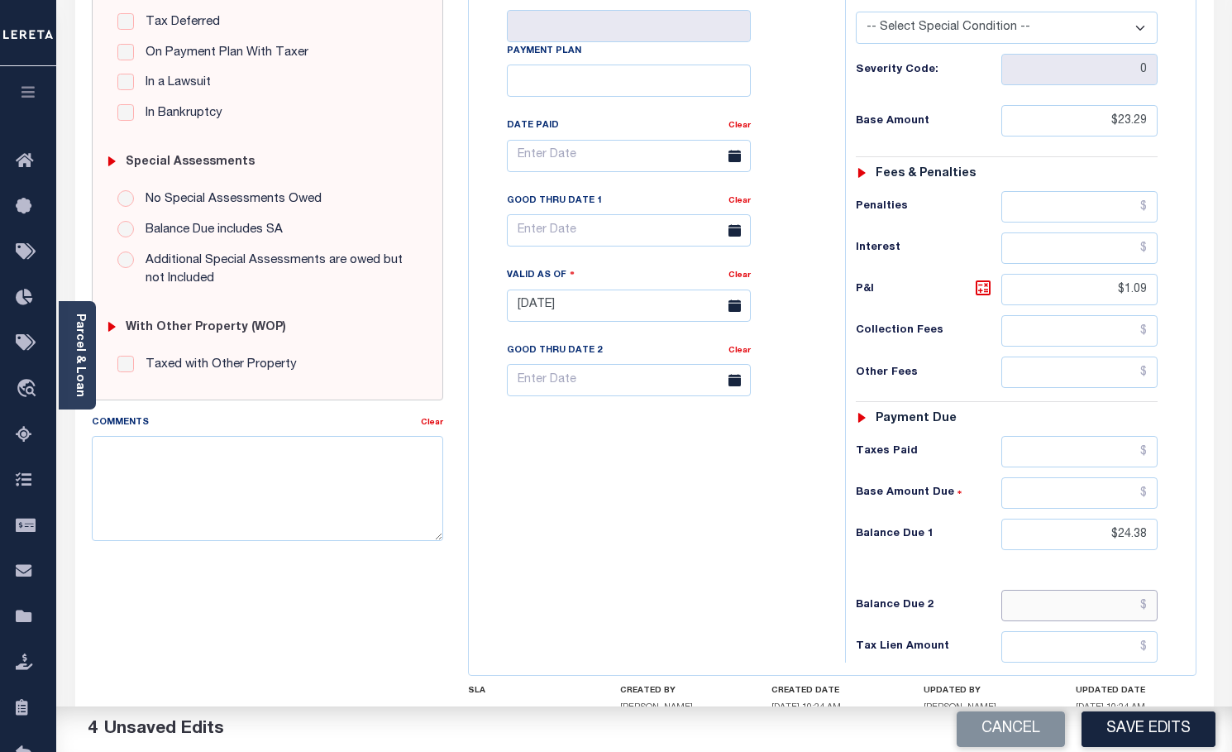
scroll to position [331, 0]
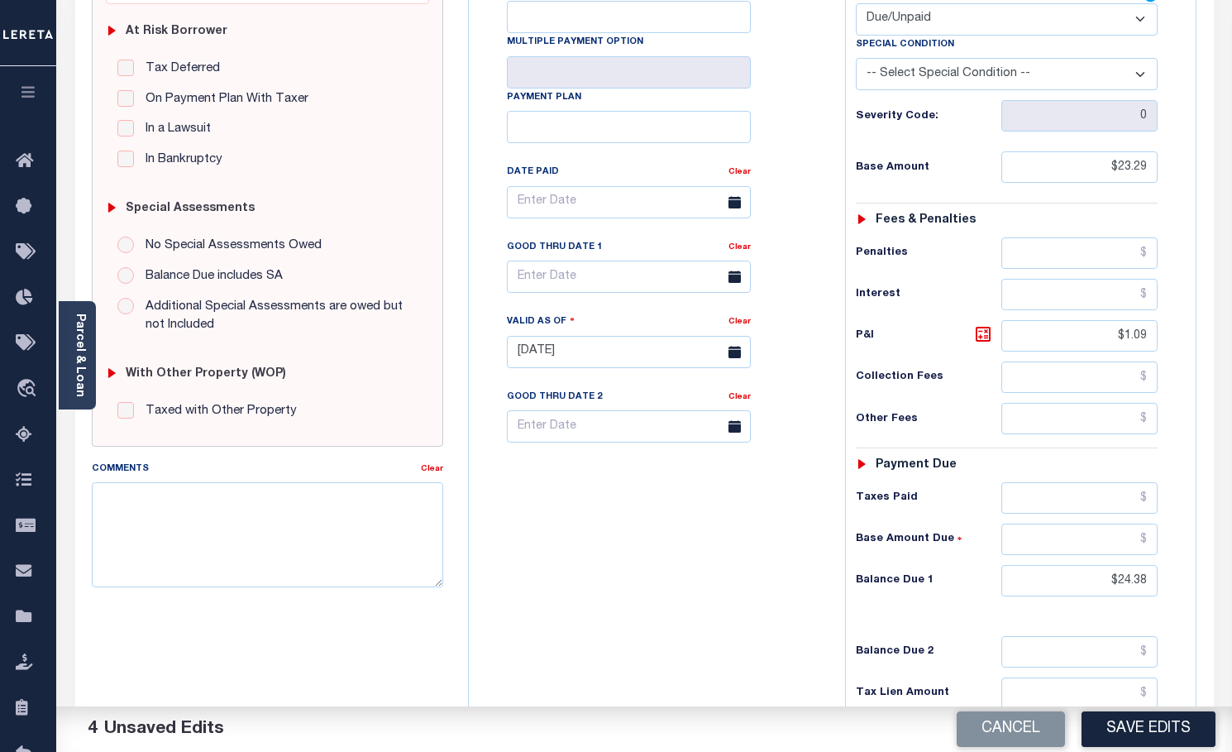
click at [737, 282] on icon at bounding box center [735, 276] width 12 height 12
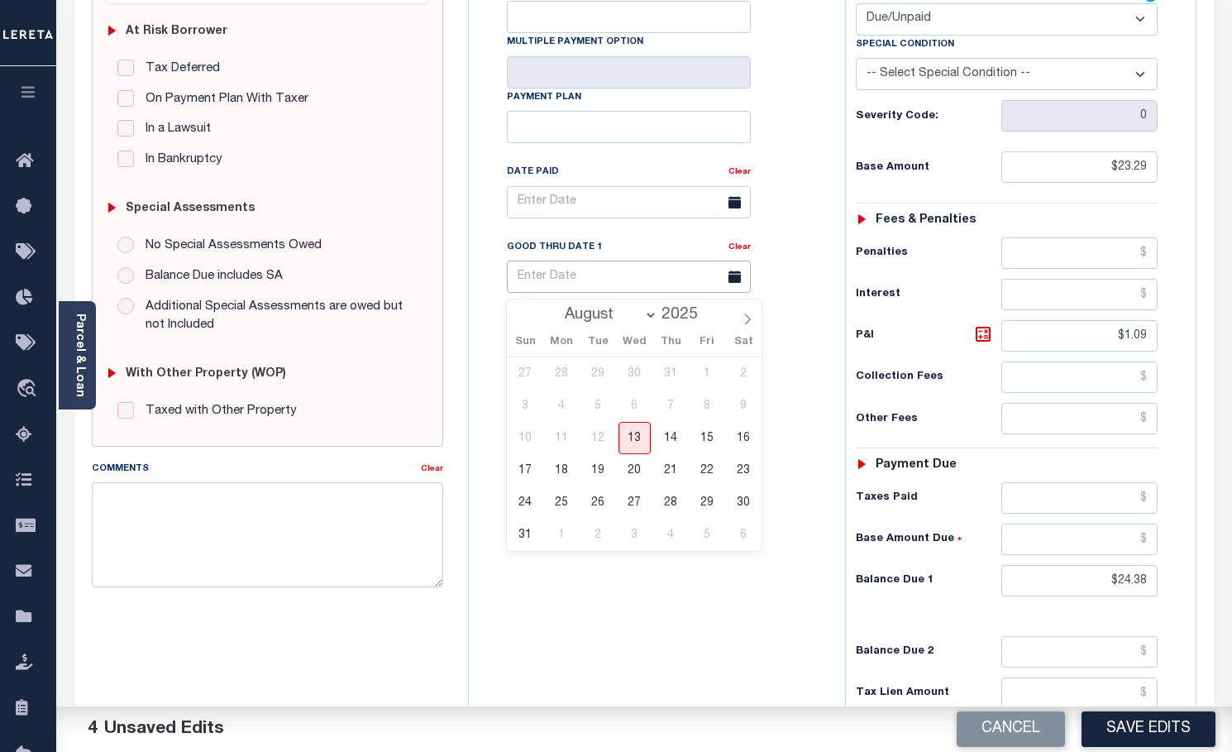
click at [591, 284] on input "text" at bounding box center [629, 276] width 244 height 32
click at [703, 501] on span "29" at bounding box center [707, 502] width 32 height 32
type input "[DATE]"
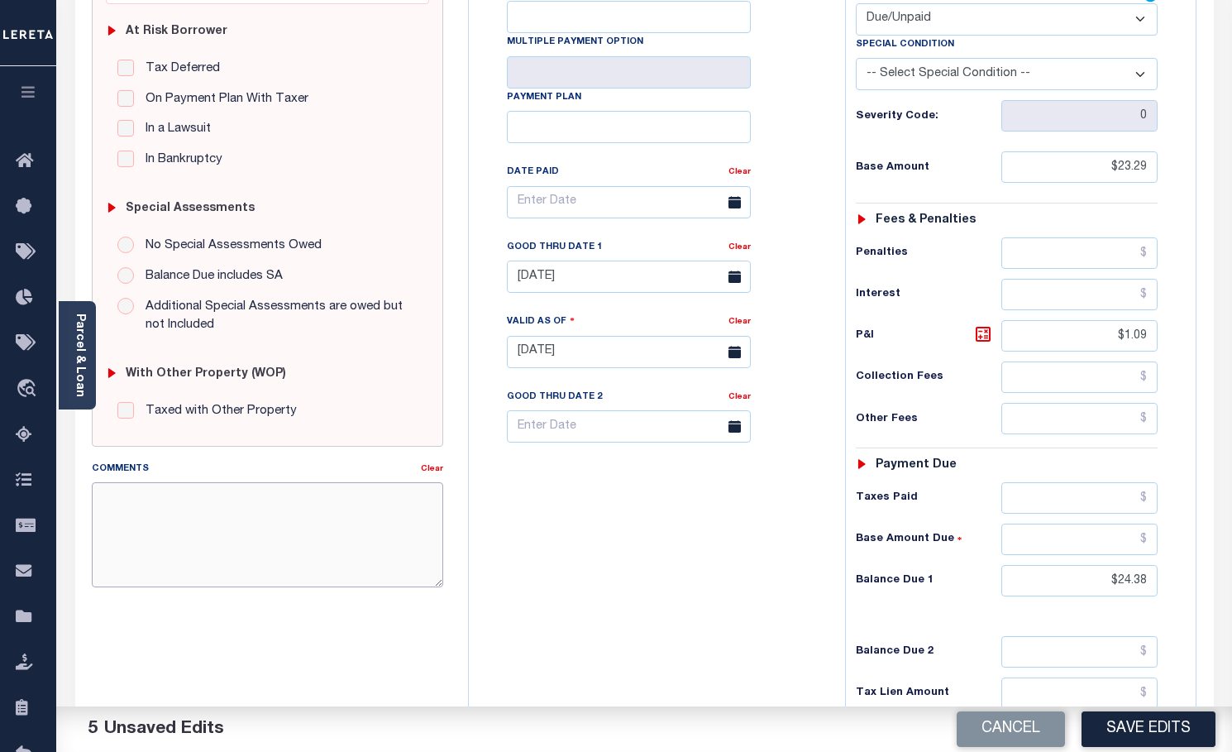
click at [278, 509] on textarea "Comments" at bounding box center [268, 534] width 352 height 104
type textarea "o"
type textarea "ORIGINAL BASE WAS $15338.47 PAYMENT MADE SHORT"
click at [261, 644] on div "SPECIAL RISK NCE Date Clear - Select Status Code -" at bounding box center [267, 351] width 377 height 1062
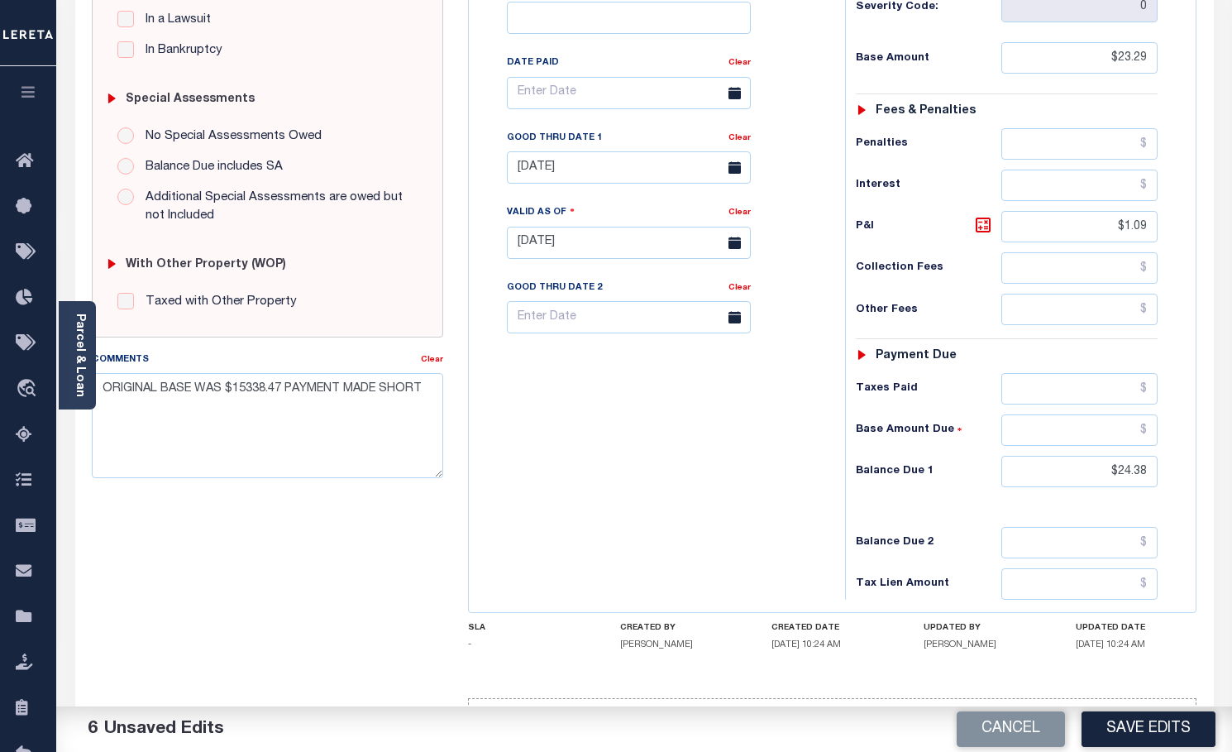
scroll to position [501, 0]
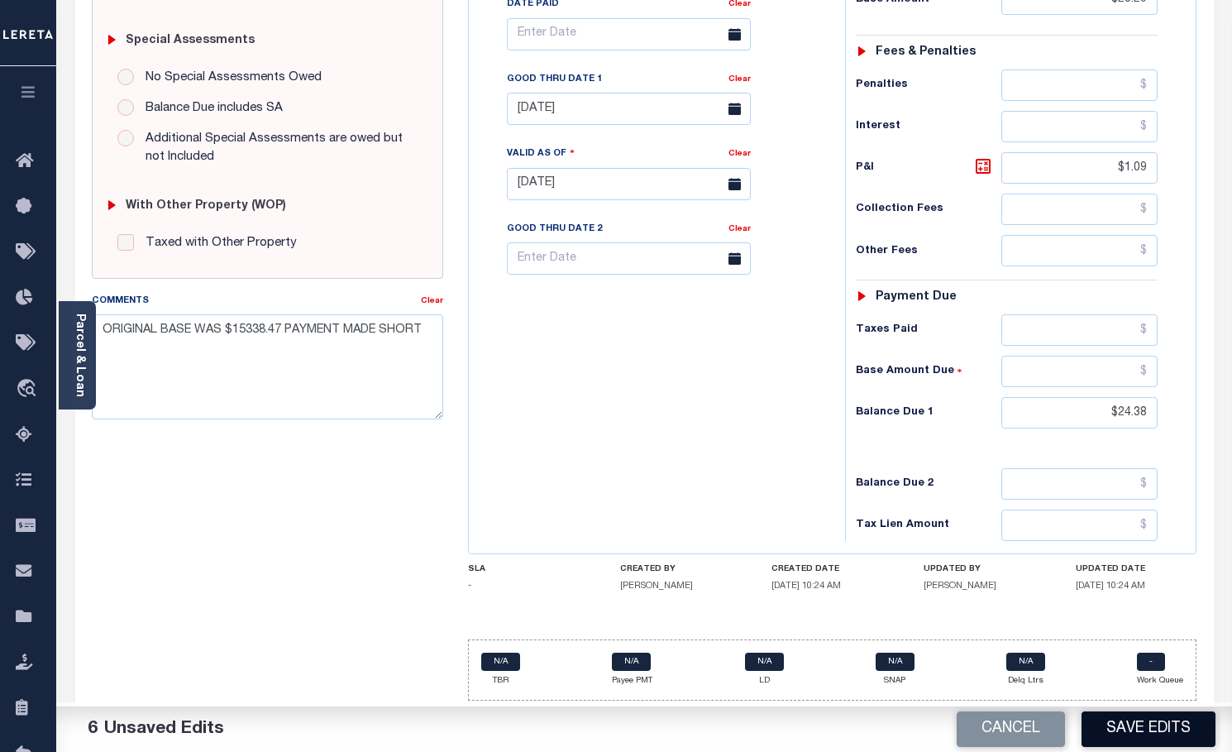
click at [1122, 728] on button "Save Edits" at bounding box center [1149, 729] width 134 height 36
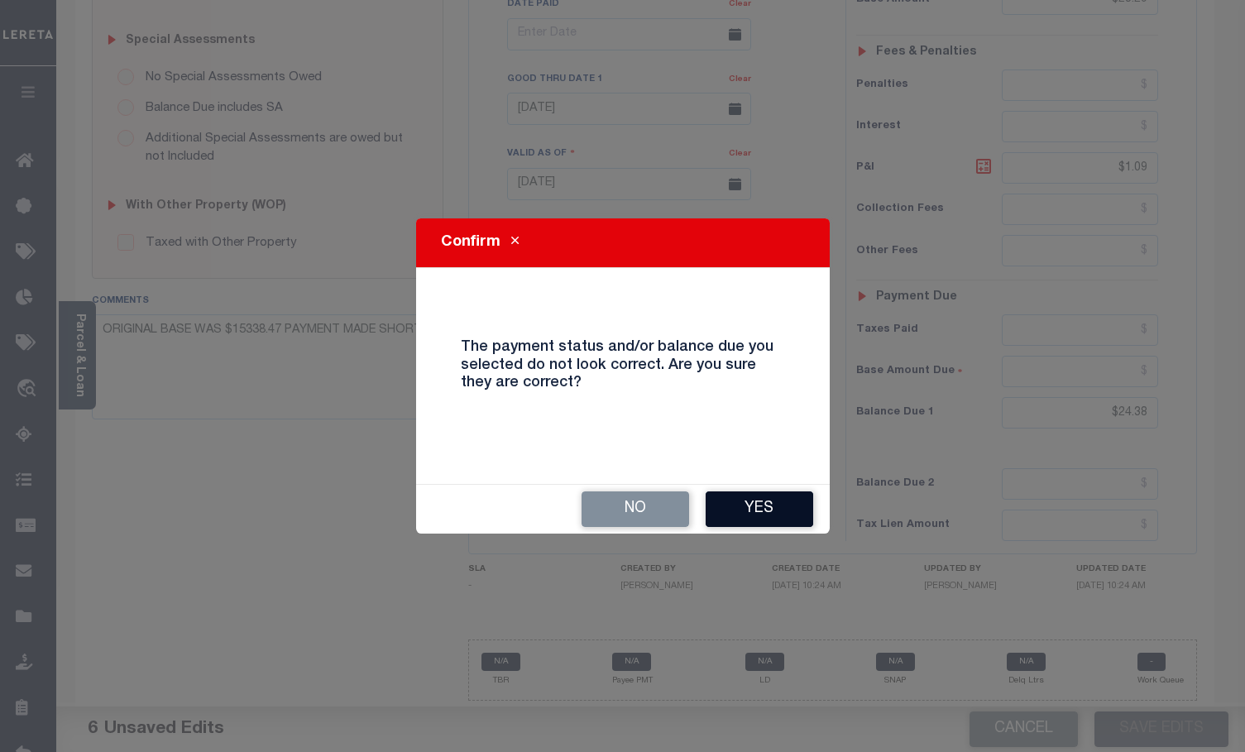
click at [799, 512] on button "Yes" at bounding box center [759, 509] width 108 height 36
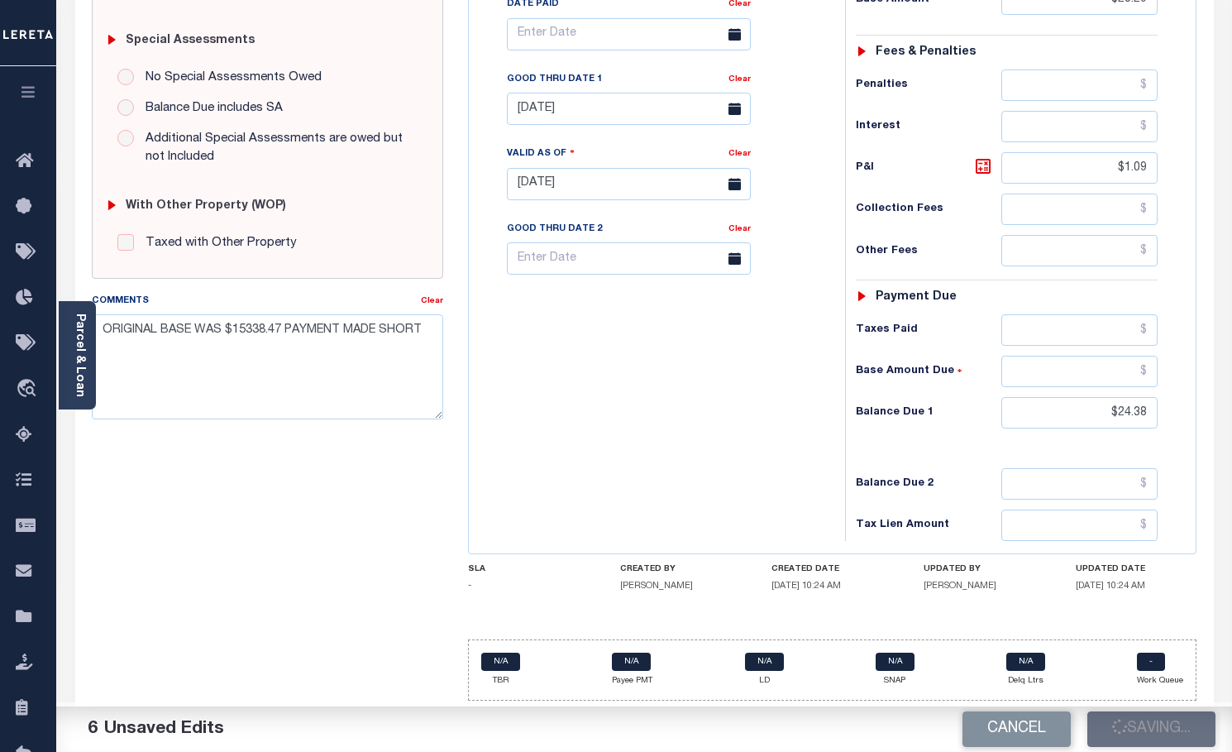
checkbox input "false"
type input "$23.29"
type input "$1.09"
type input "$24.38"
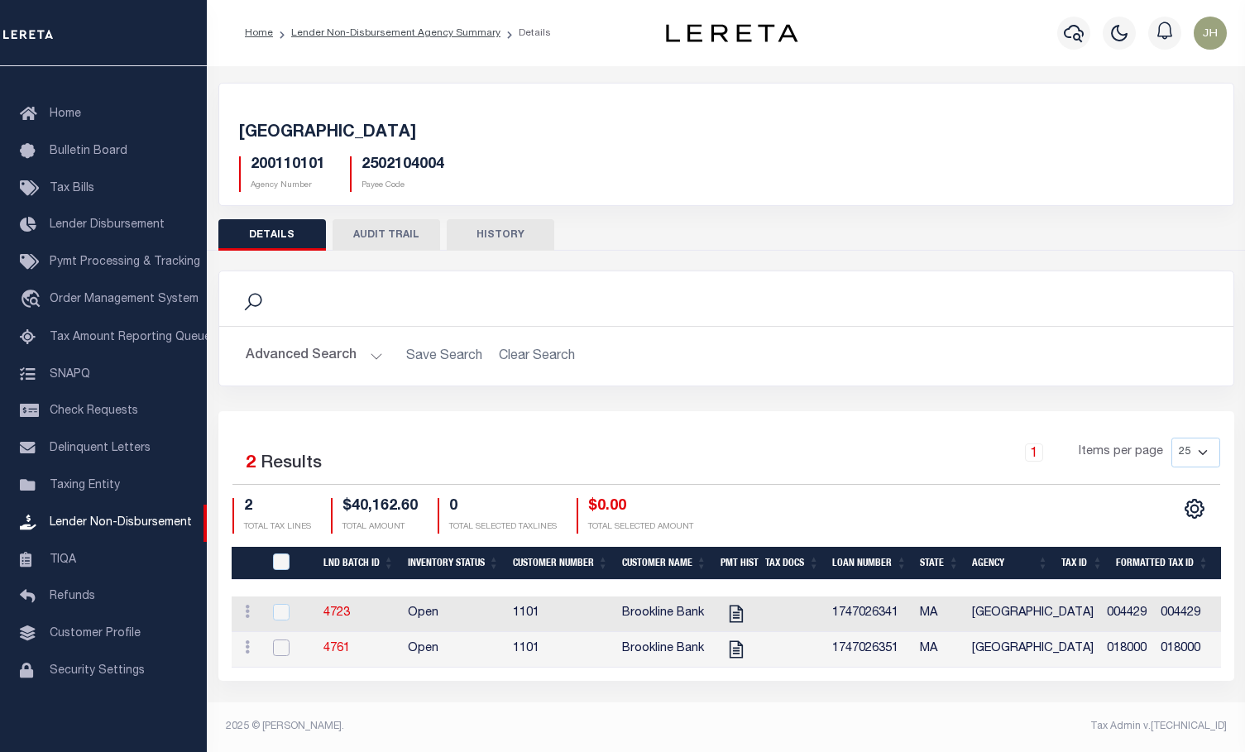
click at [284, 645] on input "checkbox" at bounding box center [281, 647] width 17 height 17
checkbox input "true"
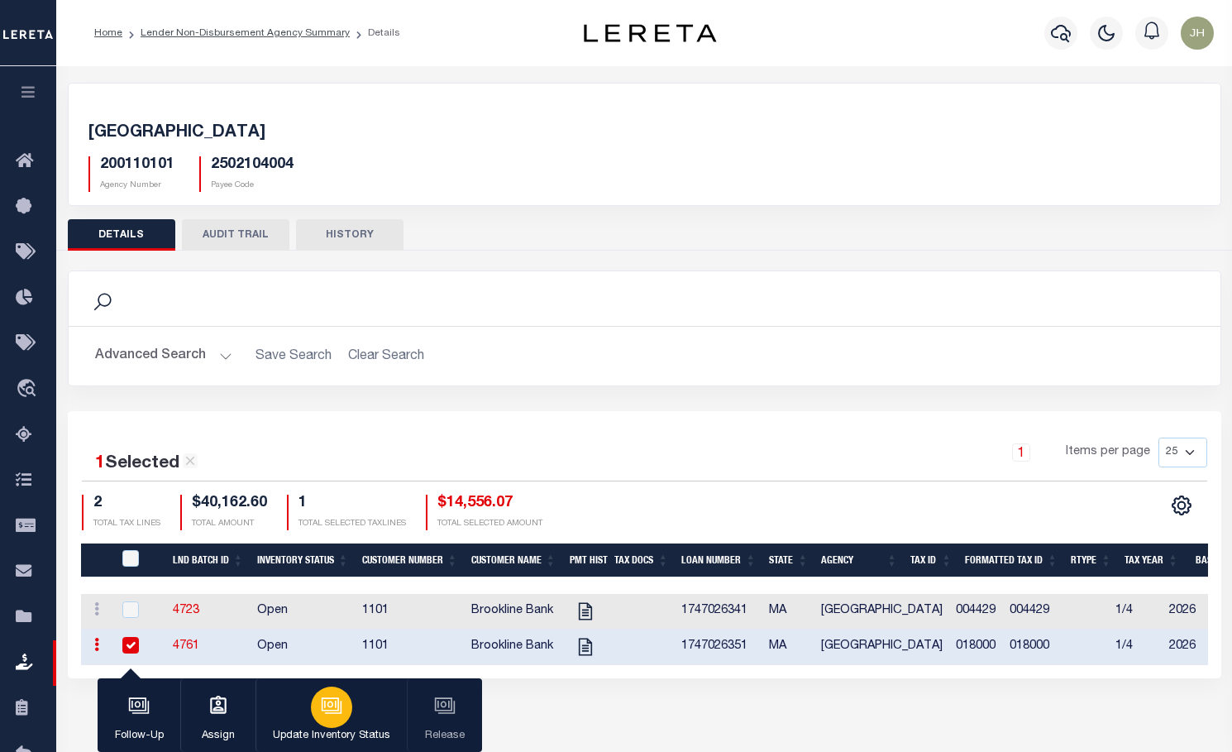
click at [332, 713] on icon "button" at bounding box center [332, 706] width 22 height 22
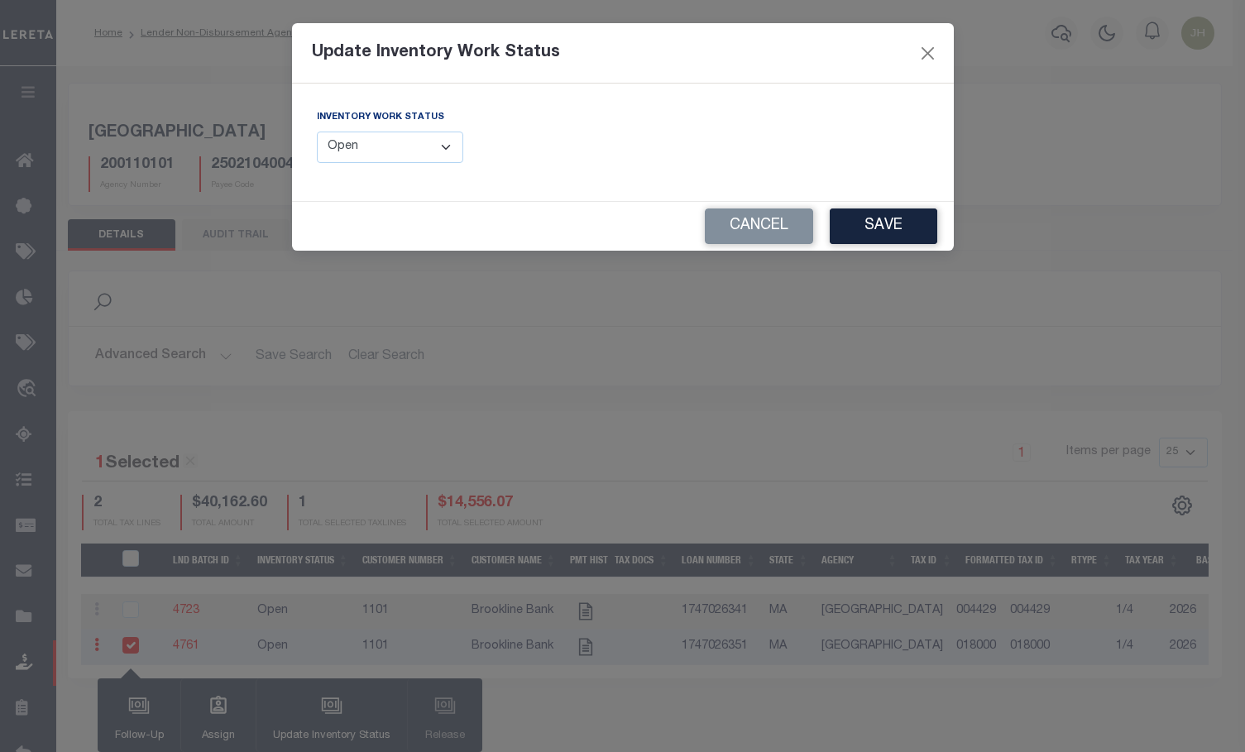
click at [447, 151] on select "--Select-- Open Completed Reported" at bounding box center [390, 147] width 147 height 32
select select "Completed"
click at [317, 131] on select "--Select-- Open Completed Reported" at bounding box center [390, 147] width 147 height 32
click at [868, 232] on button "Save" at bounding box center [883, 226] width 108 height 36
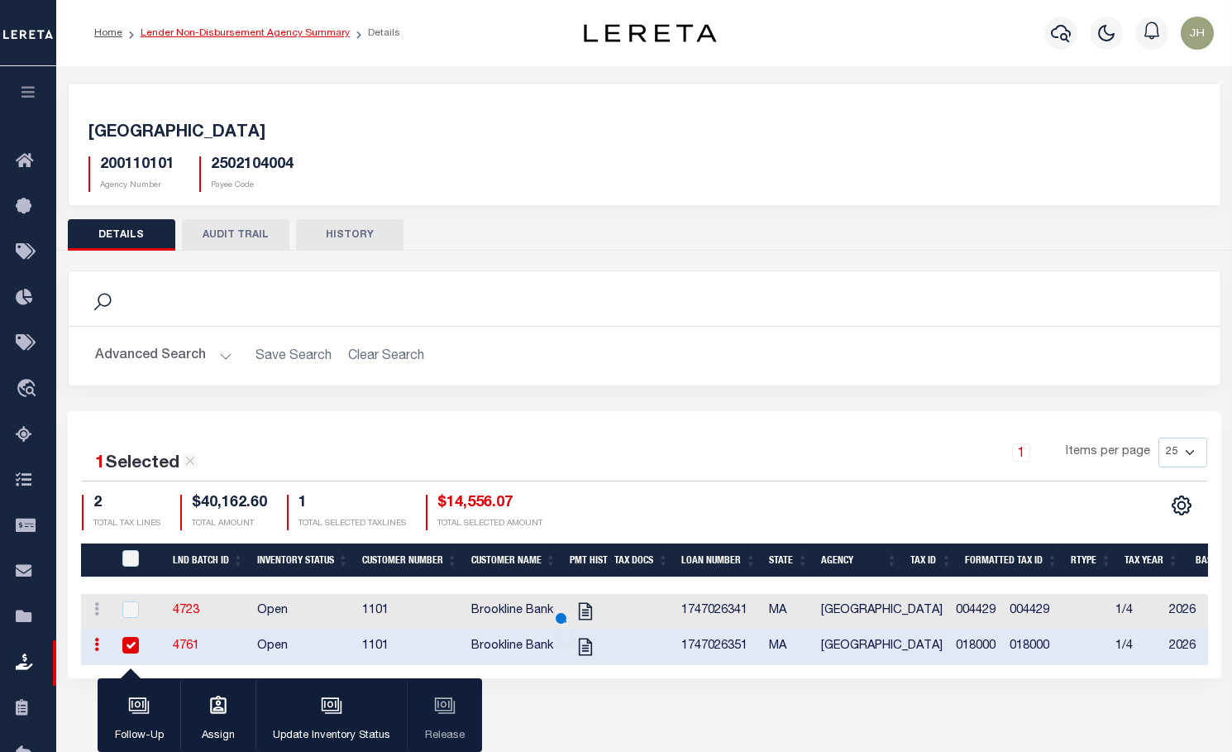
click at [256, 38] on link "Lender Non-Disbursement Agency Summary" at bounding box center [245, 33] width 209 height 10
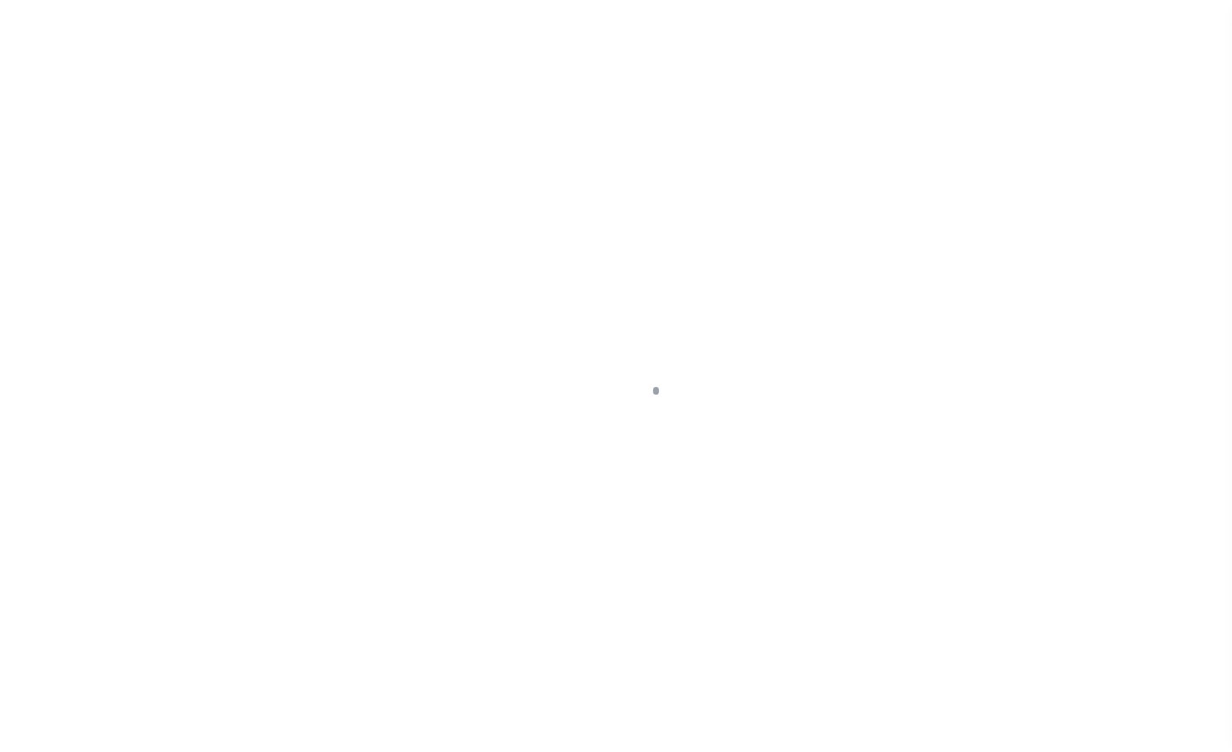
scroll to position [54, 0]
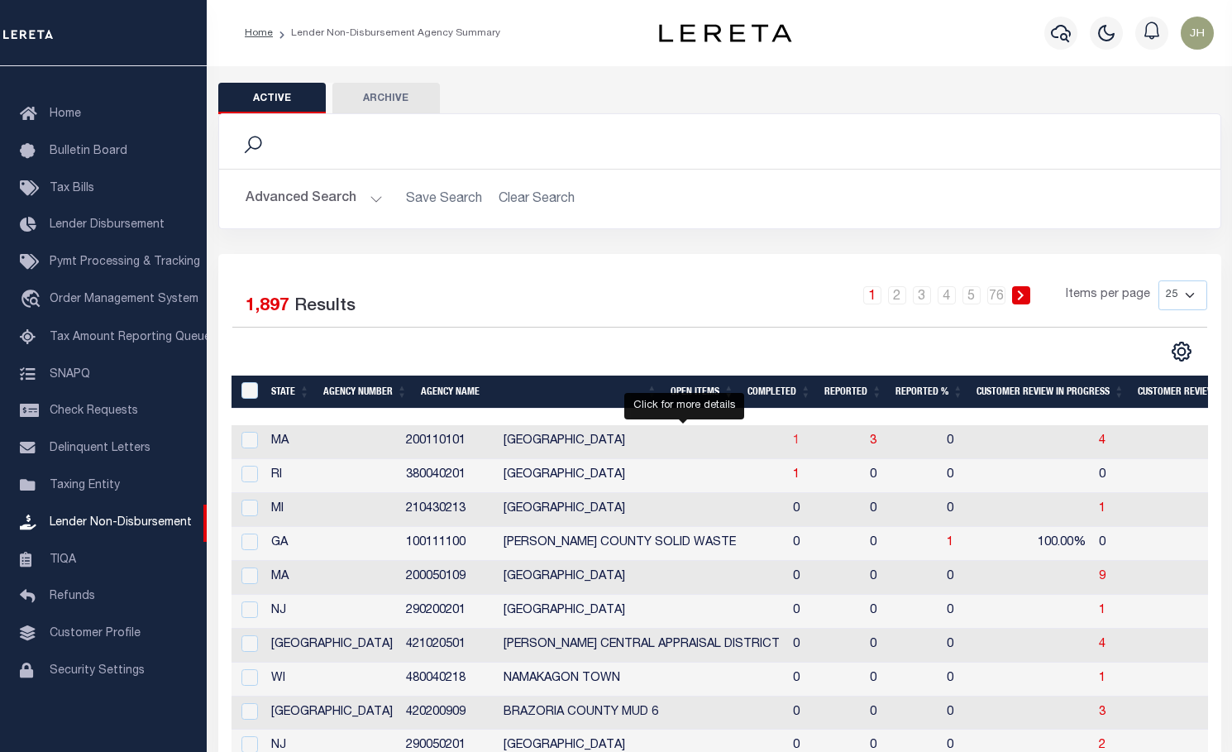
click at [793, 445] on span "1" at bounding box center [796, 441] width 7 height 12
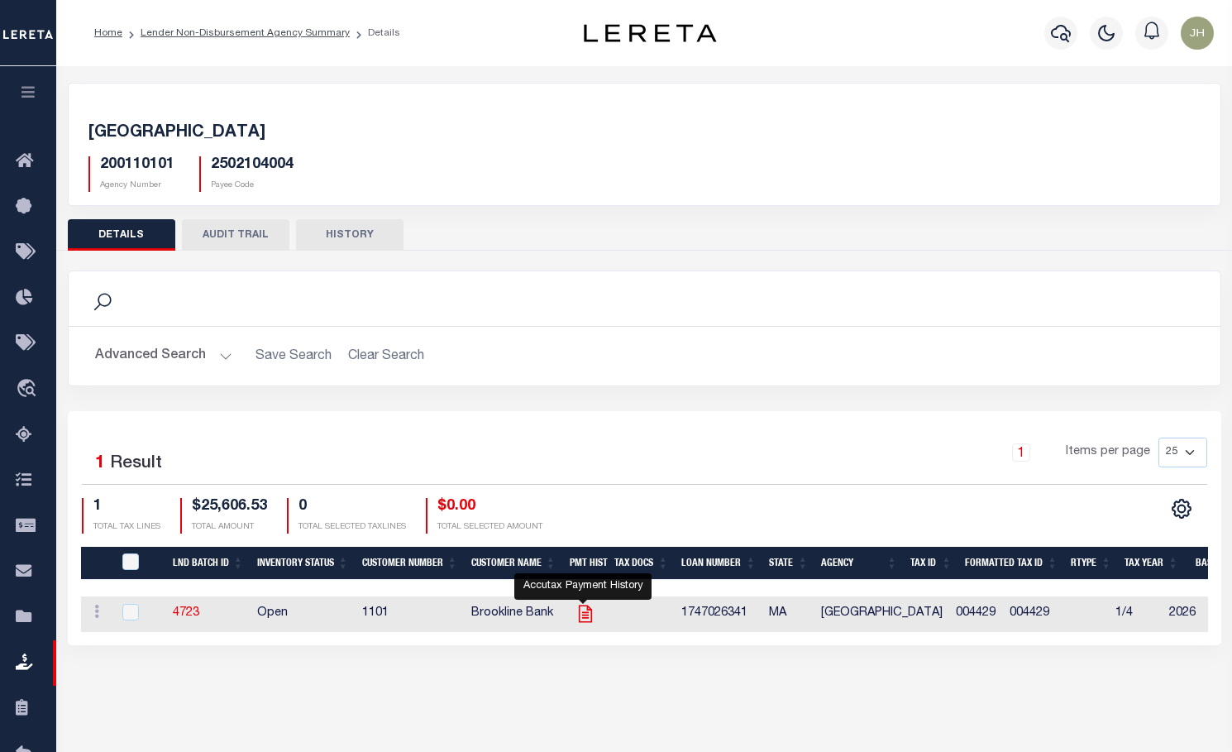
click at [587, 621] on icon "" at bounding box center [586, 614] width 22 height 22
checkbox input "true"
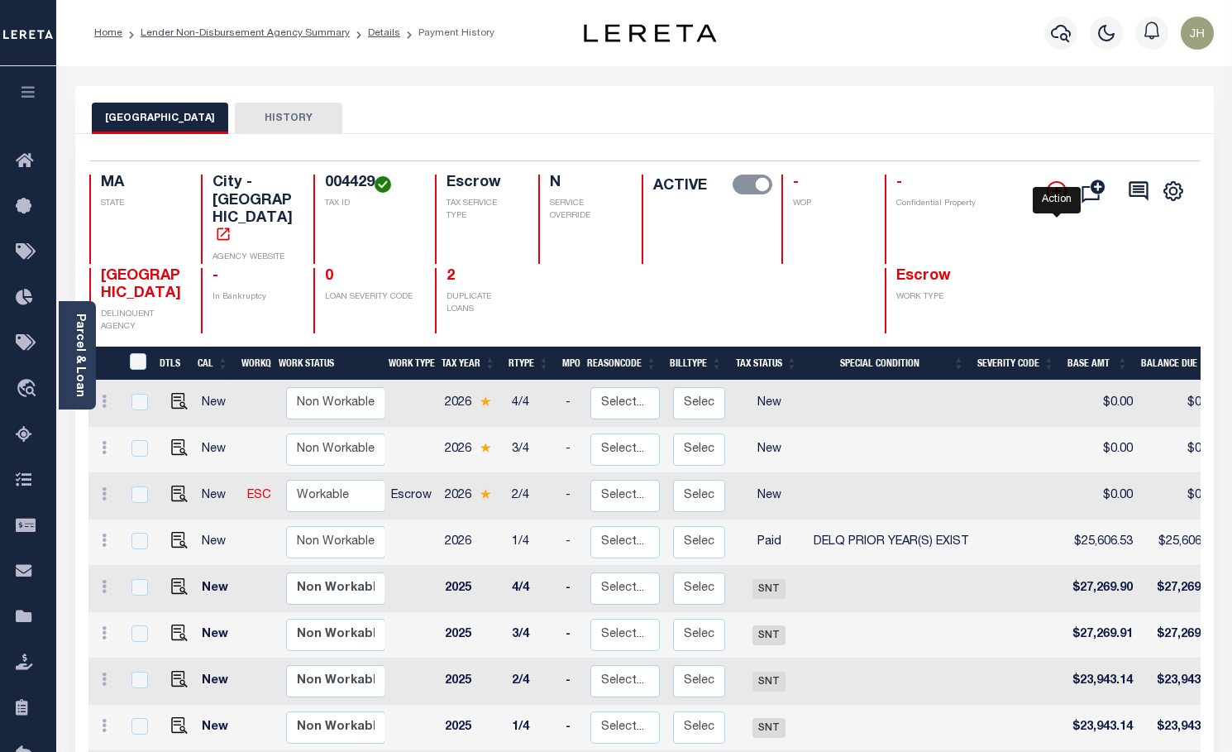
click at [1053, 190] on icon "" at bounding box center [1057, 191] width 20 height 20
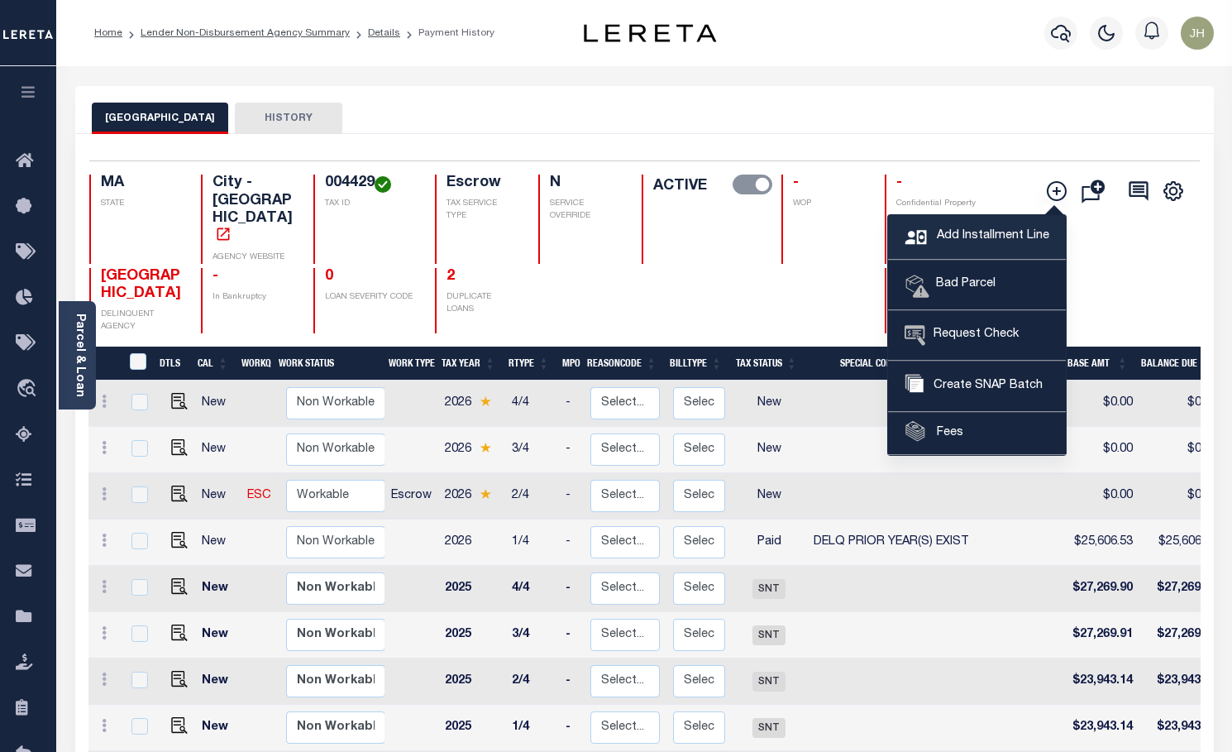
click at [954, 230] on span "Add Installment Line" at bounding box center [991, 236] width 117 height 18
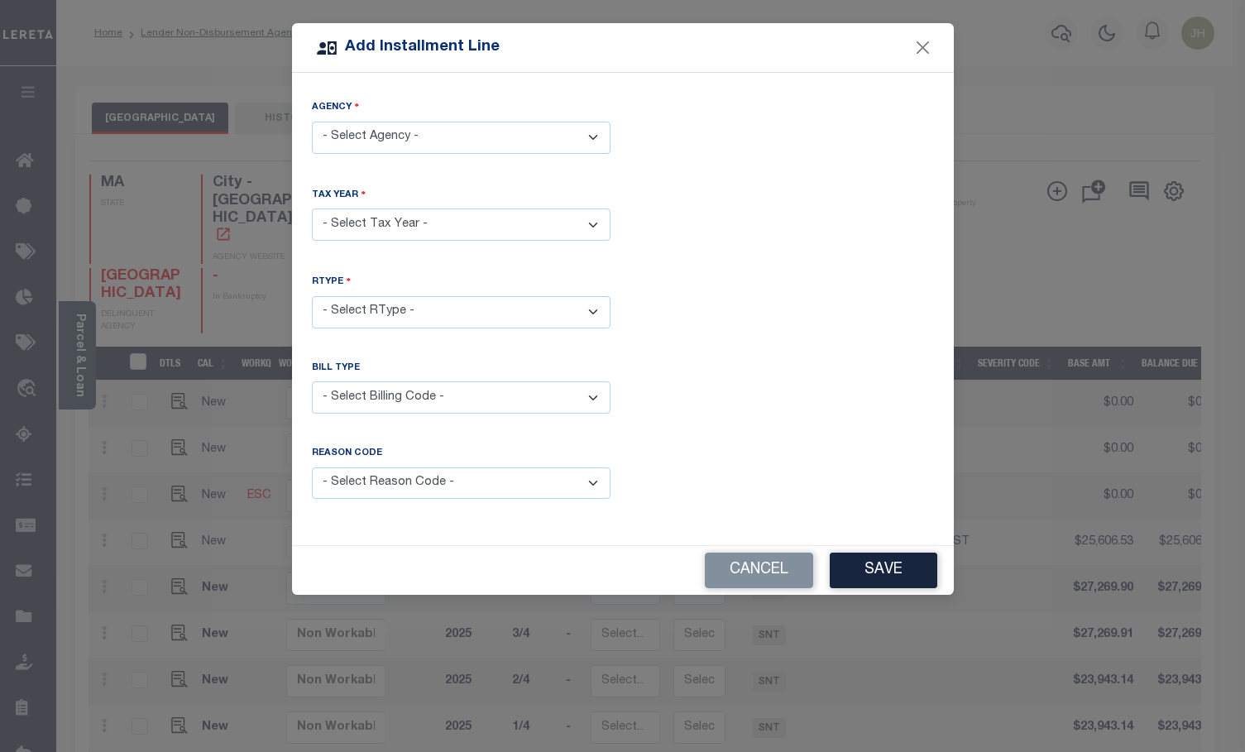
click at [587, 142] on select "- Select Agency - [GEOGRAPHIC_DATA] - City" at bounding box center [461, 138] width 299 height 32
select select "2502104004"
click at [312, 122] on select "- Select Agency - [GEOGRAPHIC_DATA] - City" at bounding box center [461, 138] width 299 height 32
click at [398, 230] on select "- Select Year - 2005 2006 2007 2008 2009 2010 2011 2012 2013 2014 2015 2016 201…" at bounding box center [461, 224] width 299 height 32
select select "2025"
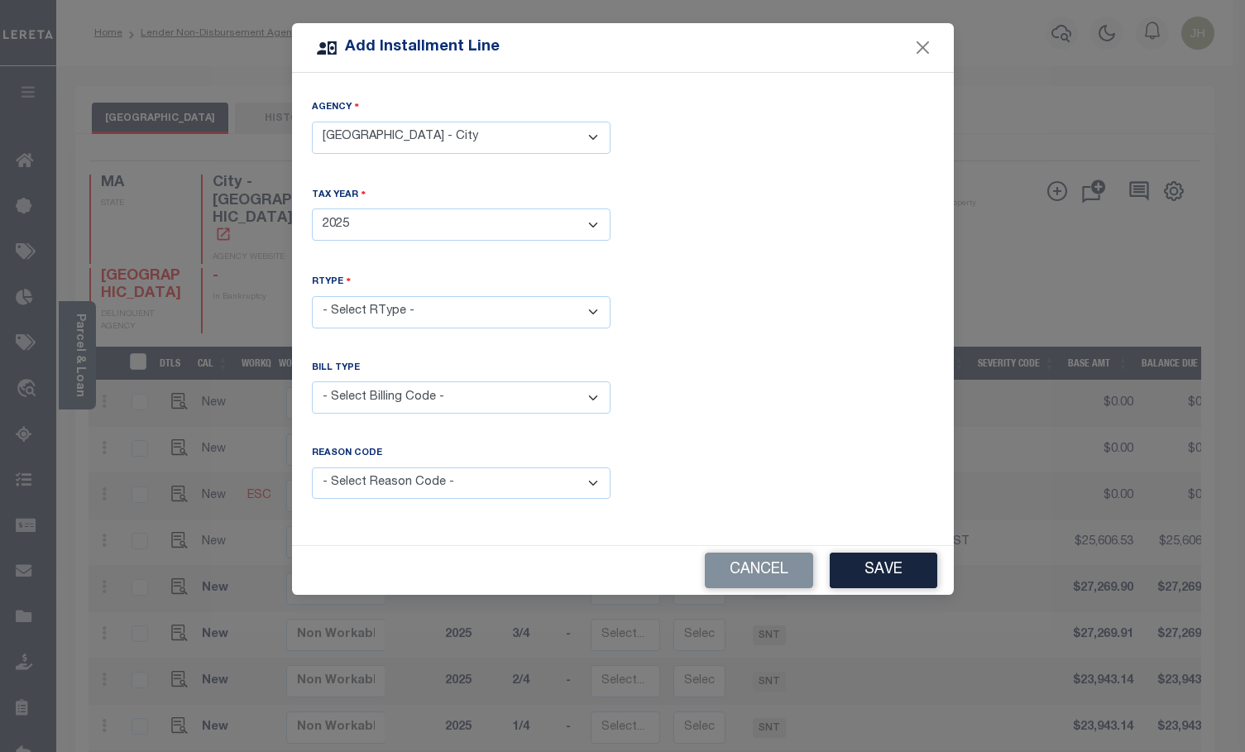
click at [312, 208] on select "- Select Year - 2005 2006 2007 2008 2009 2010 2011 2012 2013 2014 2015 2016 201…" at bounding box center [461, 224] width 299 height 32
click at [592, 305] on select "- Select RType - 1/4 2/4 3/4 4/4" at bounding box center [461, 312] width 299 height 32
select select "3"
click at [312, 296] on select "- Select RType - 1/4 2/4 3/4 4/4" at bounding box center [461, 312] width 299 height 32
click at [450, 391] on select "- Select Billing Code - Regular Delinquent Supplemental Corrected/Adjusted Bill…" at bounding box center [461, 397] width 299 height 32
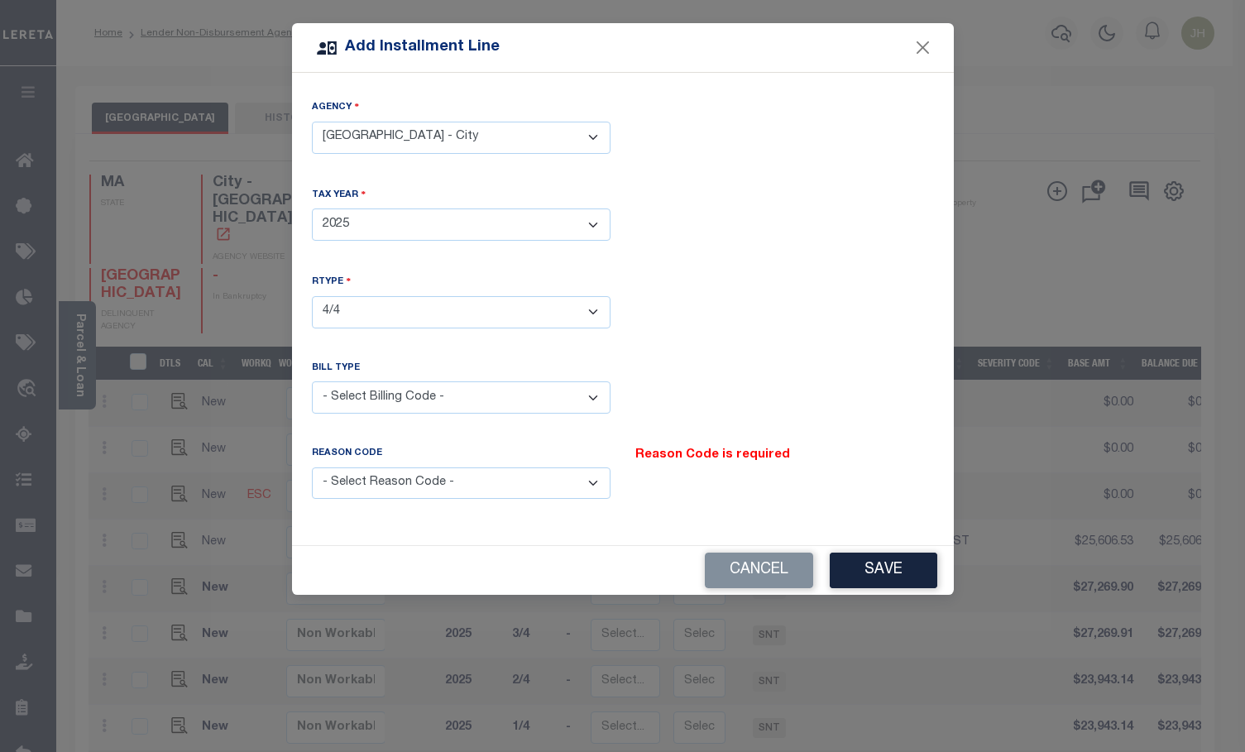
select select "1"
click at [312, 381] on select "- Select Billing Code - Regular Delinquent Supplemental Corrected/Adjusted Bill…" at bounding box center [461, 397] width 299 height 32
click at [389, 481] on select "- Select Reason Code - Payment Reversal Taxable Value Change Assessment Change …" at bounding box center [461, 483] width 299 height 32
select select "12"
click at [312, 467] on select "- Select Reason Code - Payment Reversal Taxable Value Change Assessment Change …" at bounding box center [461, 483] width 299 height 32
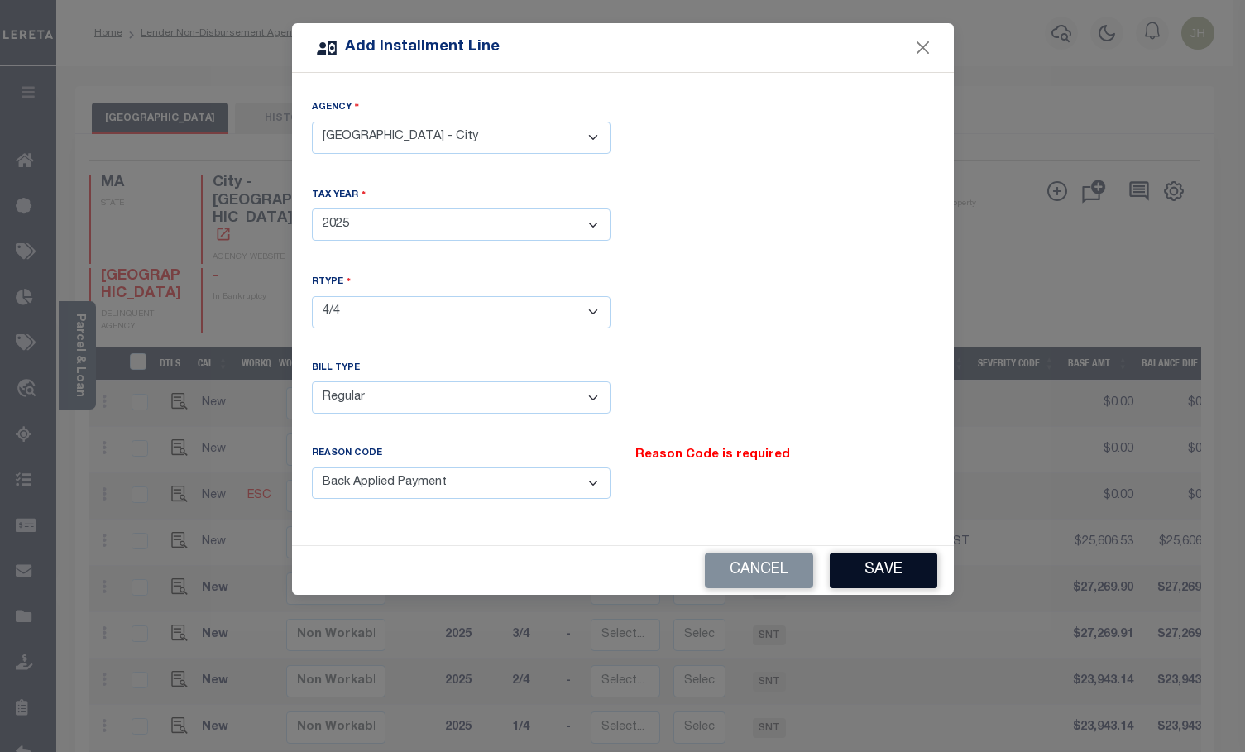
click at [871, 566] on button "Save" at bounding box center [883, 570] width 108 height 36
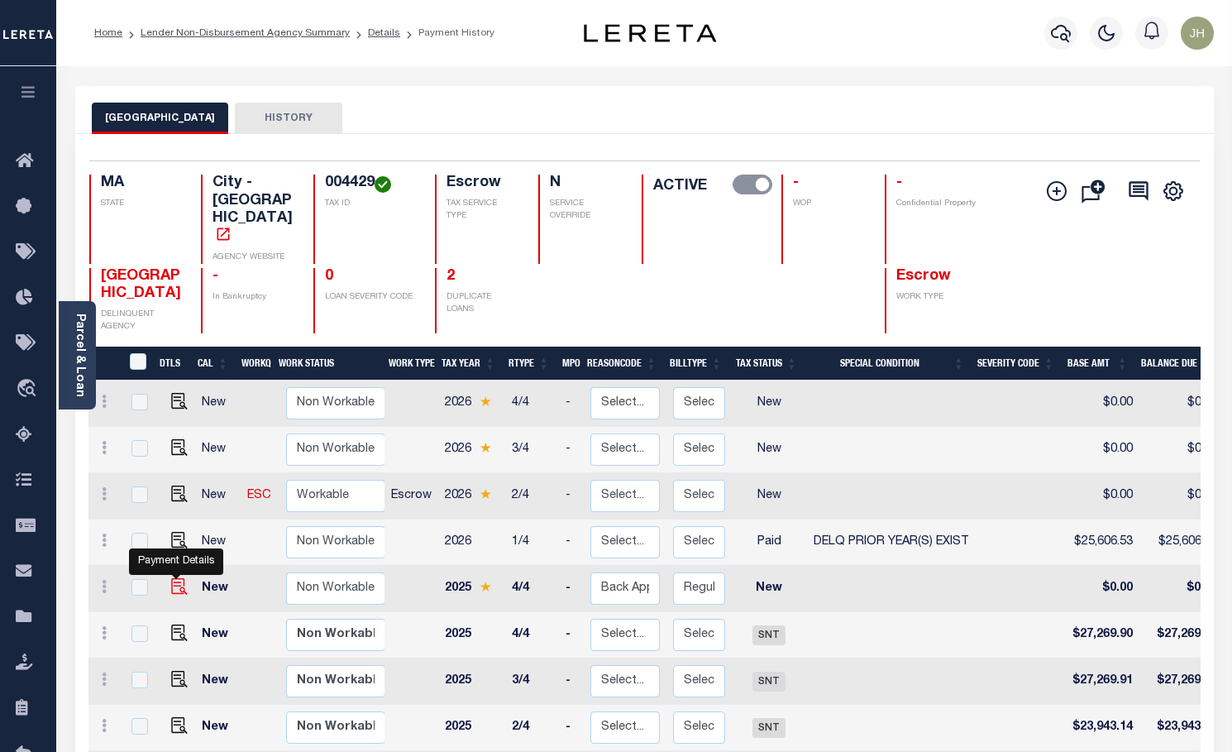
click at [174, 578] on img at bounding box center [179, 586] width 17 height 17
checkbox input "true"
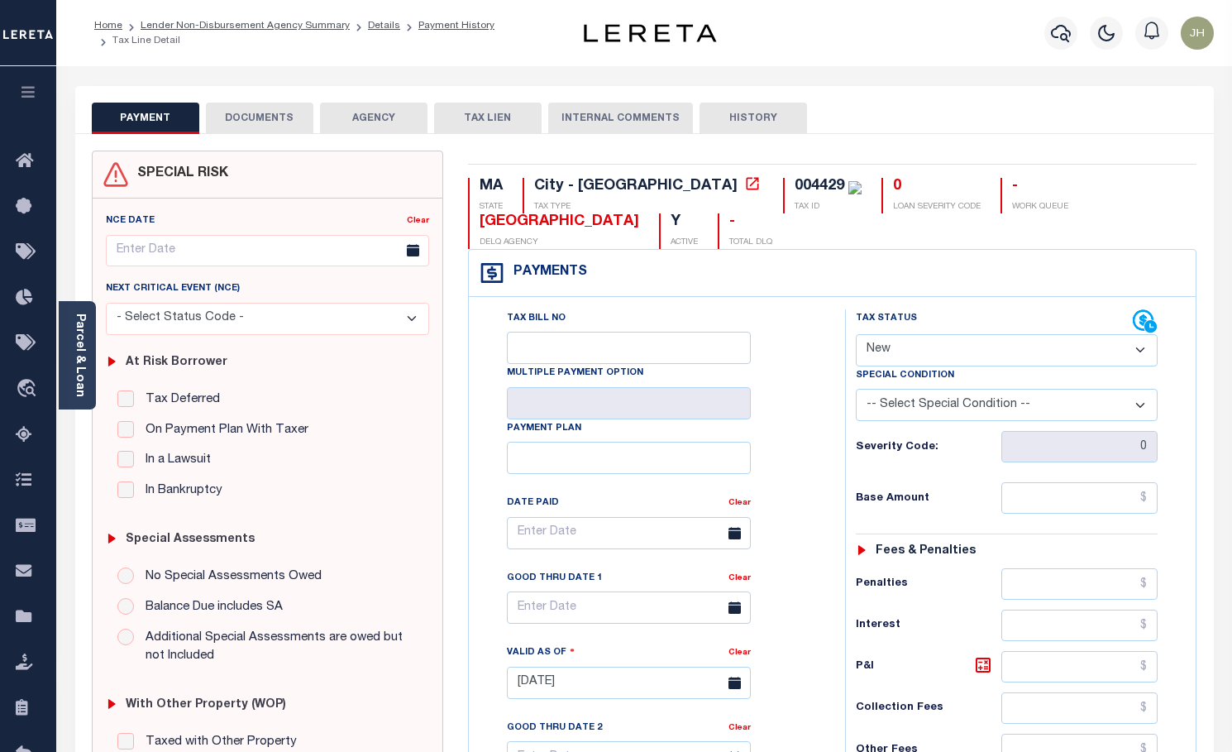
click at [950, 356] on select "- Select Status Code - Open Due/Unpaid Paid Incomplete No Tax Due Internal Refu…" at bounding box center [1007, 350] width 303 height 32
select select "NTX"
click at [856, 335] on select "- Select Status Code - Open Due/Unpaid Paid Incomplete No Tax Due Internal Refu…" at bounding box center [1007, 350] width 303 height 32
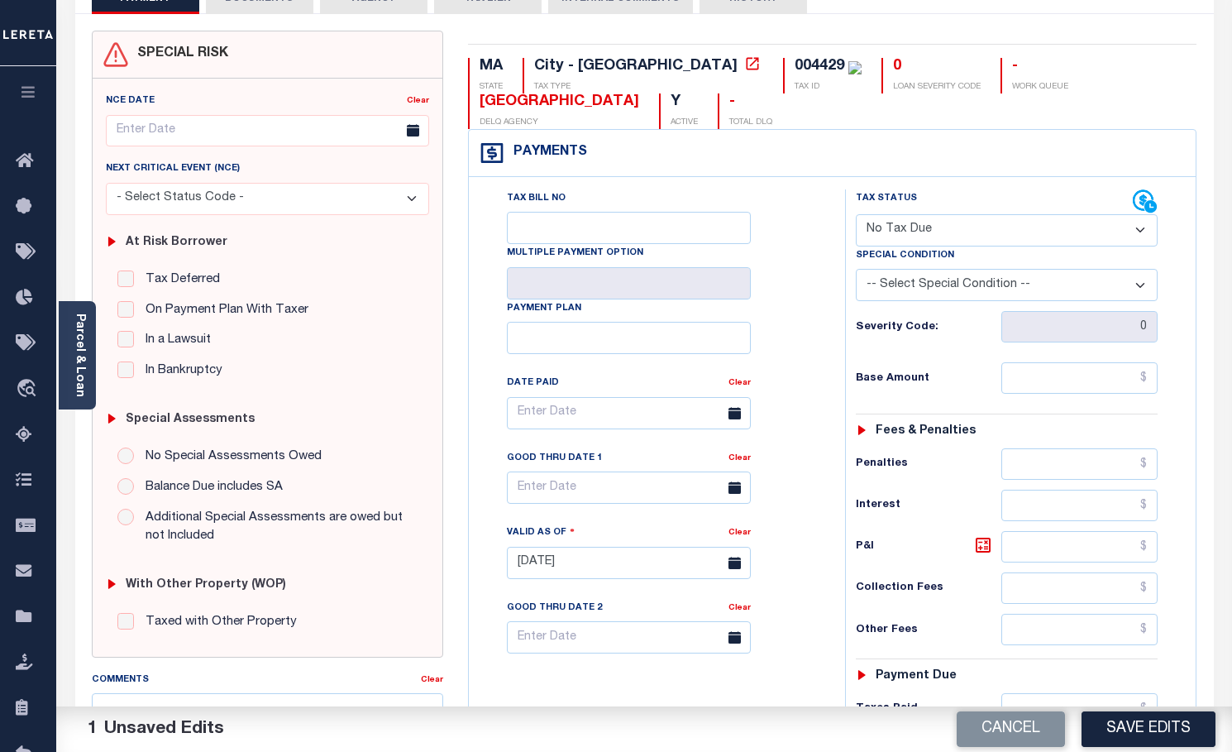
scroll to position [331, 0]
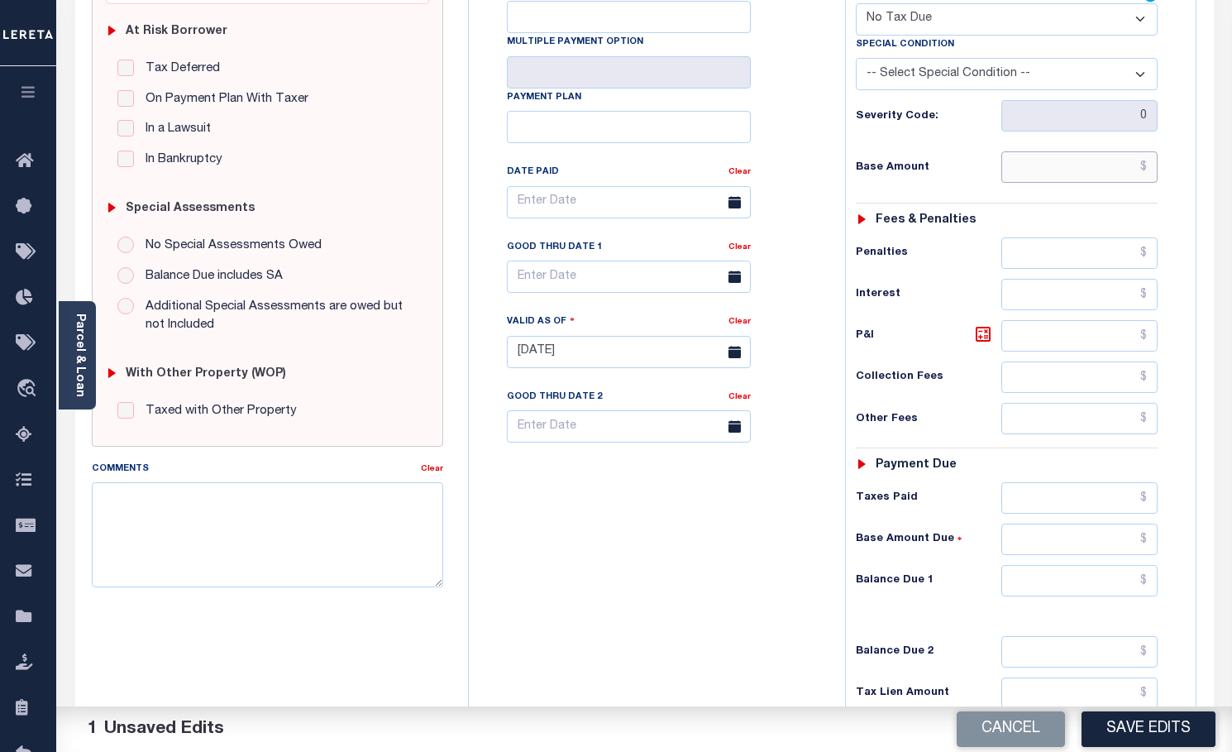
click at [1020, 172] on input "text" at bounding box center [1079, 166] width 157 height 31
type input "$40.49"
click at [1030, 337] on input "text" at bounding box center [1079, 335] width 157 height 31
type input "$1.94"
click at [1008, 577] on input "text" at bounding box center [1079, 580] width 157 height 31
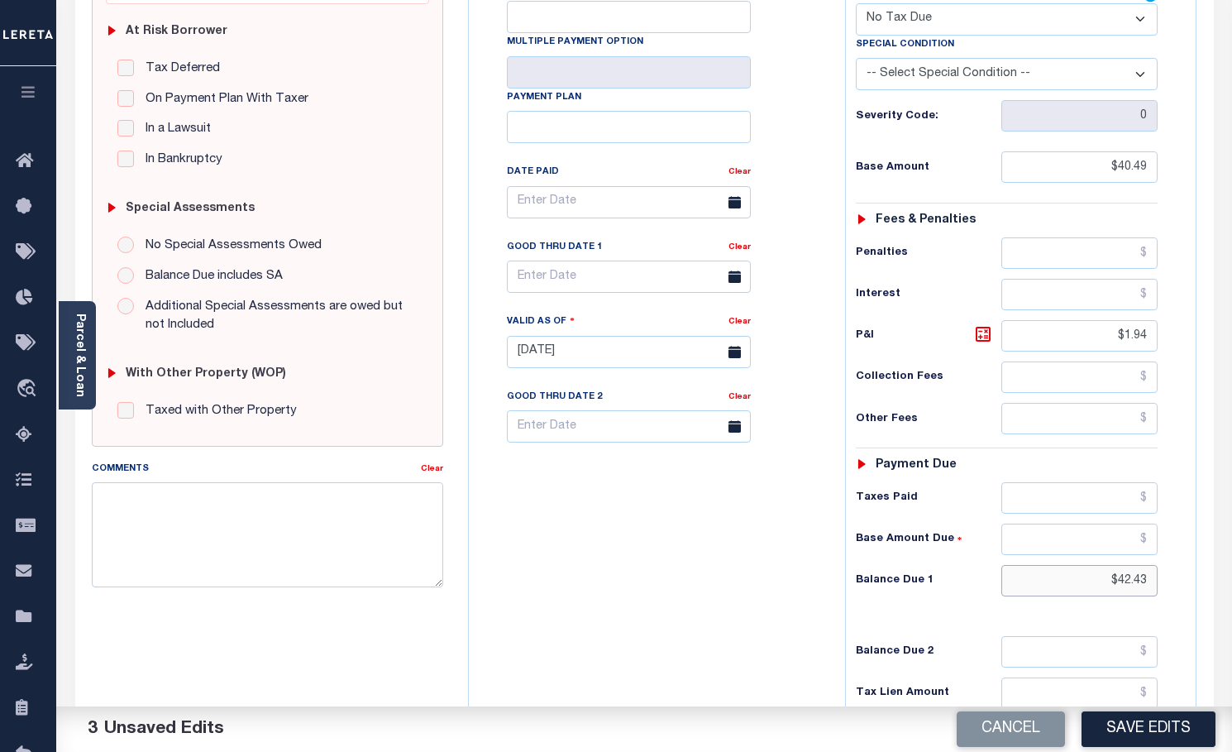
type input "$42.43"
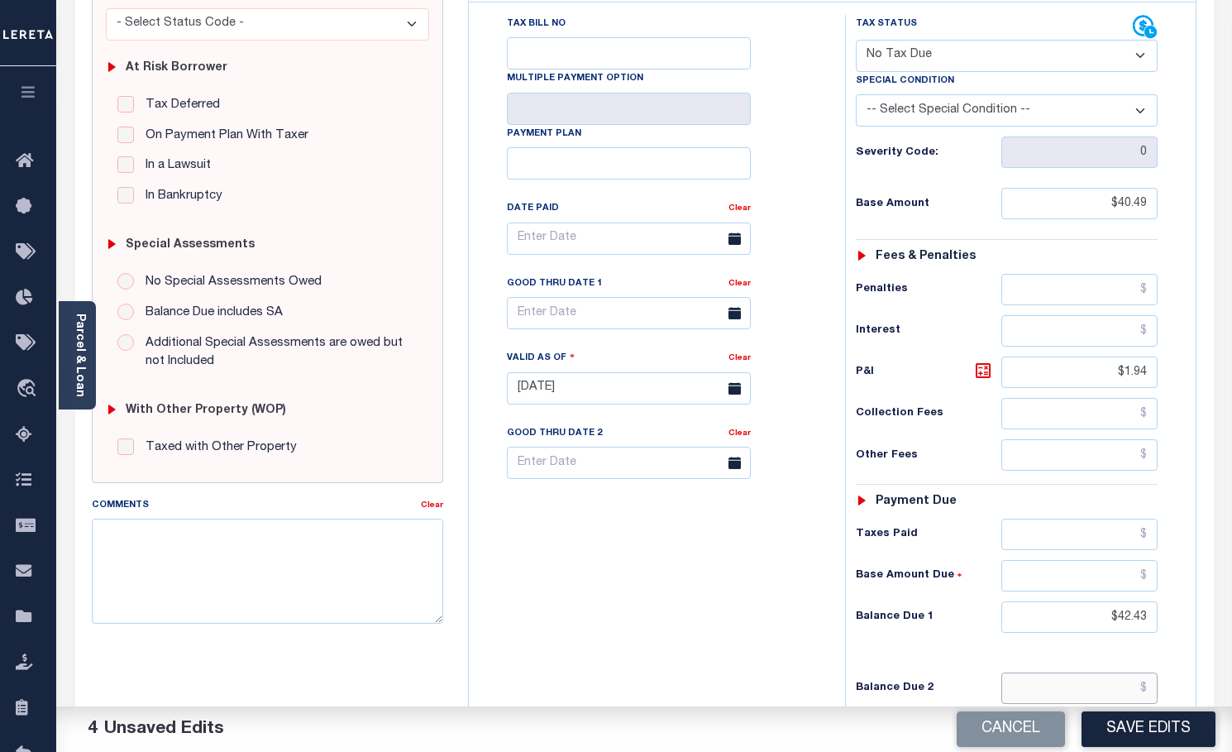
scroll to position [170, 0]
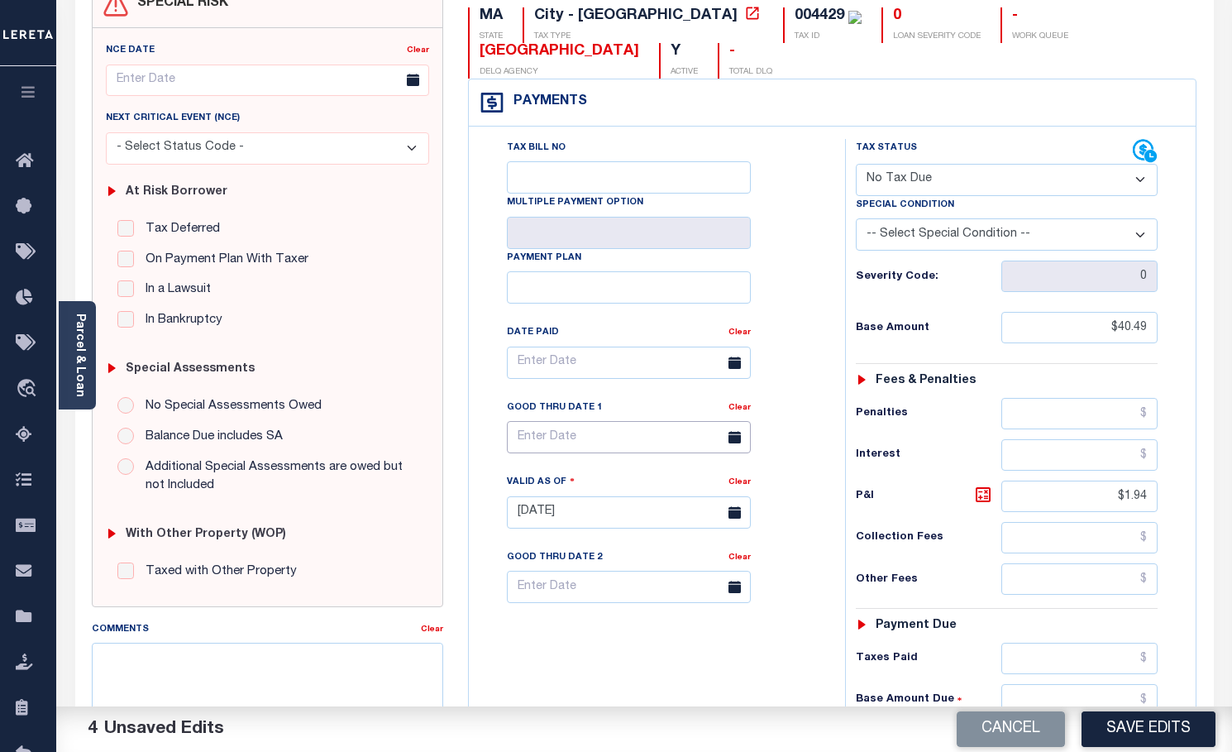
click at [599, 438] on input "text" at bounding box center [629, 437] width 244 height 32
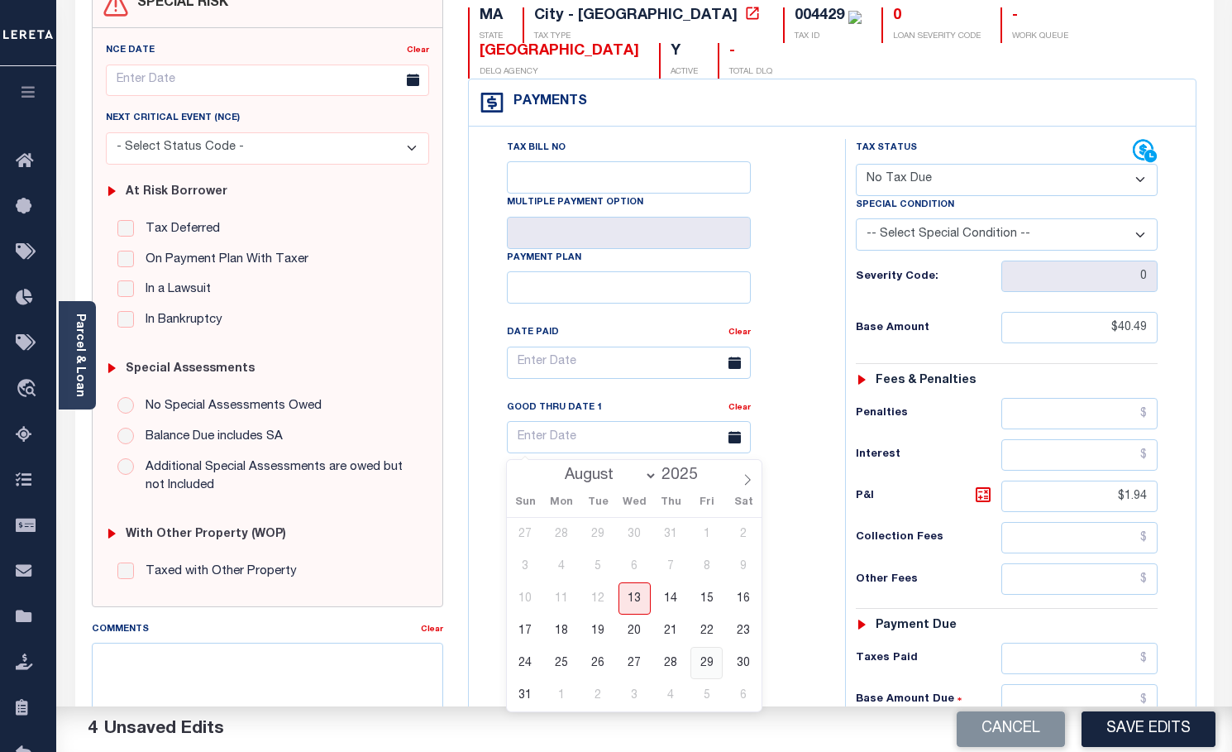
click at [710, 662] on span "29" at bounding box center [707, 663] width 32 height 32
type input "08/29/2025"
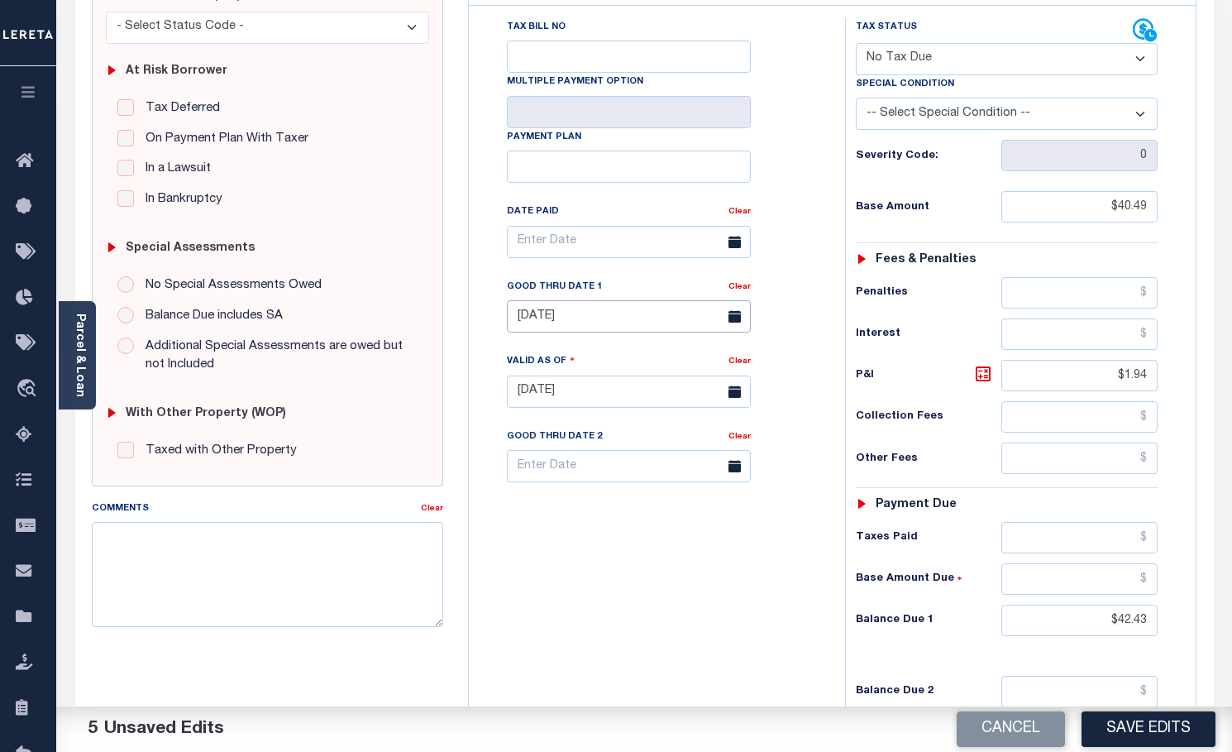
scroll to position [336, 0]
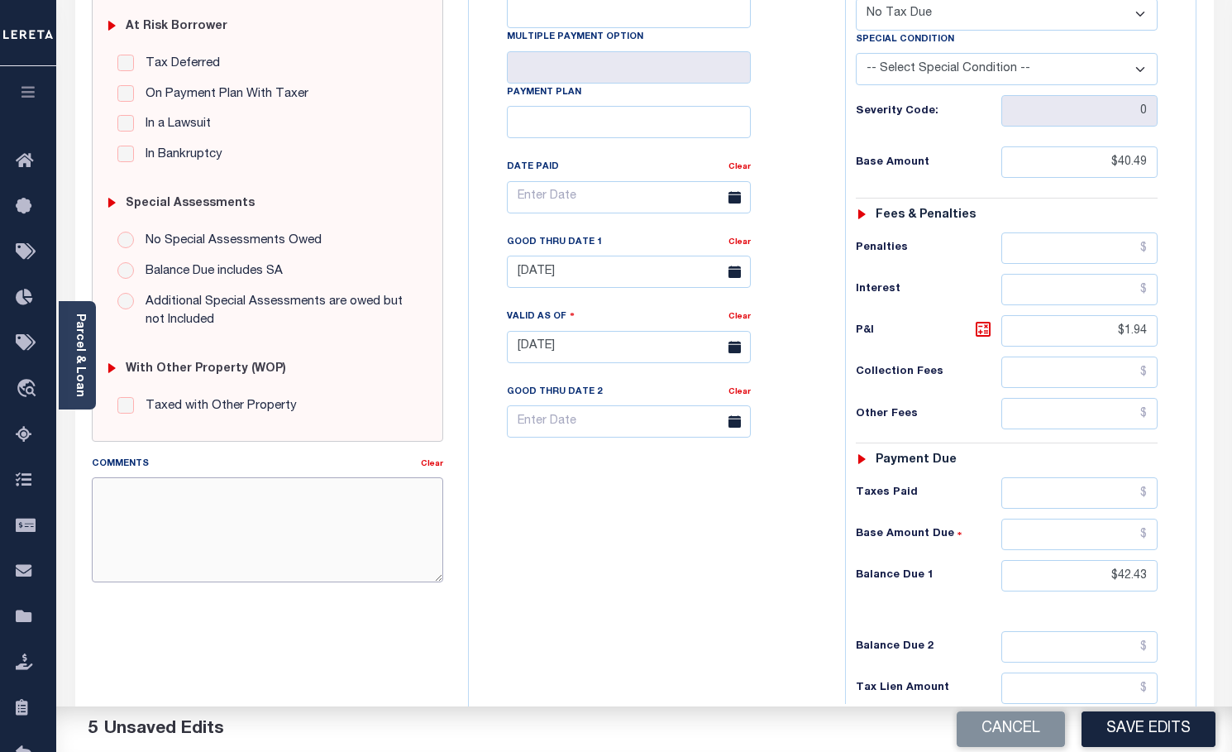
click at [181, 519] on textarea "Comments" at bounding box center [268, 529] width 352 height 104
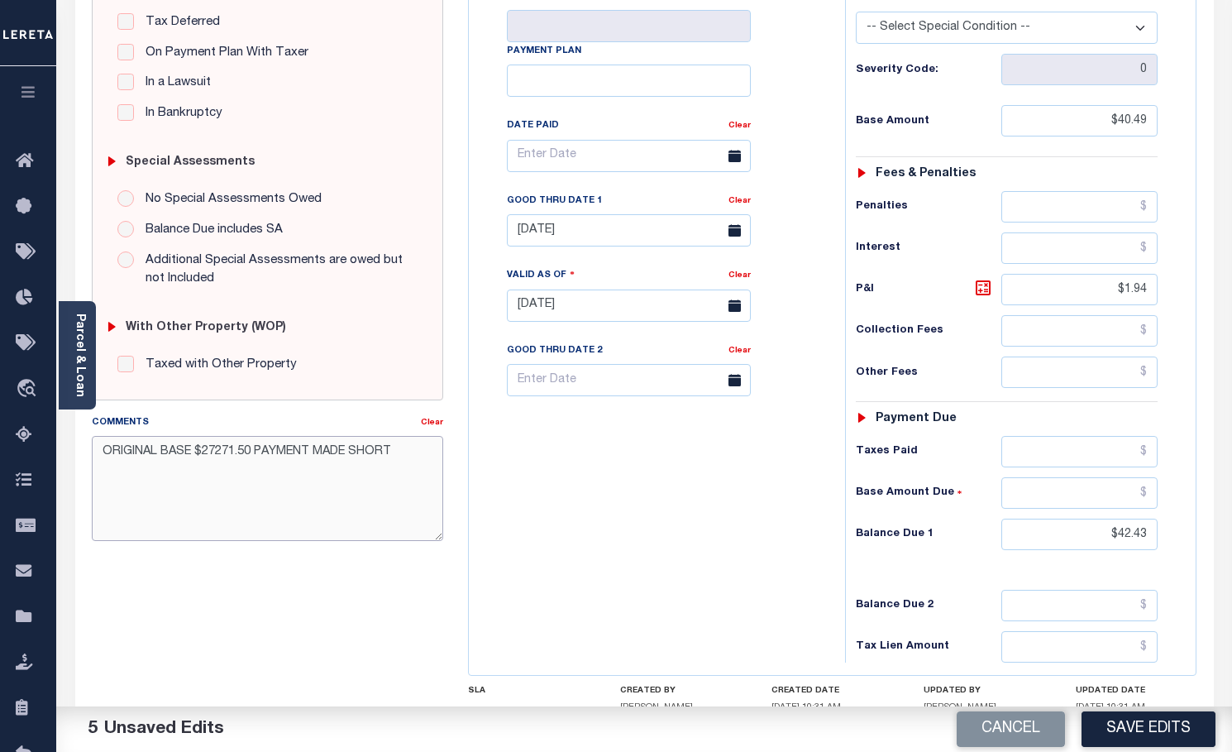
scroll to position [418, 0]
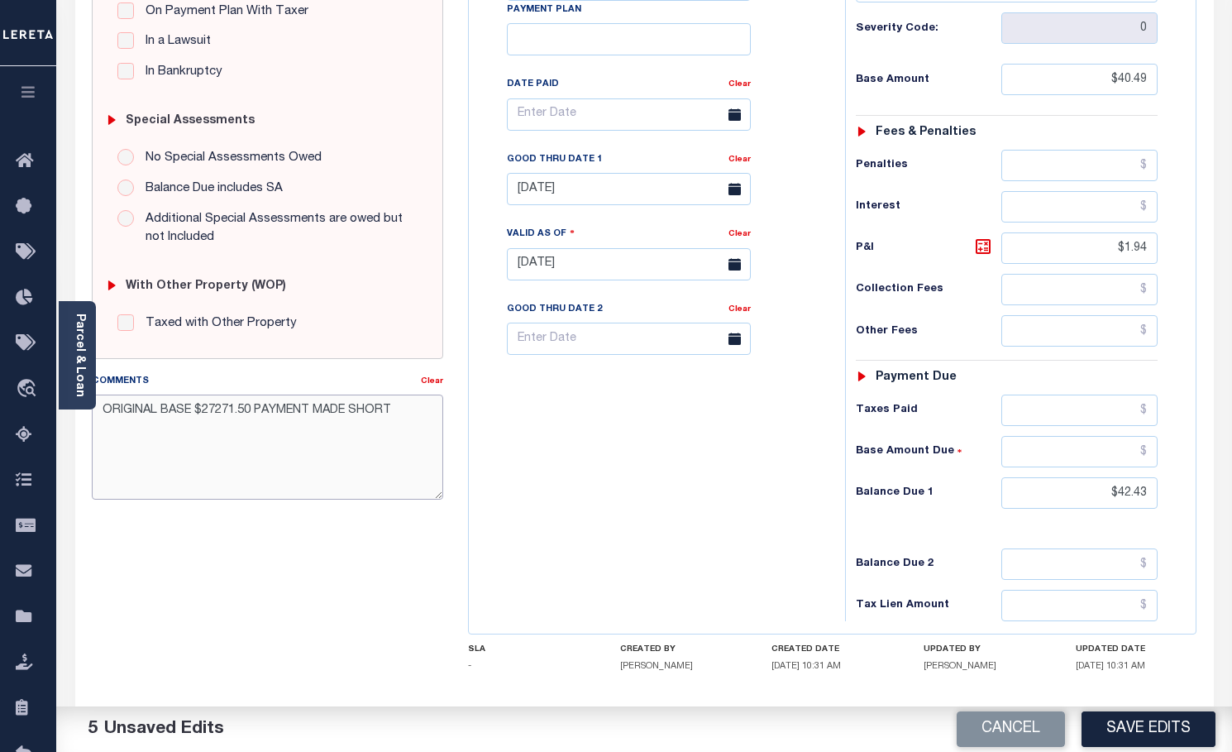
type textarea "ORIGINAL BASE $27271.50 PAYMENT MADE SHORT"
click at [303, 596] on div "SPECIAL RISK NCE Date Clear - Select Status Code -" at bounding box center [267, 263] width 377 height 1062
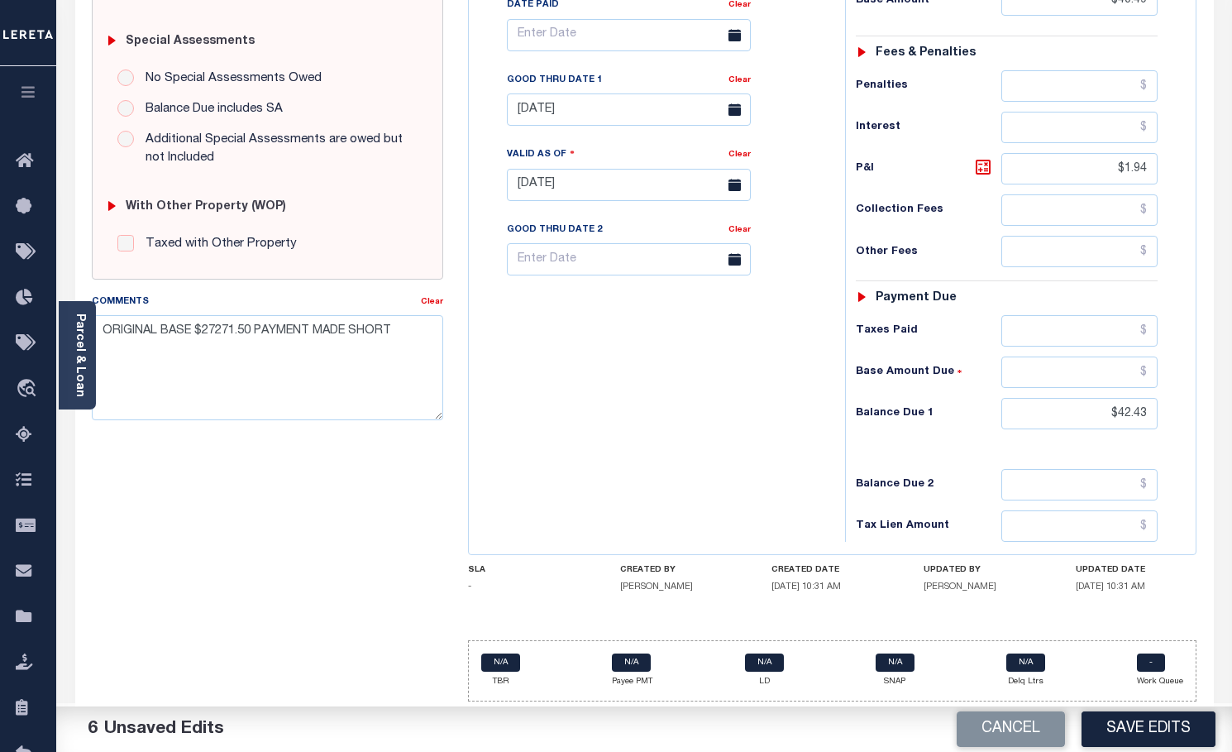
scroll to position [501, 0]
click at [1115, 724] on button "Save Edits" at bounding box center [1149, 729] width 134 height 36
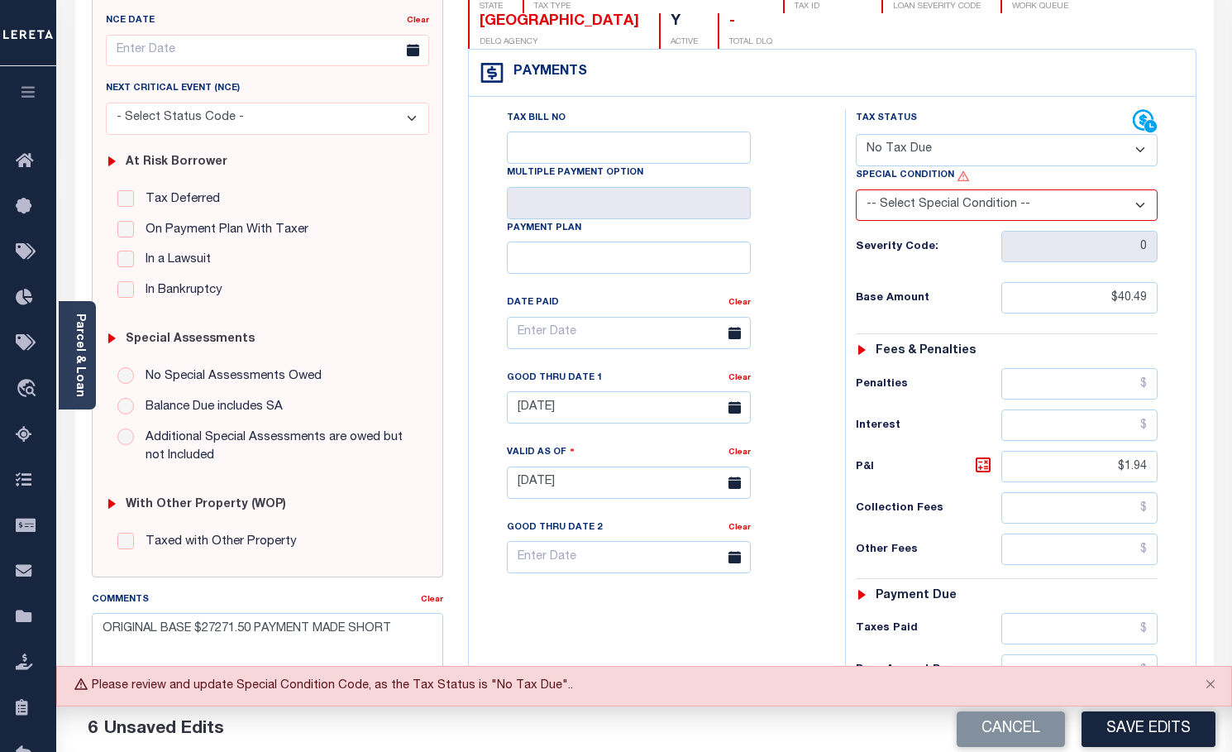
scroll to position [0, 0]
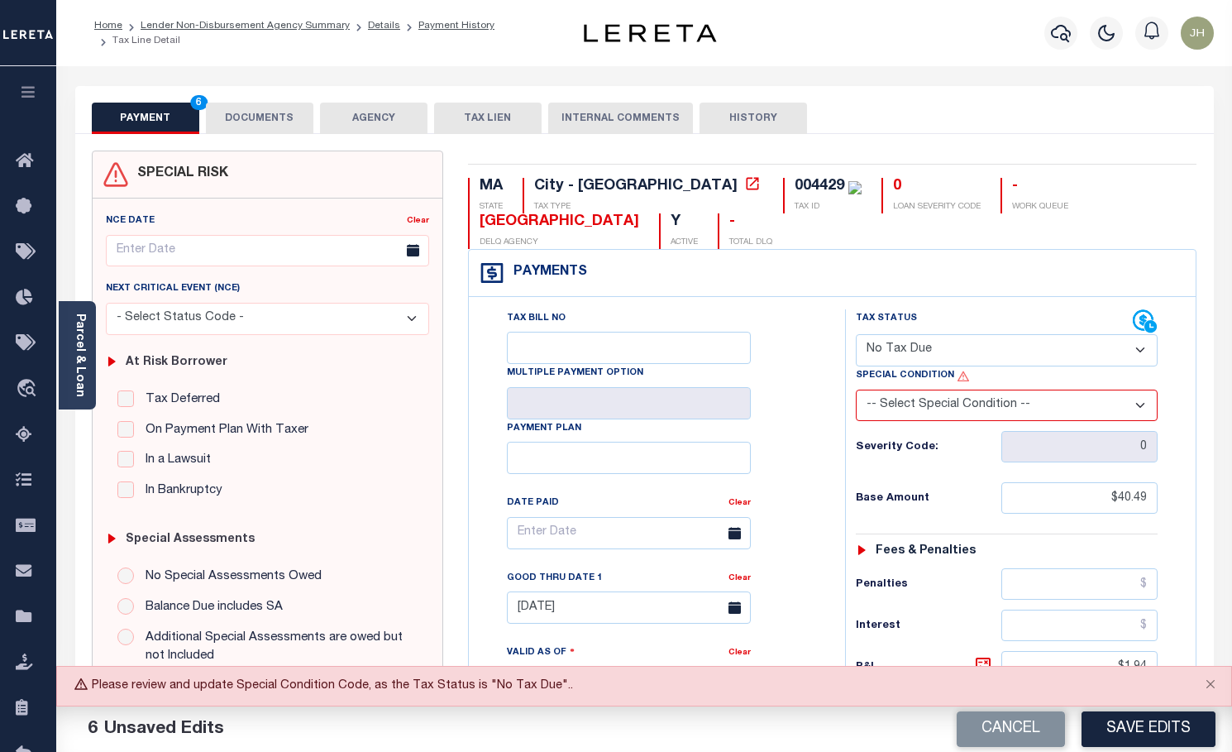
click at [1053, 347] on select "- Select Status Code - Open Due/Unpaid Paid Incomplete No Tax Due Internal Refu…" at bounding box center [1007, 350] width 303 height 32
select select "DUE"
click at [856, 335] on select "- Select Status Code - Open Due/Unpaid Paid Incomplete No Tax Due Internal Refu…" at bounding box center [1007, 350] width 303 height 32
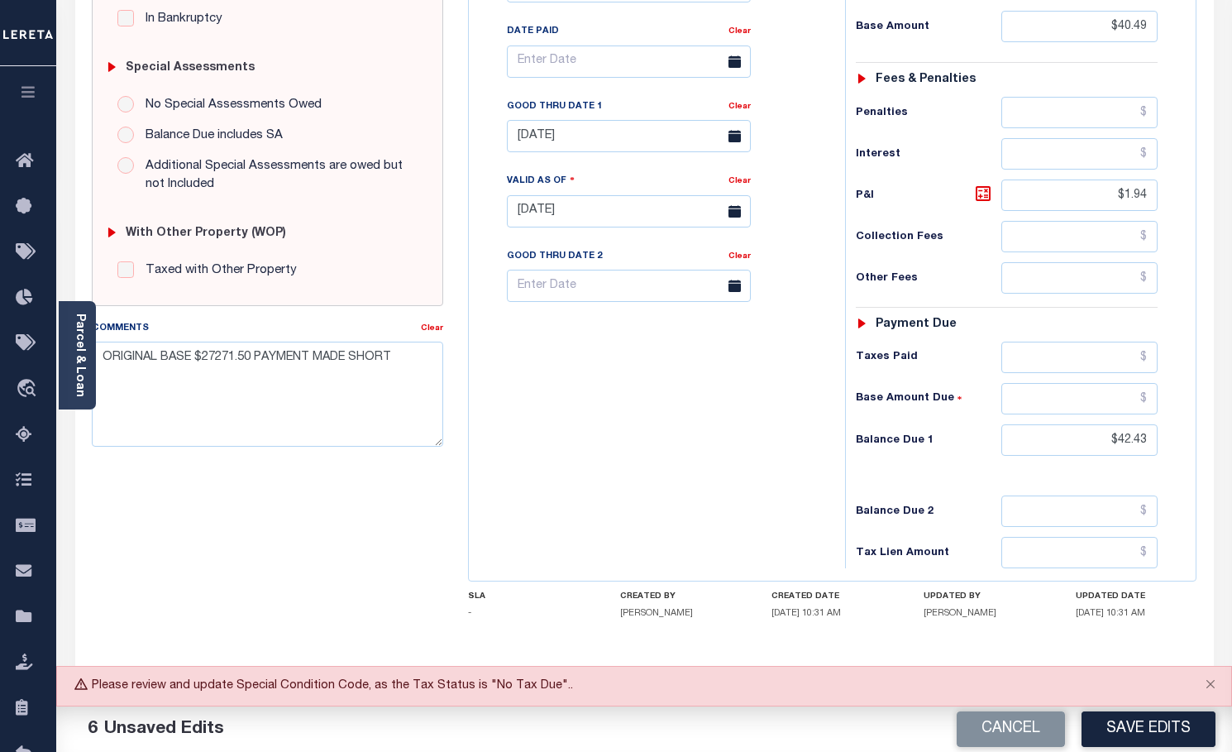
scroll to position [503, 0]
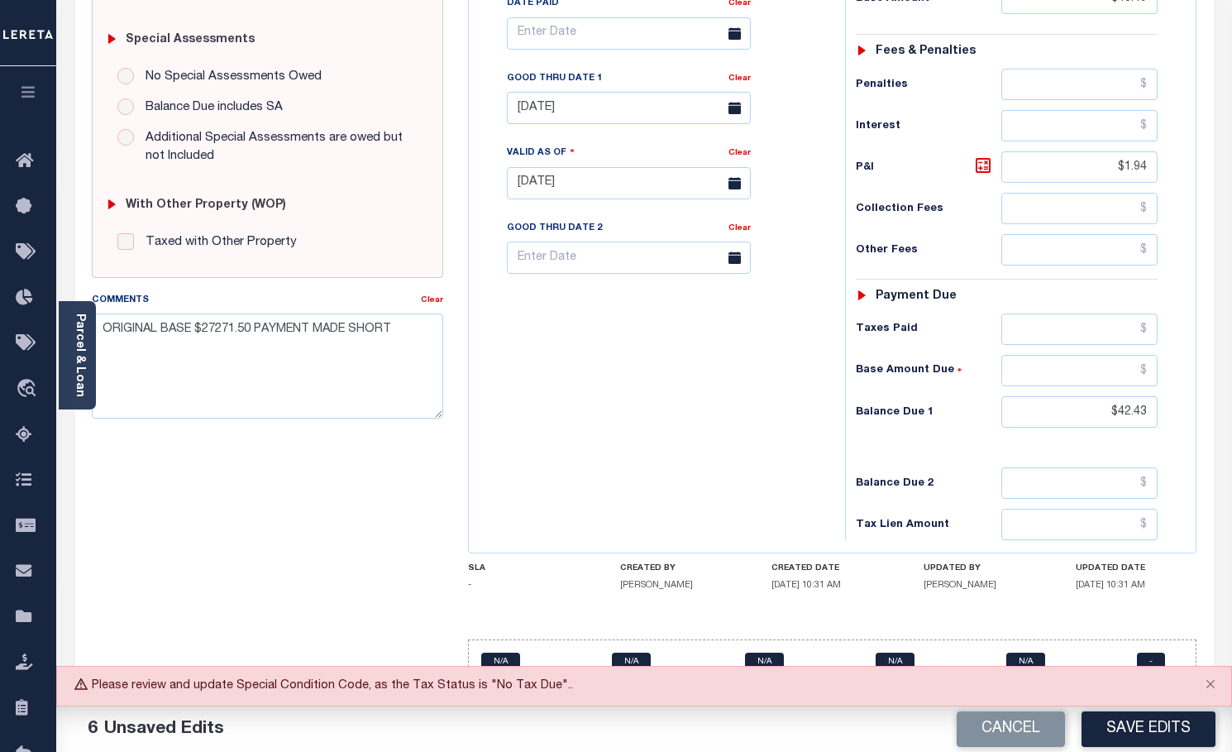
click at [1145, 726] on button "Save Edits" at bounding box center [1149, 729] width 134 height 36
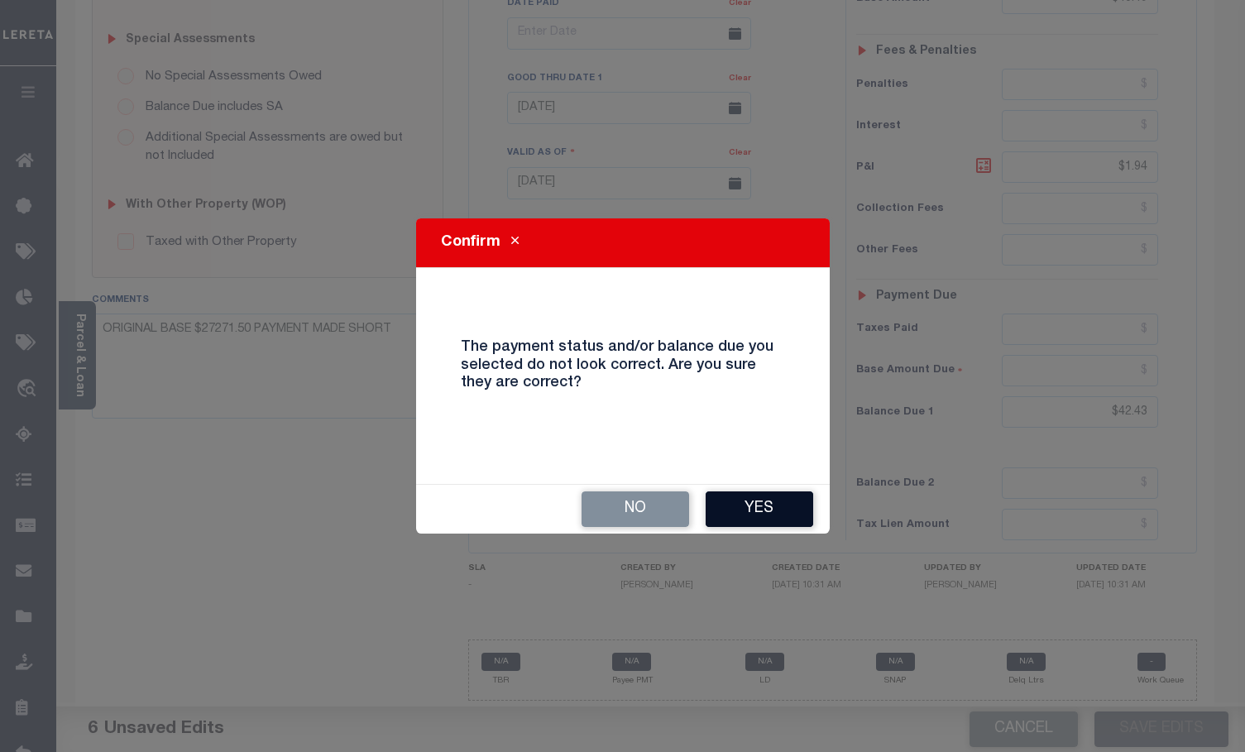
click at [757, 509] on button "Yes" at bounding box center [759, 509] width 108 height 36
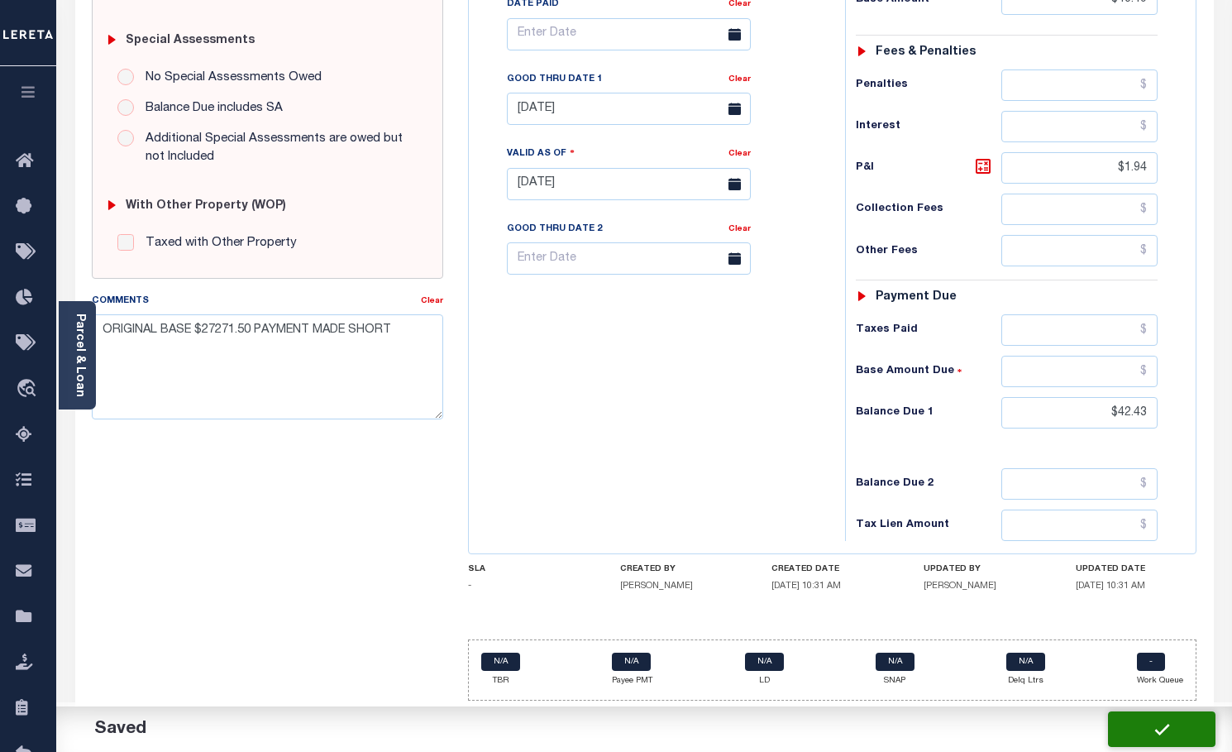
checkbox input "false"
type input "$40.49"
type input "$1.94"
type input "$42.43"
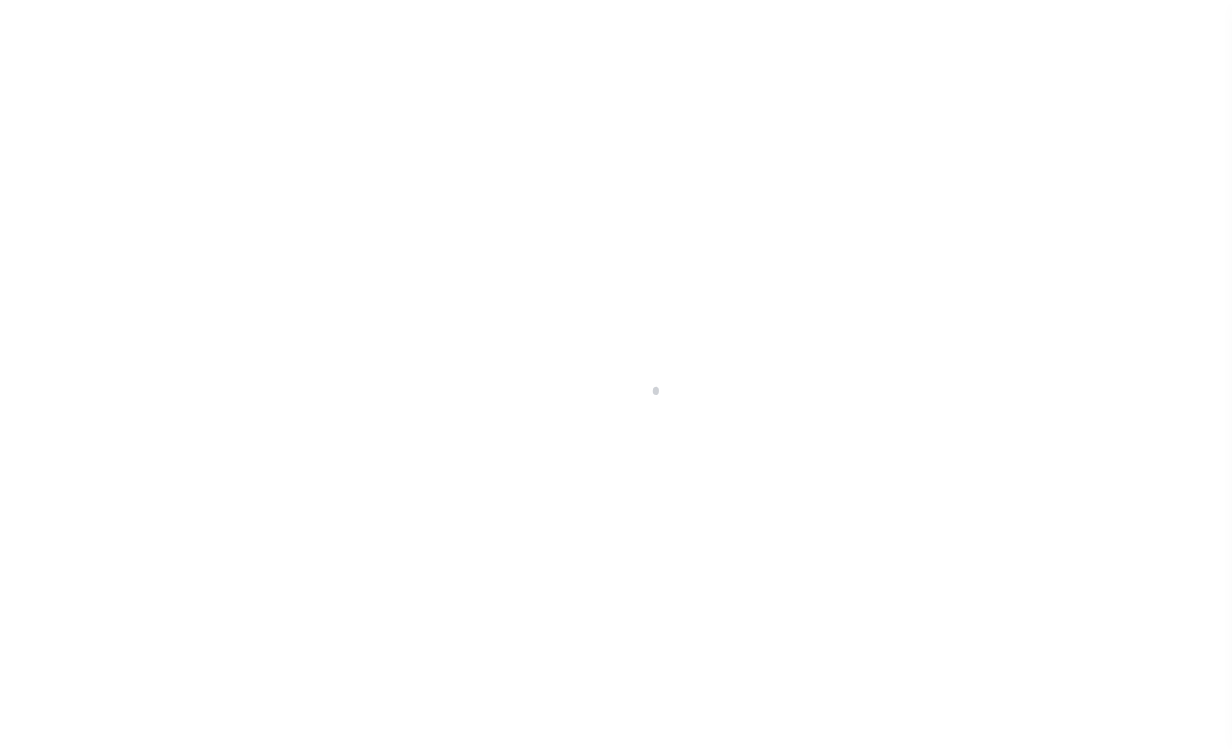
scroll to position [54, 0]
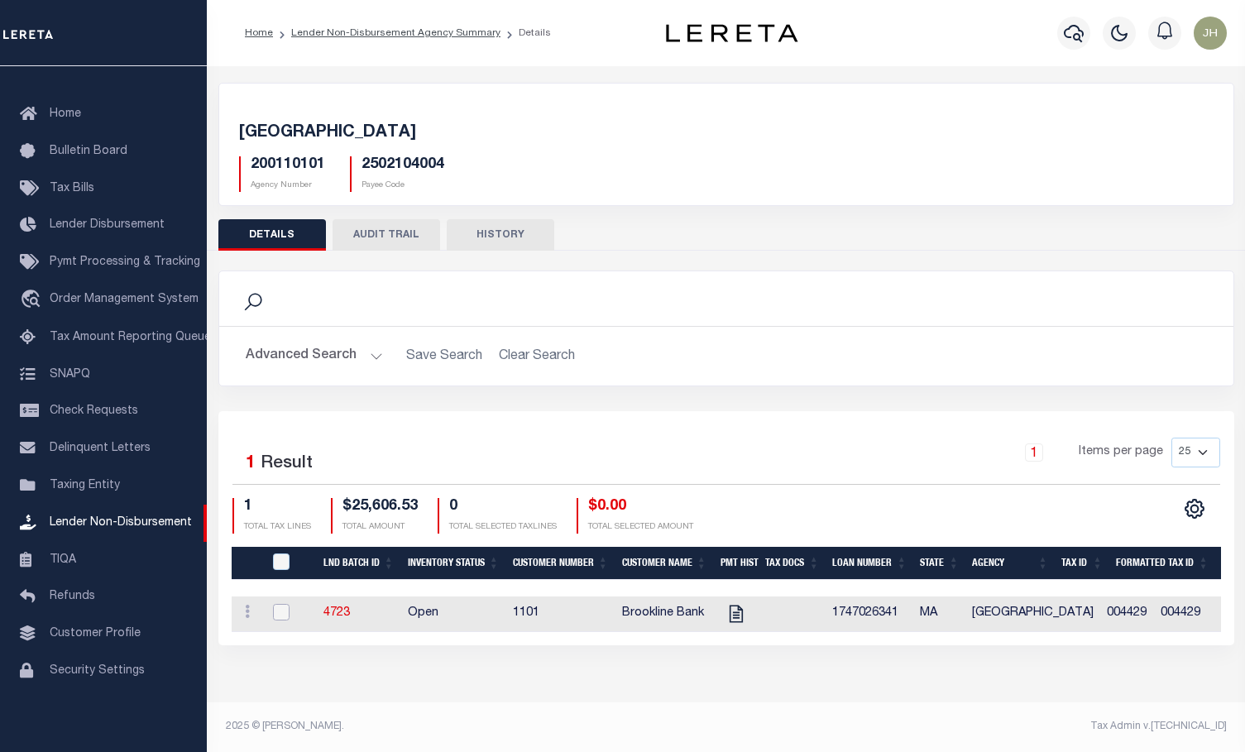
click at [284, 611] on input "checkbox" at bounding box center [281, 612] width 17 height 17
checkbox input "true"
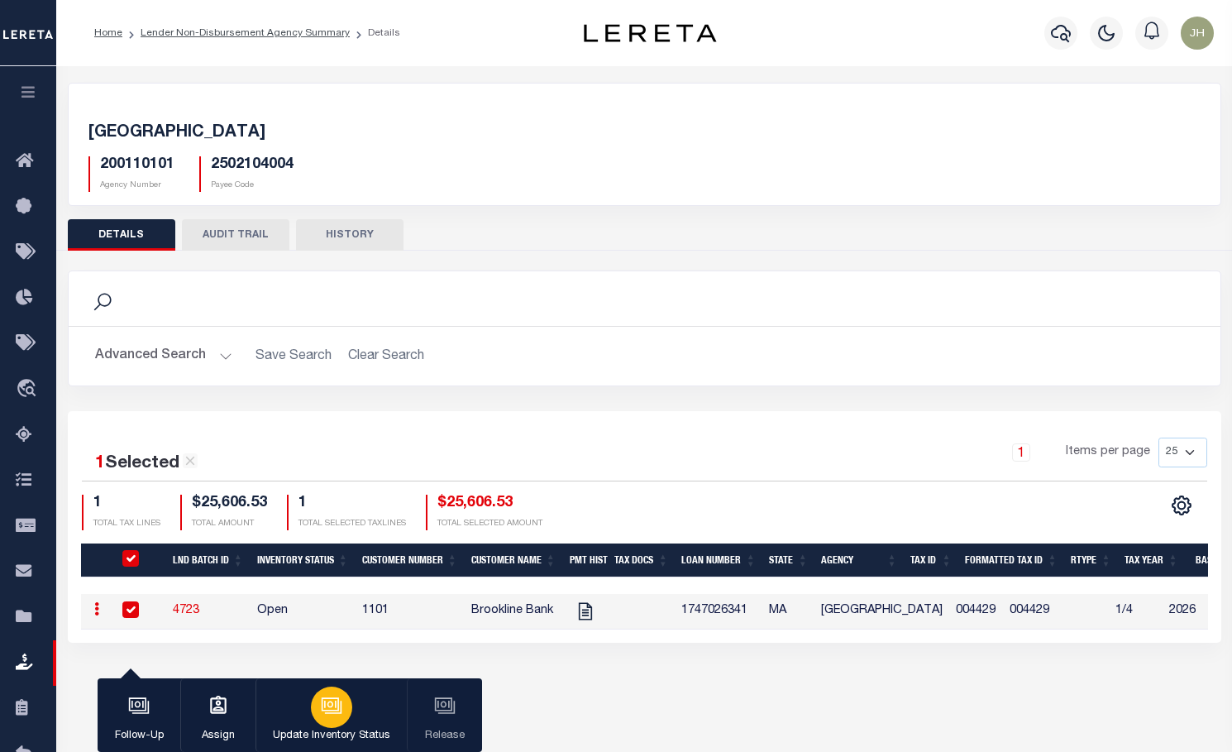
click at [347, 719] on div "button" at bounding box center [331, 706] width 41 height 41
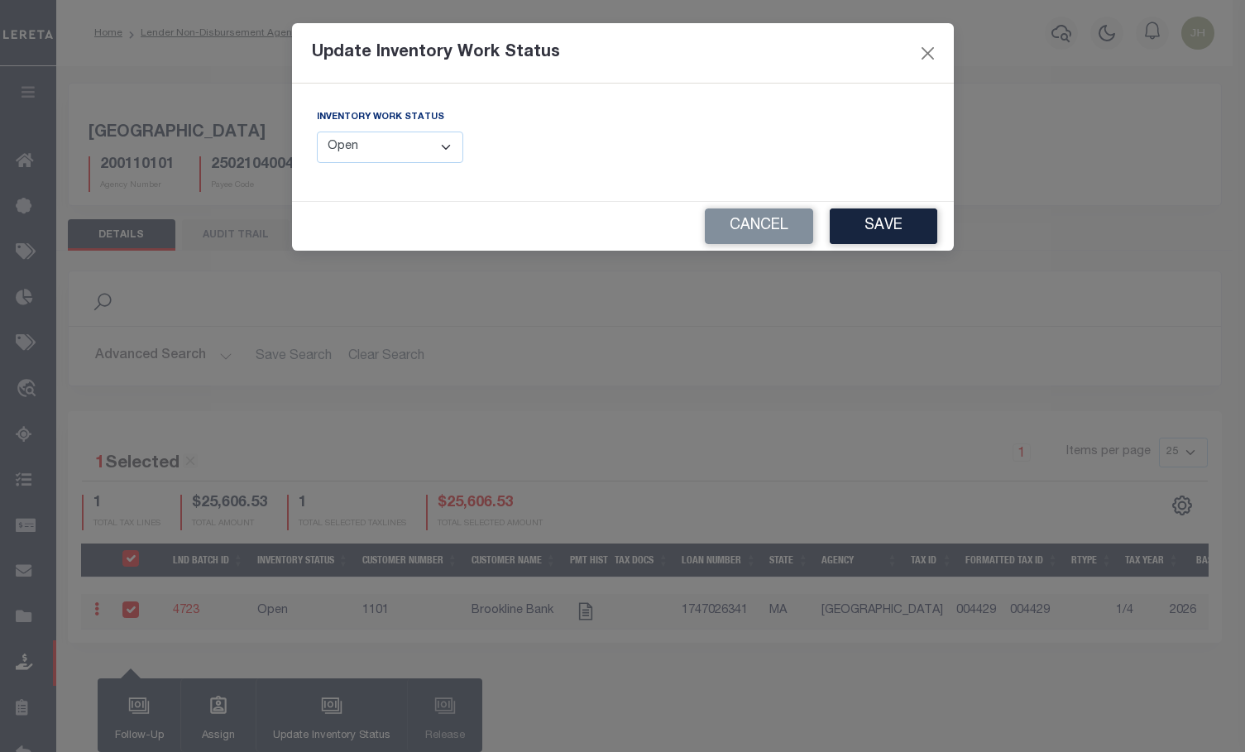
drag, startPoint x: 442, startPoint y: 148, endPoint x: 439, endPoint y: 162, distance: 14.4
click at [442, 148] on select "--Select-- Open Completed Reported" at bounding box center [390, 147] width 147 height 32
select select "Completed"
click at [317, 131] on select "--Select-- Open Completed Reported" at bounding box center [390, 147] width 147 height 32
click at [887, 222] on button "Save" at bounding box center [883, 226] width 108 height 36
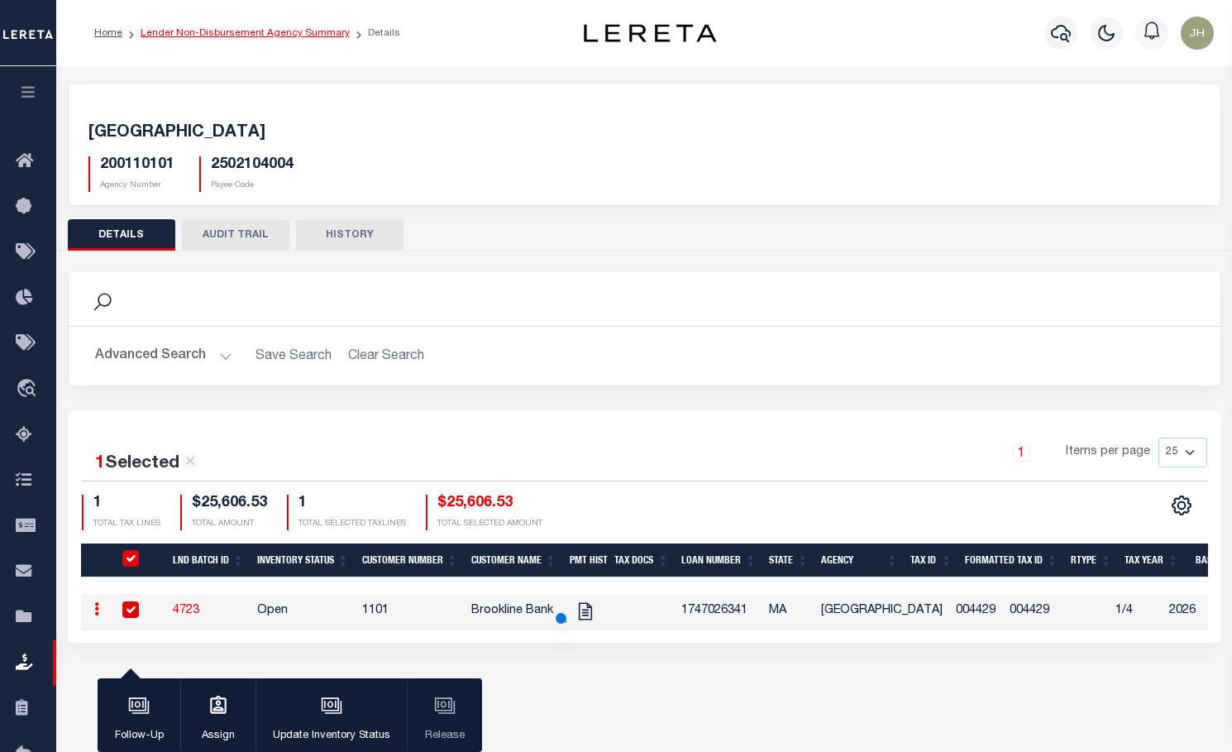
click at [212, 36] on link "Lender Non-Disbursement Agency Summary" at bounding box center [245, 33] width 209 height 10
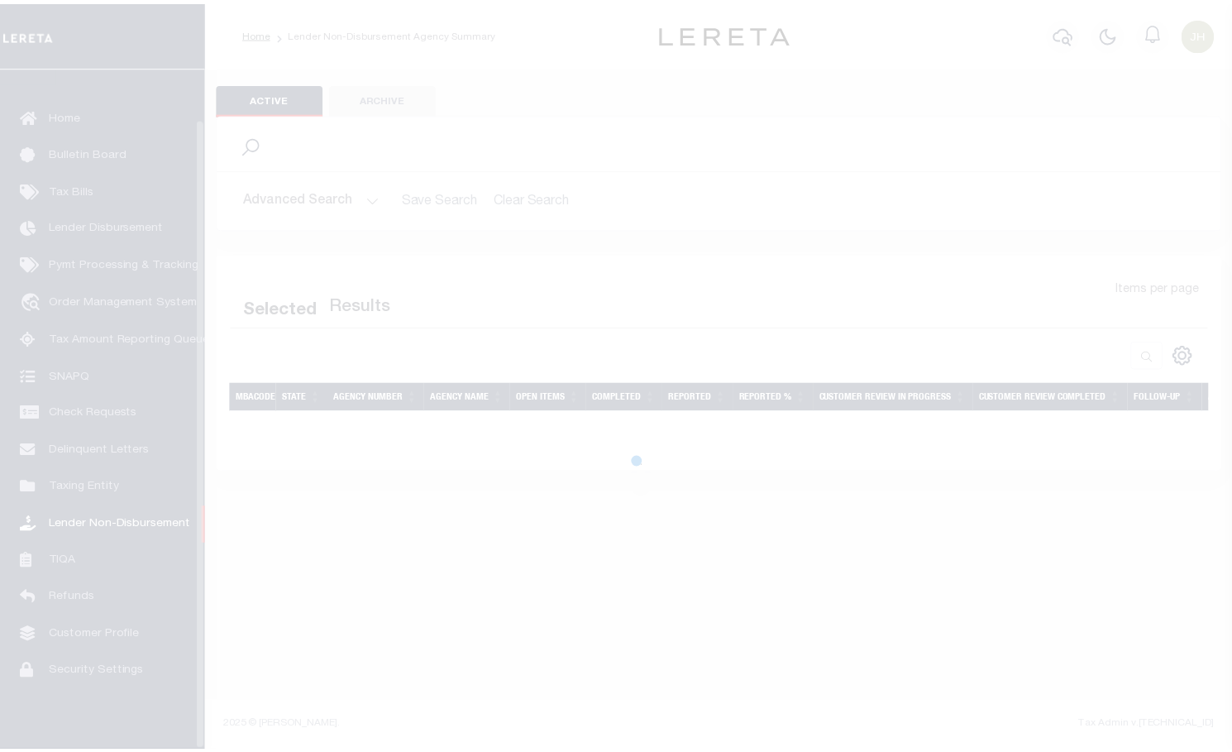
scroll to position [54, 0]
